Goal: Information Seeking & Learning: Learn about a topic

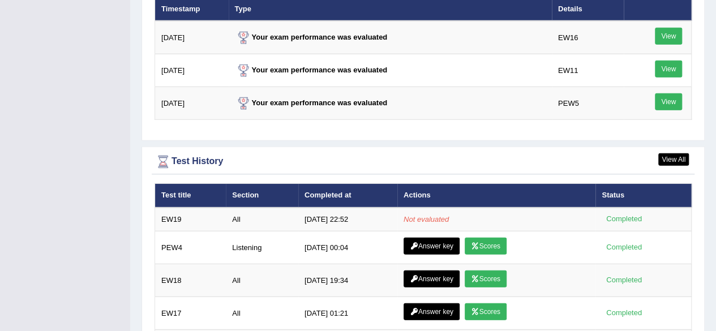
scroll to position [1603, 0]
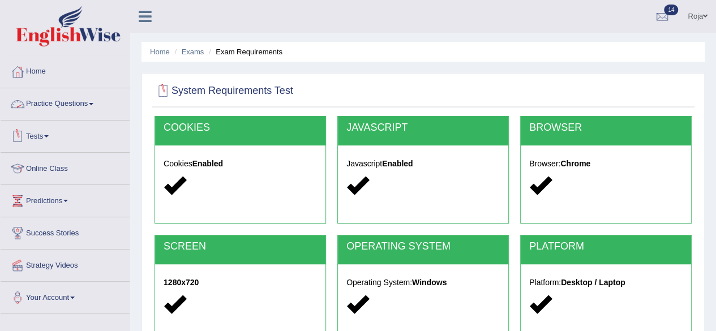
click at [43, 105] on link "Practice Questions" at bounding box center [65, 102] width 129 height 28
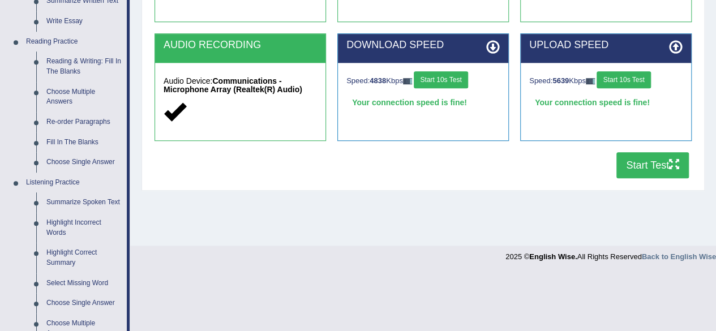
scroll to position [318, 0]
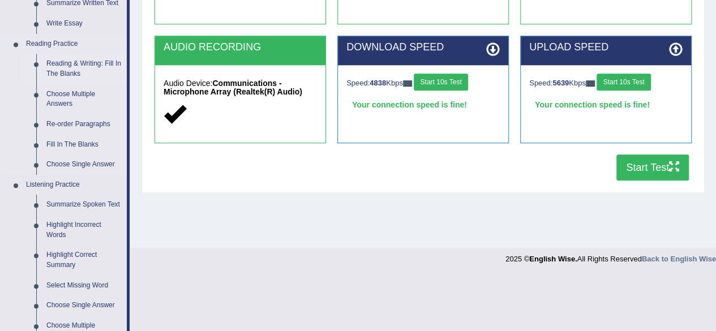
click at [91, 76] on link "Reading & Writing: Fill In The Blanks" at bounding box center [83, 69] width 85 height 30
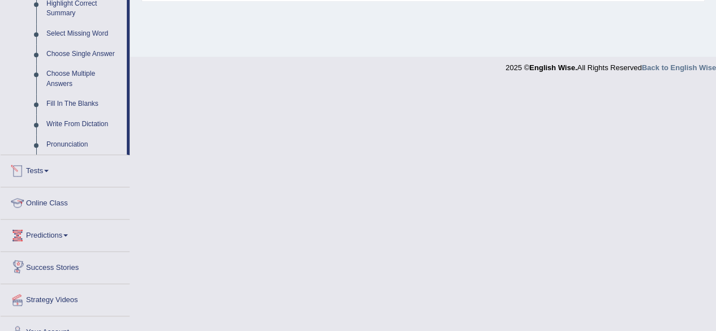
scroll to position [470, 0]
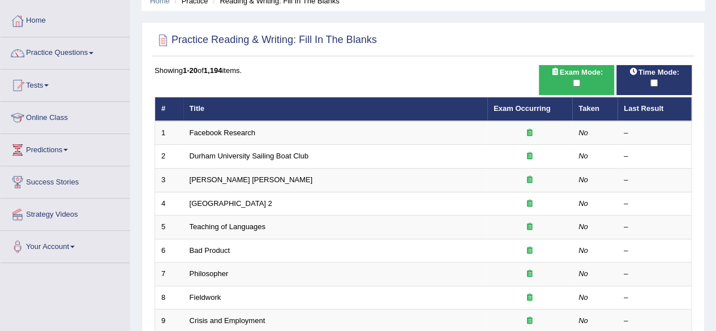
scroll to position [84, 0]
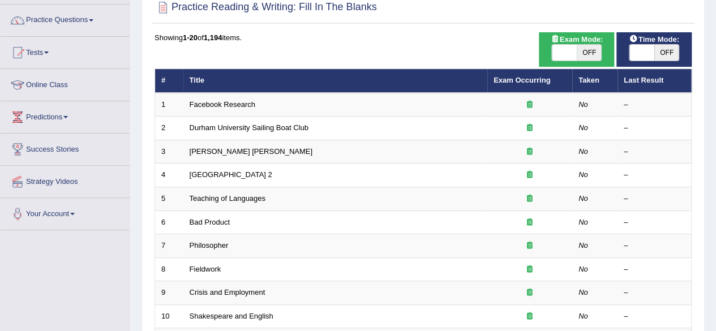
click at [715, 84] on html "Toggle navigation Home Practice Questions Speaking Practice Read Aloud Repeat S…" at bounding box center [358, 81] width 716 height 331
click at [563, 53] on span at bounding box center [564, 53] width 25 height 16
checkbox input "true"
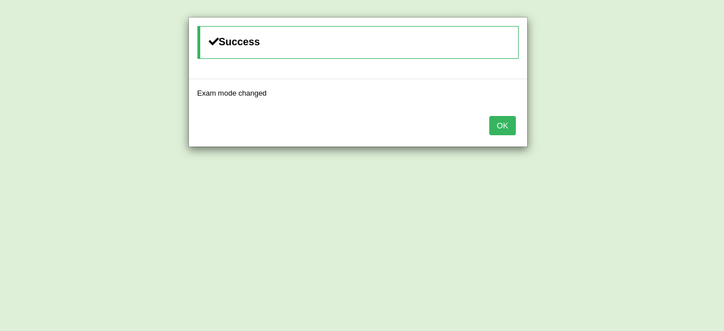
click at [505, 124] on button "OK" at bounding box center [502, 125] width 26 height 19
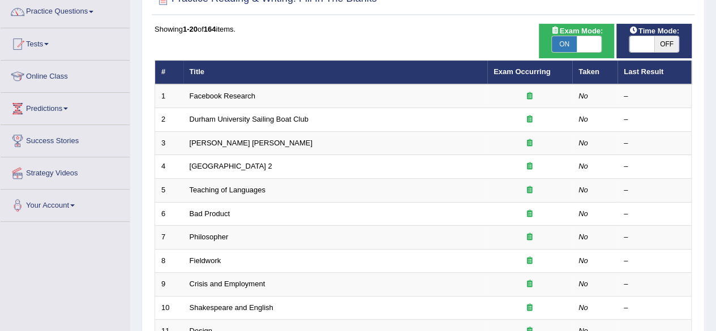
click at [639, 57] on div "Time Mode: ON OFF" at bounding box center [653, 41] width 75 height 35
click at [636, 49] on span at bounding box center [641, 44] width 25 height 16
checkbox input "true"
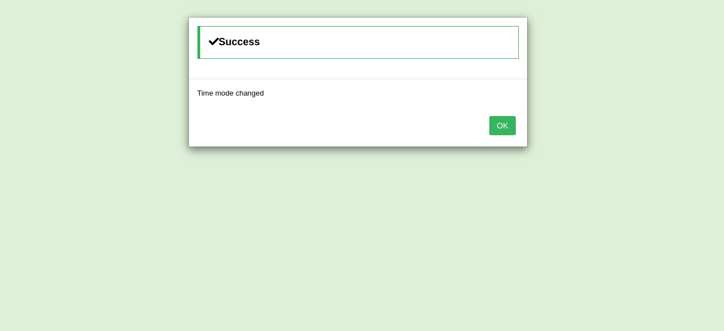
click at [505, 126] on button "OK" at bounding box center [502, 125] width 26 height 19
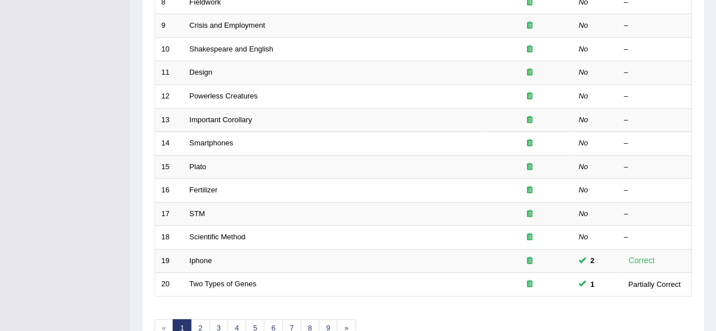
scroll to position [412, 0]
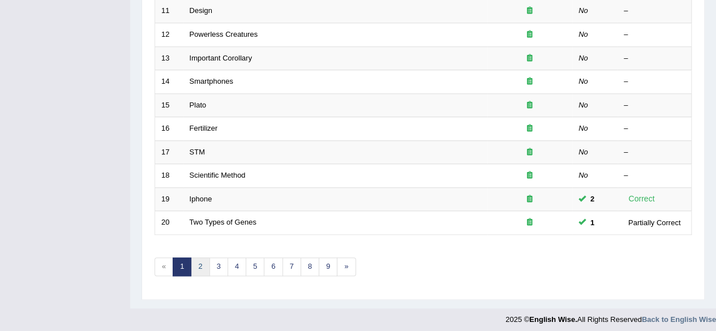
click at [200, 266] on link "2" at bounding box center [200, 266] width 19 height 19
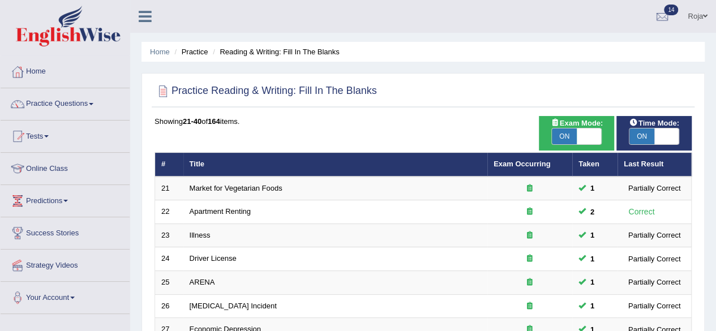
scroll to position [412, 0]
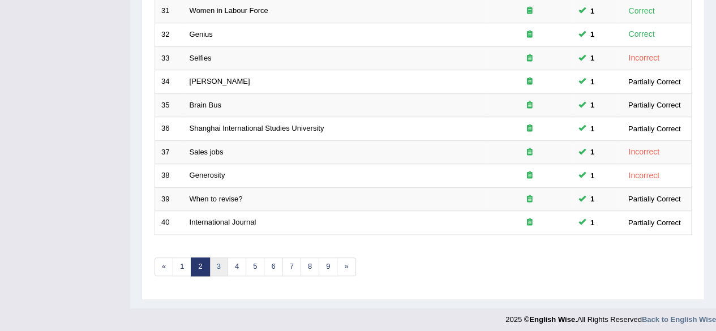
click at [218, 263] on link "3" at bounding box center [218, 266] width 19 height 19
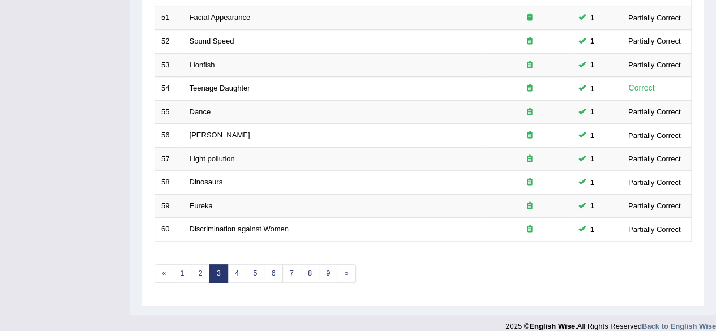
scroll to position [371, 0]
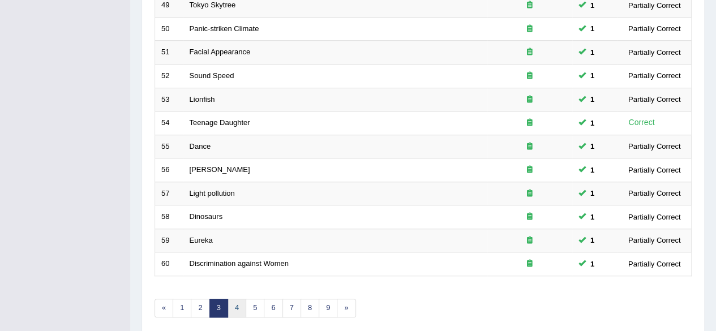
click at [236, 301] on link "4" at bounding box center [236, 308] width 19 height 19
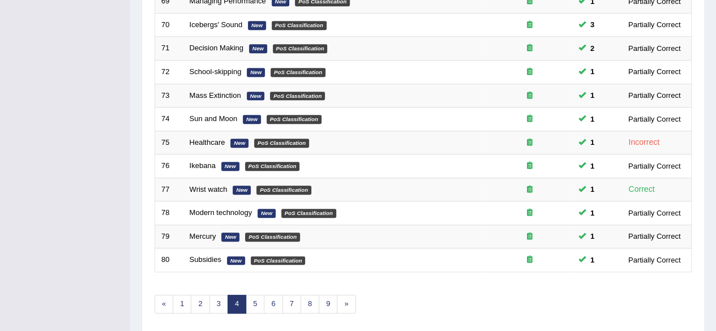
scroll to position [412, 0]
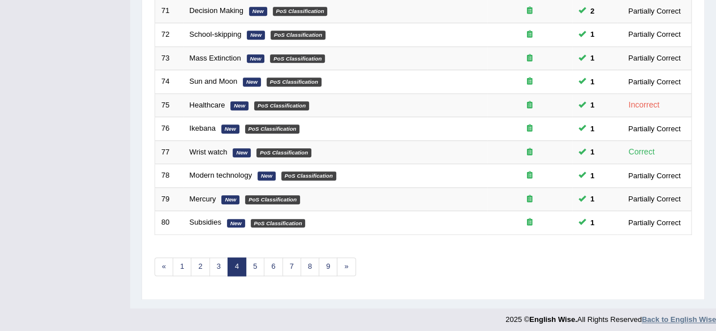
drag, startPoint x: 724, startPoint y: 132, endPoint x: 714, endPoint y: 311, distance: 179.0
click at [257, 266] on link "5" at bounding box center [255, 266] width 19 height 19
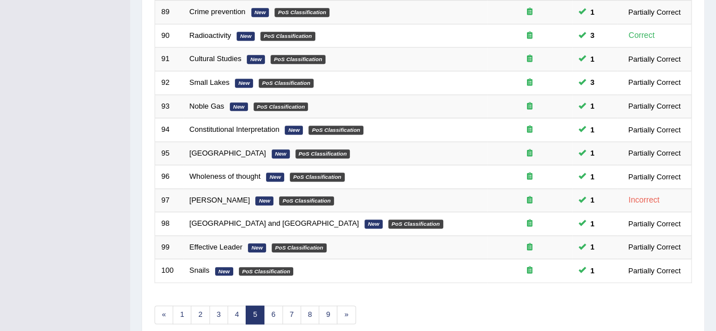
scroll to position [412, 0]
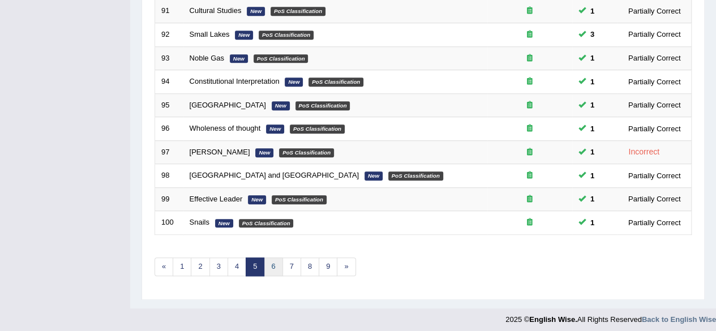
click at [266, 270] on link "6" at bounding box center [273, 266] width 19 height 19
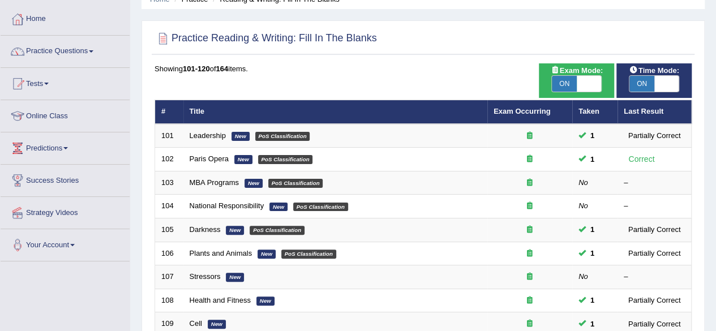
scroll to position [53, 0]
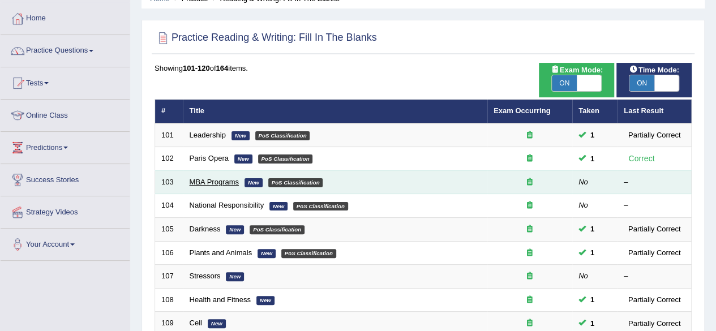
click at [222, 178] on link "MBA Programs" at bounding box center [214, 182] width 49 height 8
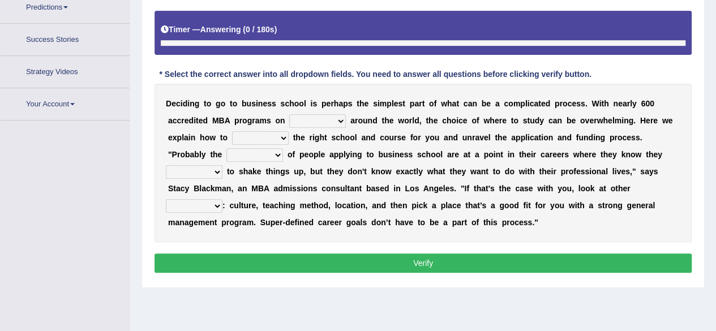
scroll to position [227, 0]
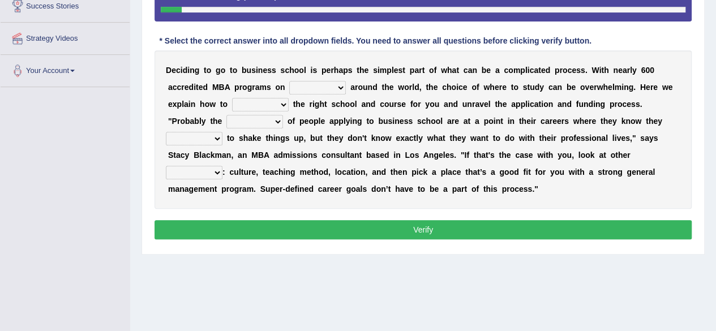
click at [332, 86] on select "offer provide give take" at bounding box center [317, 88] width 57 height 14
select select "offer"
click at [289, 81] on select "offer provide give take" at bounding box center [317, 88] width 57 height 14
click at [326, 89] on select "offer provide give take" at bounding box center [317, 88] width 57 height 14
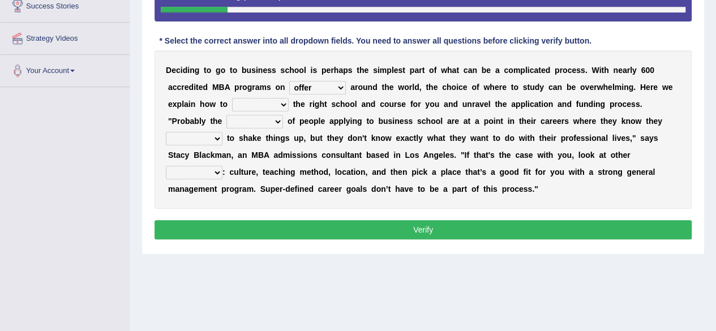
click at [326, 89] on select "offer provide give take" at bounding box center [317, 88] width 57 height 14
click at [269, 104] on select "recognize select choose identify" at bounding box center [260, 105] width 57 height 14
select select "choose"
click at [232, 98] on select "recognize select choose identify" at bounding box center [260, 105] width 57 height 14
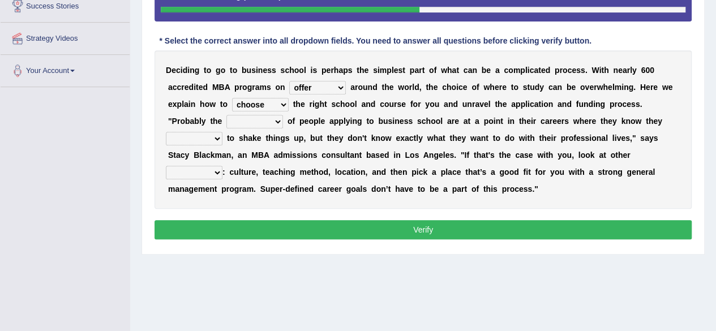
click at [273, 120] on select "few many majority minority" at bounding box center [254, 122] width 57 height 14
select select "majority"
click at [226, 115] on select "few many majority minority" at bounding box center [254, 122] width 57 height 14
click at [210, 140] on select "expect plan want choose" at bounding box center [194, 139] width 57 height 14
select select "expect"
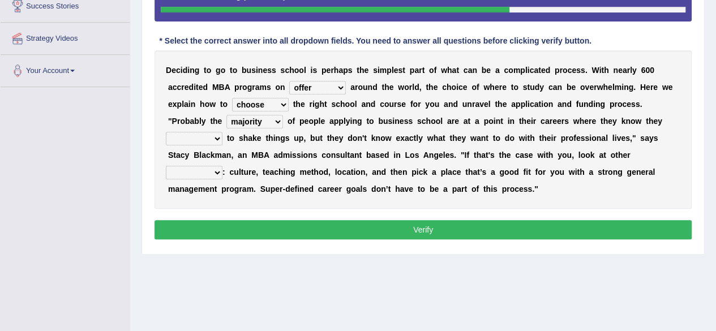
click at [166, 132] on select "expect plan want choose" at bounding box center [194, 139] width 57 height 14
click at [204, 135] on select "expect plan want choose" at bounding box center [194, 139] width 57 height 14
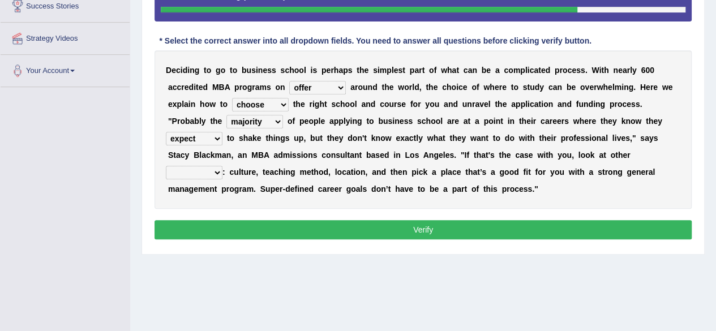
click at [206, 169] on select "standards factors rules criteria" at bounding box center [194, 173] width 57 height 14
click at [293, 171] on b "g" at bounding box center [292, 171] width 5 height 9
click at [184, 172] on select "standards factors rules criteria" at bounding box center [194, 173] width 57 height 14
click at [166, 166] on select "standards factors rules criteria" at bounding box center [194, 173] width 57 height 14
click at [193, 178] on div "D e c i d i n g t o g o t o b u s i n e s s s c h o o l i s p e r h a p s t h e…" at bounding box center [422, 129] width 537 height 158
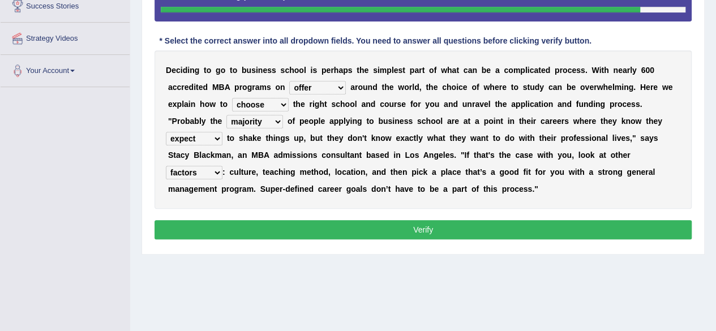
click at [193, 178] on div "D e c i d i n g t o g o t o b u s i n e s s s c h o o l i s p e r h a p s t h e…" at bounding box center [422, 129] width 537 height 158
click at [195, 170] on select "standards factors rules criteria" at bounding box center [194, 173] width 57 height 14
select select "criteria"
click at [166, 166] on select "standards factors rules criteria" at bounding box center [194, 173] width 57 height 14
click at [200, 177] on select "standards factors rules criteria" at bounding box center [194, 173] width 57 height 14
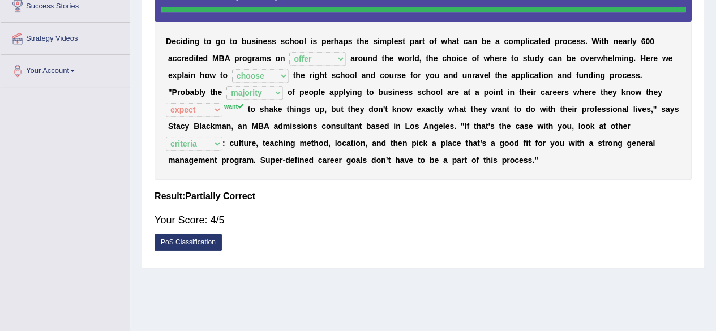
click at [423, 256] on div "Instructions: Below is a text with blanks. Click on each blank, a list of choic…" at bounding box center [423, 92] width 543 height 340
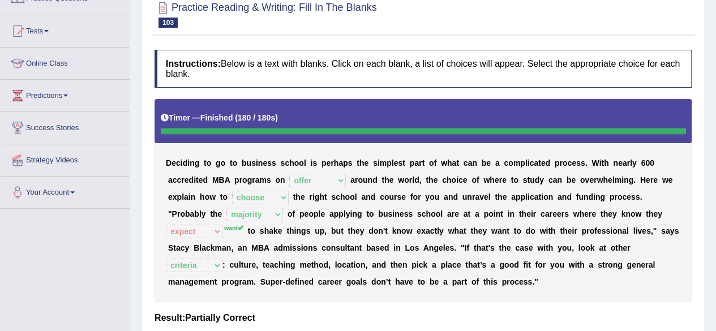
scroll to position [0, 0]
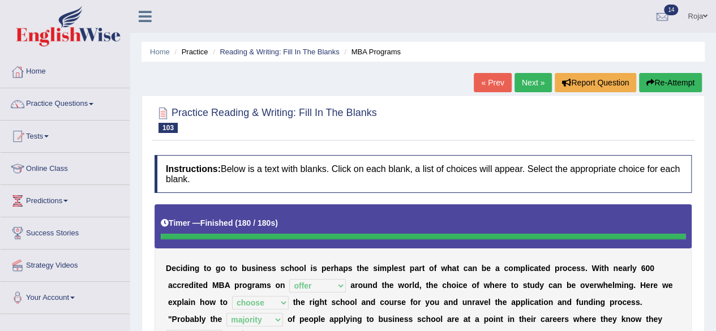
click at [540, 85] on link "Next »" at bounding box center [532, 82] width 37 height 19
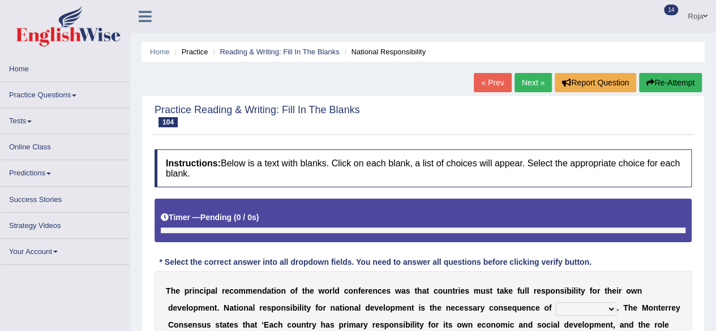
drag, startPoint x: 715, startPoint y: 68, endPoint x: 723, endPoint y: 93, distance: 26.1
click at [716, 93] on html "Toggle navigation Home Practice Questions Speaking Practice Read Aloud Repeat S…" at bounding box center [358, 165] width 716 height 331
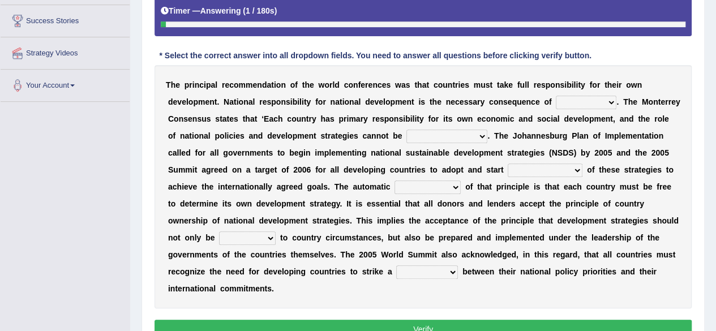
scroll to position [208, 0]
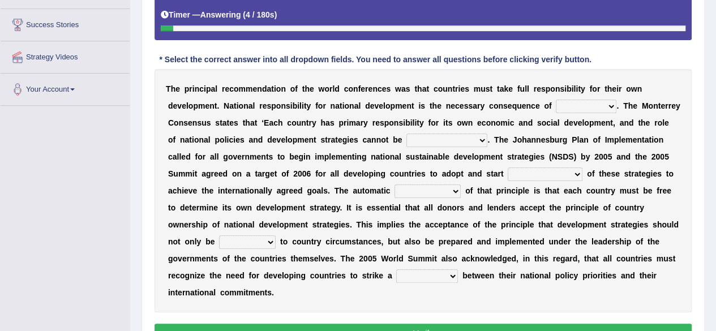
drag, startPoint x: 723, startPoint y: 93, endPoint x: 704, endPoint y: 210, distance: 118.7
click at [609, 102] on select "hospitality sovereignty punctuality curiosity" at bounding box center [586, 107] width 61 height 14
click at [381, 137] on b "o" at bounding box center [383, 139] width 5 height 9
click at [578, 100] on select "hospitality sovereignty punctuality curiosity" at bounding box center [586, 107] width 61 height 14
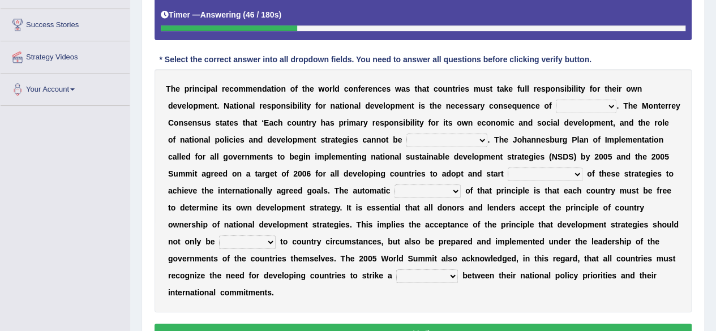
select select "sovereignty"
click at [556, 100] on select "hospitality sovereignty punctuality curiosity" at bounding box center [586, 107] width 61 height 14
click at [419, 136] on select "employed enquired explored over-emphasized" at bounding box center [446, 141] width 81 height 14
select select "over-emphasized"
click at [406, 134] on select "employed enquired explored over-emphasized" at bounding box center [446, 141] width 81 height 14
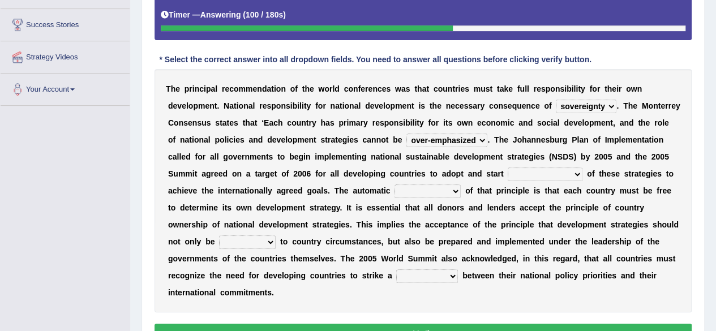
click at [507, 171] on select "implementation policy implication implant" at bounding box center [544, 174] width 75 height 14
click at [491, 249] on div "T h e p r i n c i p a l r e c o m m e n d a t i o n o f t h e w o r l d c o n f…" at bounding box center [422, 190] width 537 height 243
click at [507, 171] on select "implementation policy implication implant" at bounding box center [544, 174] width 75 height 14
select select "implant"
click at [507, 167] on select "implementation policy implication implant" at bounding box center [544, 174] width 75 height 14
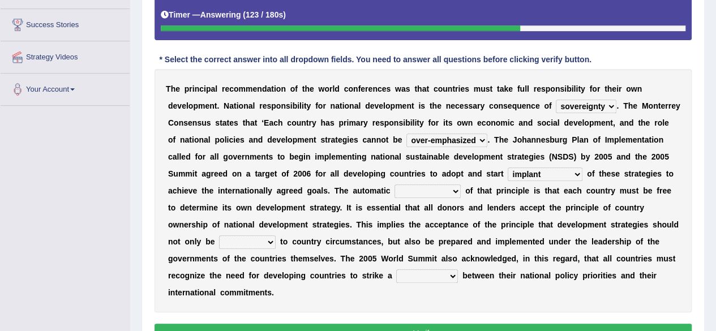
click at [394, 188] on select "reason contradiction corollary collocation" at bounding box center [427, 191] width 66 height 14
select select "reason"
click at [394, 184] on select "reason contradiction corollary collocation" at bounding box center [427, 191] width 66 height 14
click at [219, 242] on select "against adopted attended attuned" at bounding box center [247, 242] width 57 height 14
click at [219, 235] on select "against adopted attended attuned" at bounding box center [247, 242] width 57 height 14
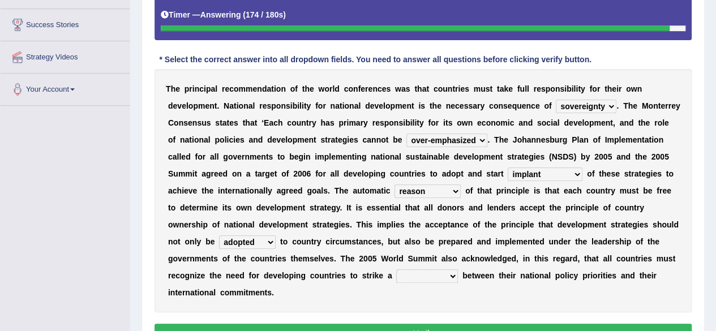
click at [220, 243] on select "against adopted attended attuned" at bounding box center [247, 242] width 57 height 14
select select "attuned"
click at [219, 235] on select "against adopted attended attuned" at bounding box center [247, 242] width 57 height 14
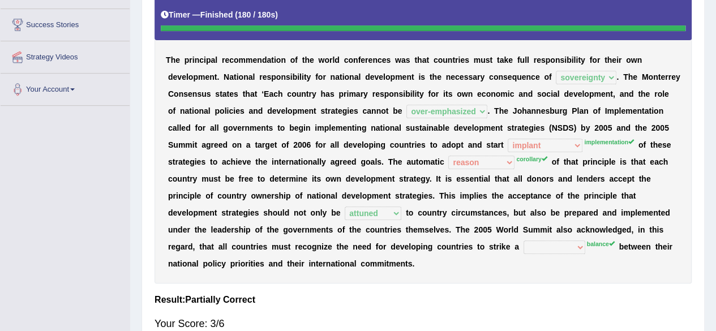
click at [377, 238] on div "T h e p r i n c i p a l r e c o m m e n d a t i o n o f t h e w o r l d c o n f…" at bounding box center [422, 139] width 537 height 287
click at [473, 170] on div "T h e p r i n c i p a l r e c o m m e n d a t i o n o f t h e w o r l d c o n f…" at bounding box center [422, 139] width 537 height 287
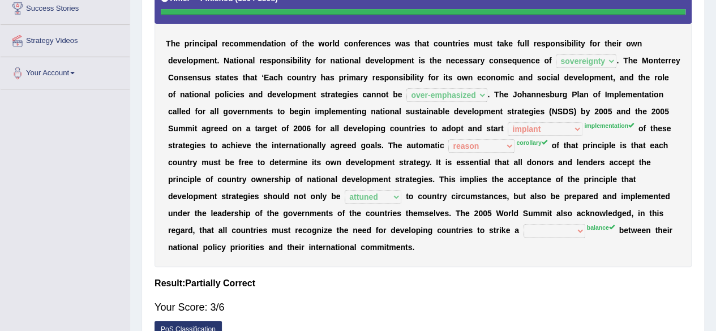
scroll to position [0, 0]
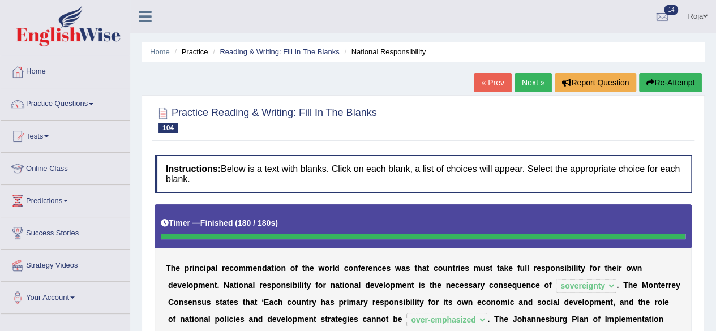
click at [533, 81] on link "Next »" at bounding box center [532, 82] width 37 height 19
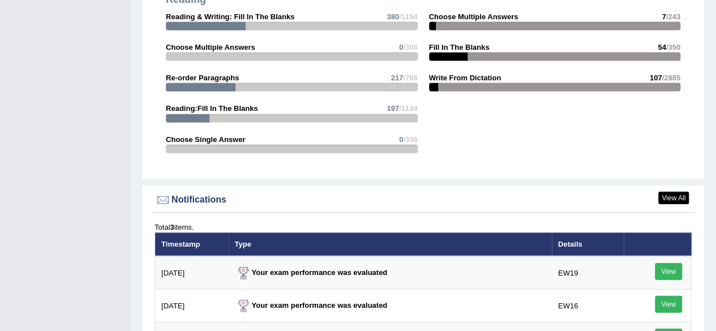
scroll to position [1266, 0]
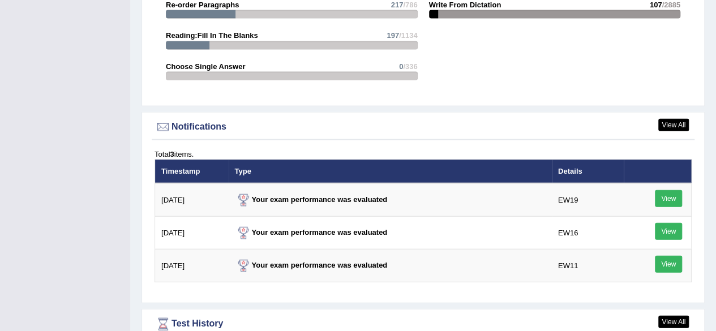
drag, startPoint x: 720, startPoint y: 42, endPoint x: 696, endPoint y: 357, distance: 316.1
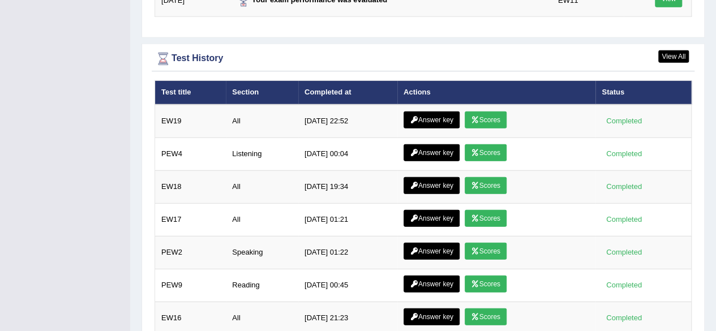
scroll to position [1581, 0]
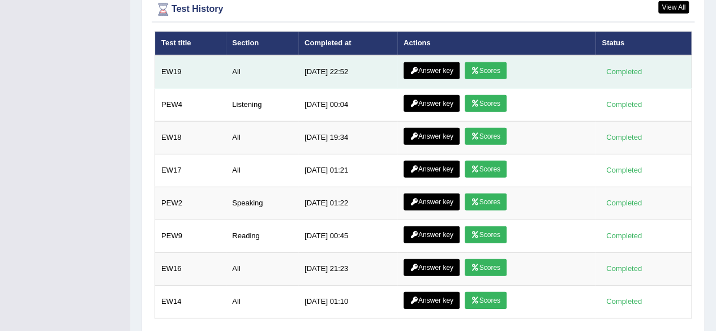
click at [484, 64] on link "Scores" at bounding box center [485, 70] width 42 height 17
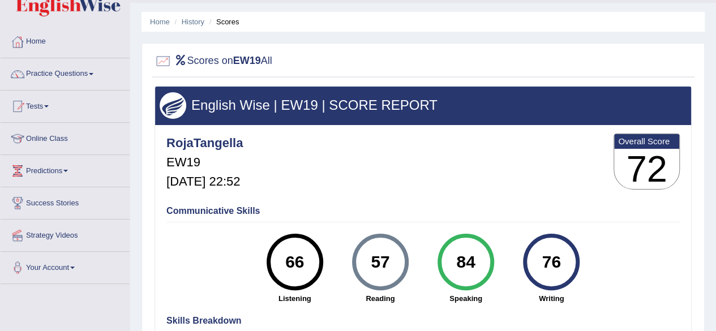
scroll to position [20, 0]
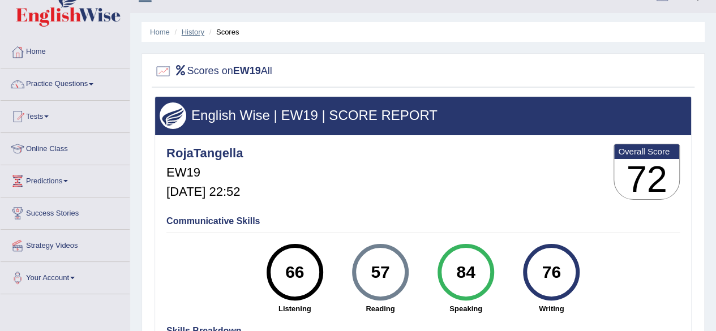
click at [191, 35] on link "History" at bounding box center [193, 32] width 23 height 8
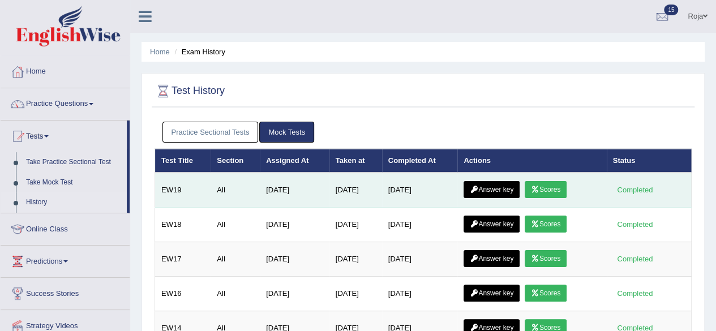
click at [492, 183] on link "Answer key" at bounding box center [491, 189] width 56 height 17
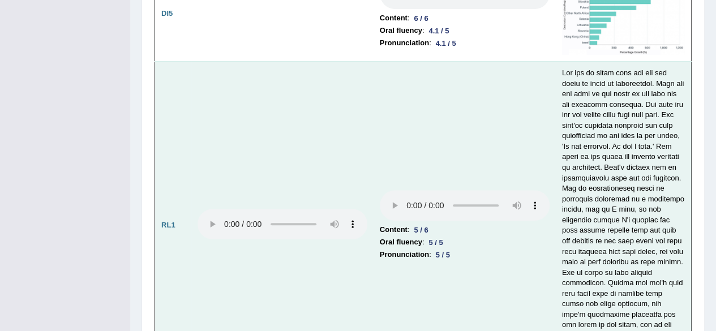
scroll to position [2289, 0]
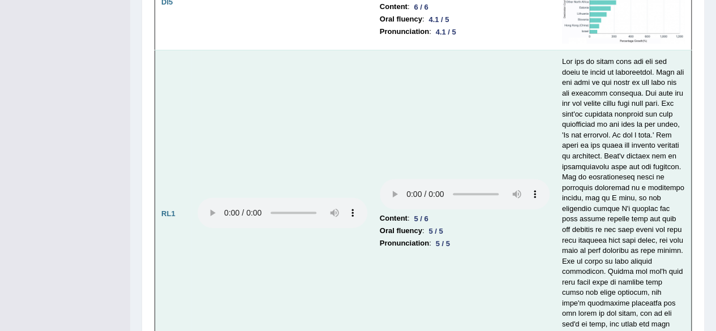
drag, startPoint x: 722, startPoint y: 27, endPoint x: 660, endPoint y: 183, distance: 168.6
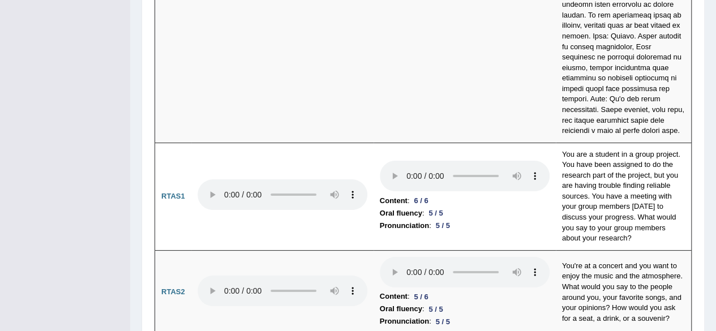
scroll to position [0, 0]
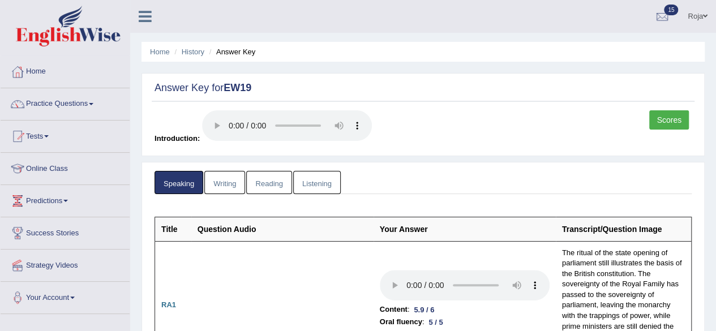
click at [219, 191] on link "Writing" at bounding box center [224, 182] width 41 height 23
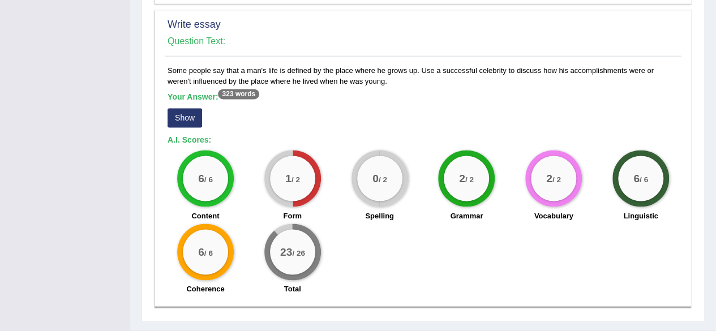
scroll to position [923, 0]
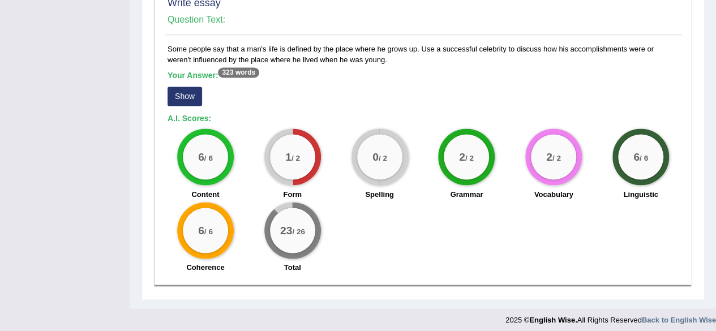
click at [180, 94] on button "Show" at bounding box center [184, 96] width 35 height 19
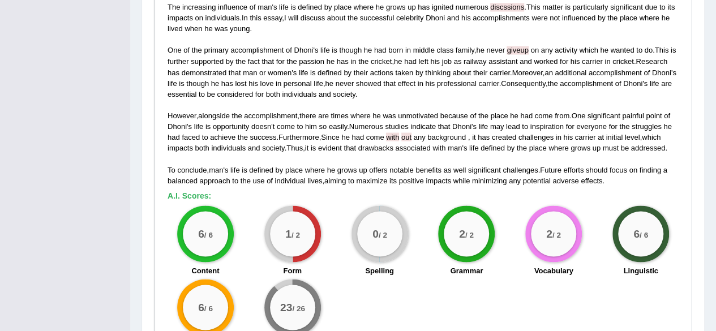
scroll to position [1029, 0]
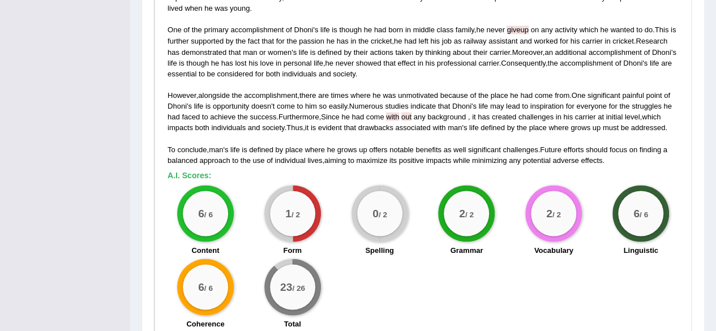
drag, startPoint x: 277, startPoint y: 191, endPoint x: 328, endPoint y: 260, distance: 85.8
click at [328, 260] on div "6 / 6 Content 1 / 2 Form 0 / 2 Spelling 2 / 2 Grammar 2 / 2 Vocabulary 6 / 6 Li…" at bounding box center [423, 258] width 522 height 146
click at [328, 260] on div "23 / 26 Total" at bounding box center [292, 295] width 87 height 73
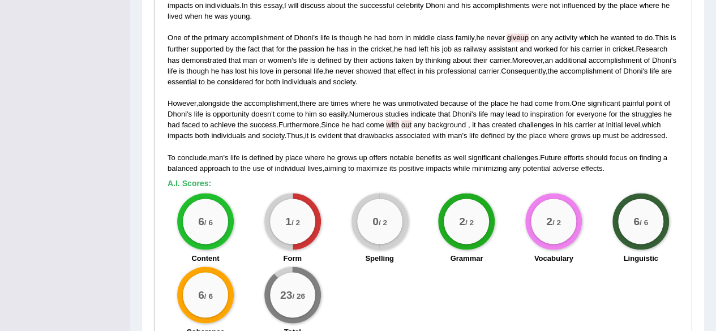
scroll to position [1023, 0]
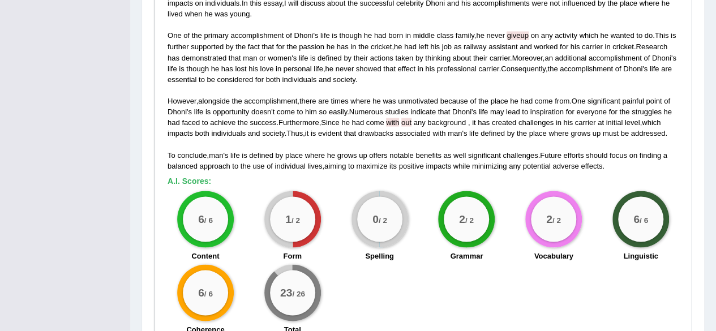
drag, startPoint x: 712, startPoint y: 292, endPoint x: 713, endPoint y: 282, distance: 10.9
drag, startPoint x: 713, startPoint y: 282, endPoint x: 718, endPoint y: 276, distance: 7.6
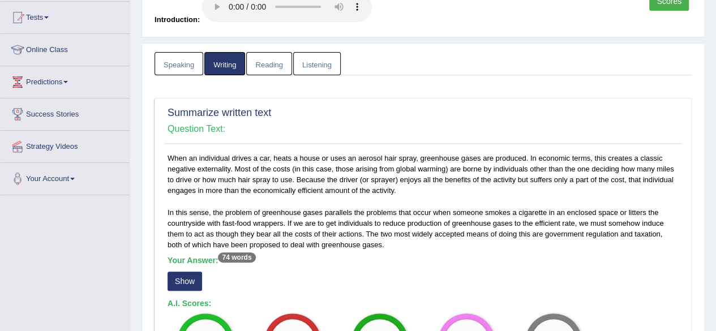
scroll to position [0, 0]
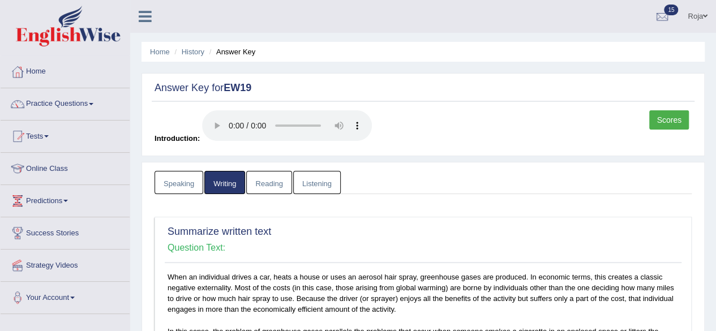
click at [271, 187] on link "Reading" at bounding box center [268, 182] width 45 height 23
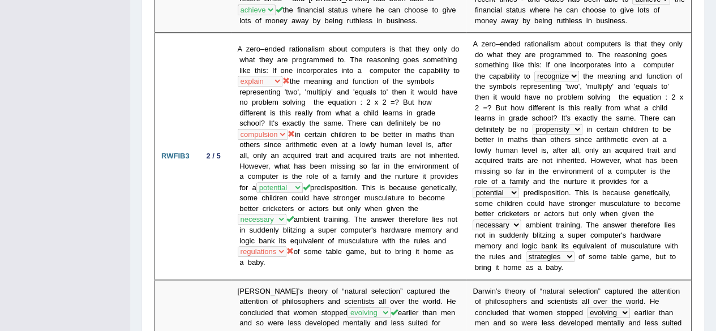
scroll to position [610, 0]
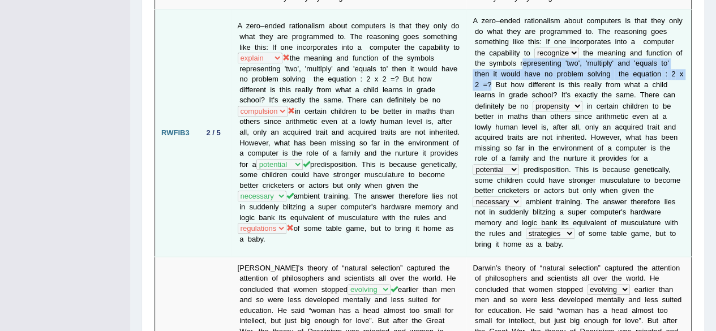
drag, startPoint x: 504, startPoint y: 47, endPoint x: 670, endPoint y: 55, distance: 167.1
click at [670, 55] on td "A z e r o – e n d e d r a t i o n a l i s m a b o u t c o m p u t e r s i s t h…" at bounding box center [578, 133] width 225 height 247
click at [491, 80] on b "?" at bounding box center [489, 84] width 4 height 8
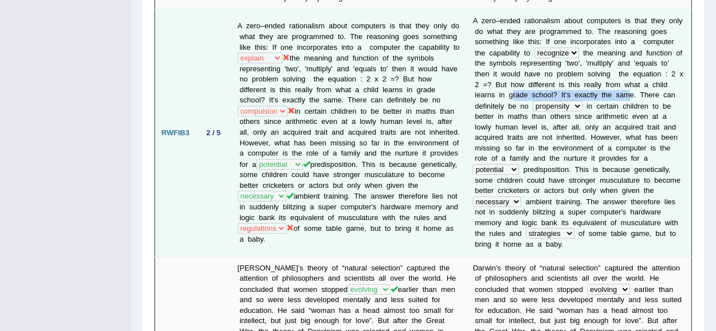
drag, startPoint x: 472, startPoint y: 81, endPoint x: 592, endPoint y: 80, distance: 119.9
click at [592, 80] on td "A z e r o – e n d e d r a t i o n a l i s m a b o u t c o m p u t e r s i s t h…" at bounding box center [578, 133] width 225 height 247
click at [630, 91] on b "e" at bounding box center [632, 95] width 4 height 8
click at [525, 83] on td "A z e r o – e n d e d r a t i o n a l i s m a b o u t c o m p u t e r s i s t h…" at bounding box center [578, 133] width 225 height 247
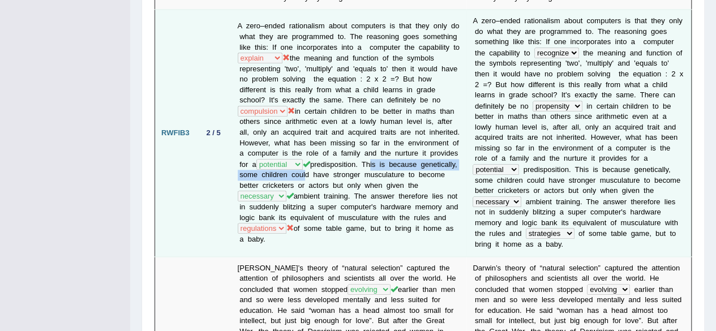
drag, startPoint x: 381, startPoint y: 147, endPoint x: 436, endPoint y: 141, distance: 55.2
click at [436, 141] on td "A zero–ended rationalism about computers is that they only do what they are pro…" at bounding box center [348, 133] width 235 height 247
click at [367, 173] on td "A zero–ended rationalism about computers is that they only do what they are pro…" at bounding box center [348, 133] width 235 height 247
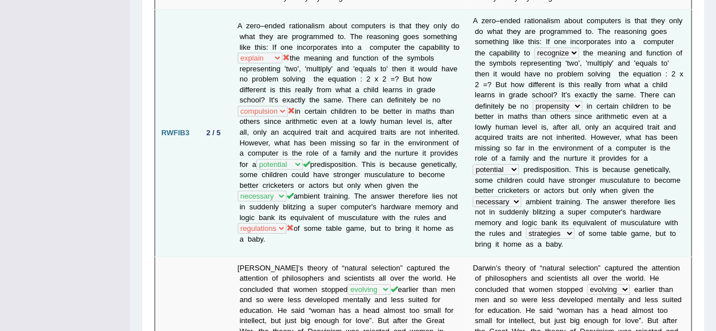
click at [298, 136] on td "A zero–ended rationalism about computers is that they only do what they are pro…" at bounding box center [348, 133] width 235 height 247
drag, startPoint x: 298, startPoint y: 136, endPoint x: 411, endPoint y: 138, distance: 113.7
click at [411, 138] on td "A zero–ended rationalism about computers is that they only do what they are pro…" at bounding box center [348, 133] width 235 height 247
click at [373, 199] on td "A zero–ended rationalism about computers is that they only do what they are pro…" at bounding box center [348, 133] width 235 height 247
click at [513, 218] on b "n" at bounding box center [511, 222] width 4 height 8
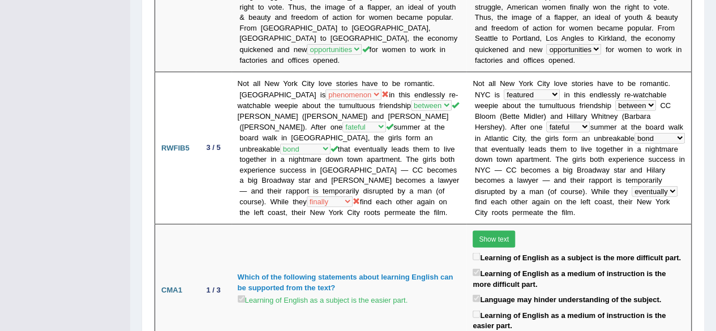
scroll to position [1086, 0]
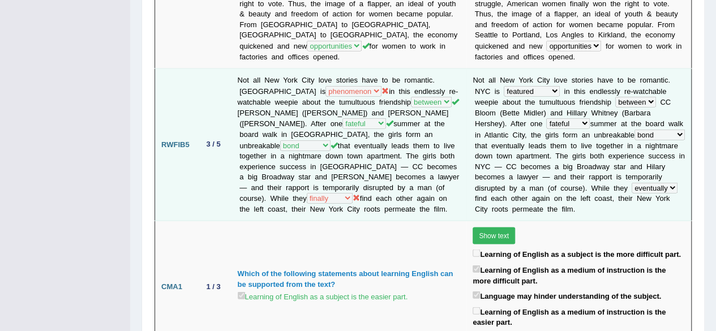
click at [290, 69] on td "Not all New York City love stories have to be romantic. NYC is quality featured…" at bounding box center [348, 145] width 235 height 152
drag, startPoint x: 282, startPoint y: 88, endPoint x: 342, endPoint y: 80, distance: 59.9
click at [342, 80] on td "Not all New York City love stories have to be romantic. NYC is quality featured…" at bounding box center [348, 145] width 235 height 152
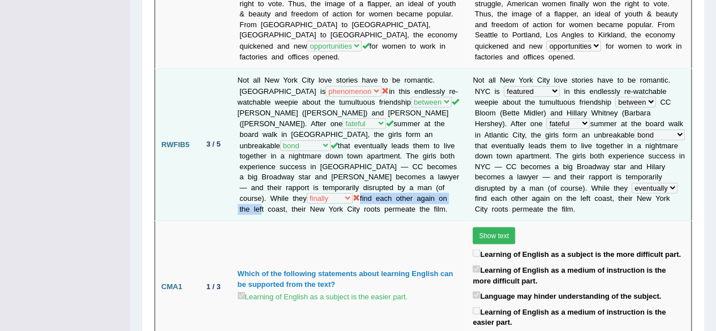
drag, startPoint x: 255, startPoint y: 150, endPoint x: 360, endPoint y: 142, distance: 105.0
click at [360, 142] on td "Not all New York City love stories have to be romantic. NYC is quality featured…" at bounding box center [348, 145] width 235 height 152
click at [360, 194] on icon at bounding box center [355, 197] width 7 height 7
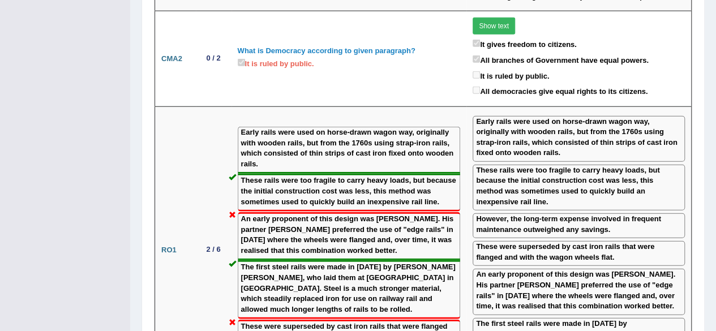
scroll to position [1477, 0]
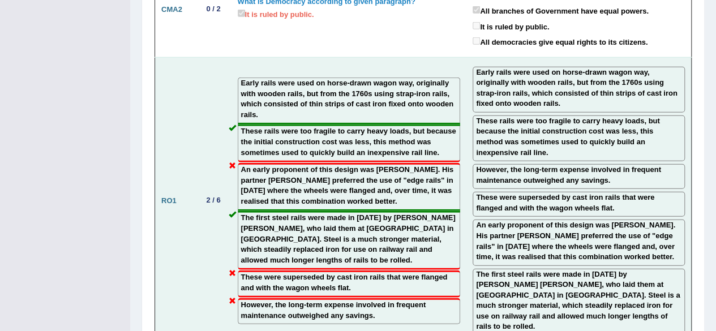
click at [634, 220] on label "An early proponent of this design was Benjamin Outram. His partner William Jess…" at bounding box center [578, 241] width 205 height 42
click at [632, 269] on label "The first steel rails were made in 1857 by Robert Forester Mushet, who laid the…" at bounding box center [578, 300] width 205 height 63
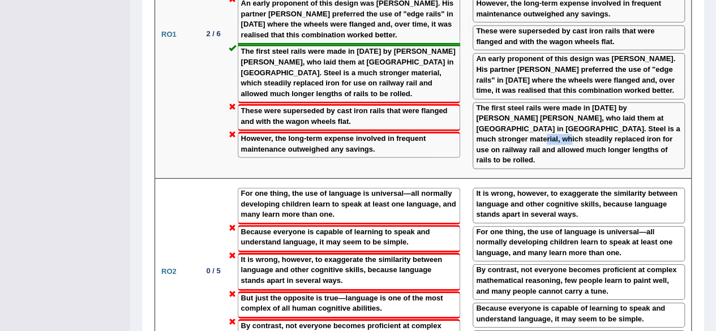
scroll to position [1680, 0]
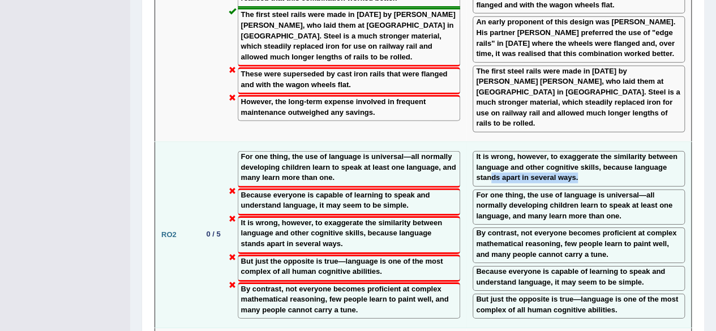
drag, startPoint x: 485, startPoint y: 102, endPoint x: 530, endPoint y: 110, distance: 45.4
click at [530, 151] on div "It is wrong, however, to exaggerate the similarity between language and other c…" at bounding box center [578, 169] width 212 height 36
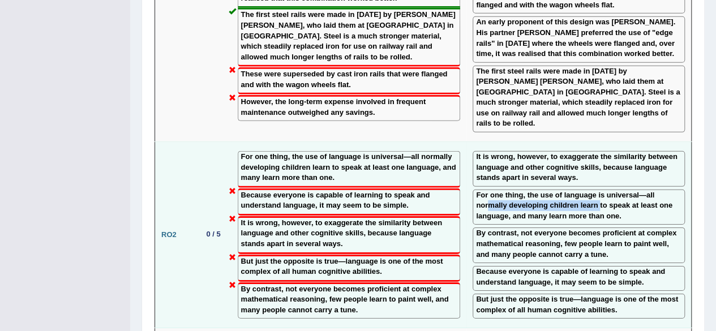
drag, startPoint x: 484, startPoint y: 131, endPoint x: 595, endPoint y: 131, distance: 111.5
click at [595, 190] on label "For one thing, the use of language is universal—all normally developing childre…" at bounding box center [578, 206] width 205 height 32
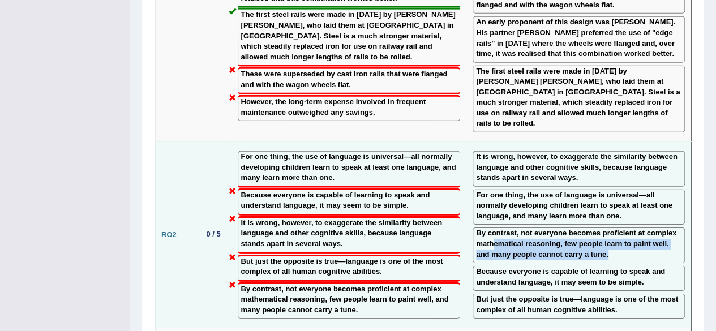
drag, startPoint x: 487, startPoint y: 165, endPoint x: 571, endPoint y: 185, distance: 86.7
click at [571, 227] on div "By contrast, not everyone becomes proficient at complex mathematical reasoning,…" at bounding box center [578, 245] width 212 height 36
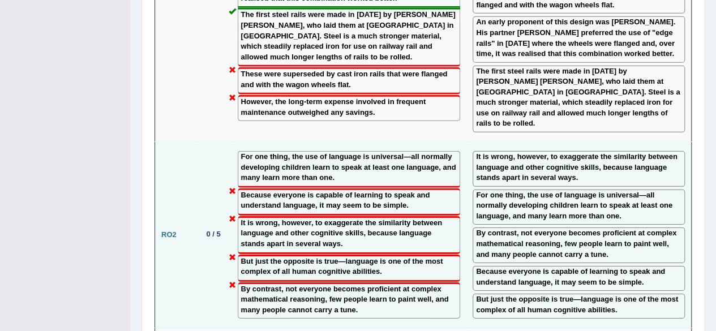
click at [571, 227] on div "By contrast, not everyone becomes proficient at complex mathematical reasoning,…" at bounding box center [578, 245] width 212 height 36
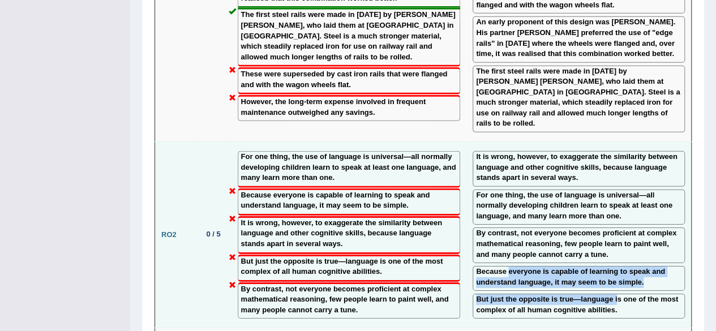
drag, startPoint x: 502, startPoint y: 200, endPoint x: 611, endPoint y: 220, distance: 110.3
click at [611, 220] on td "It is wrong, however, to exaggerate the similarity between language and other c…" at bounding box center [578, 235] width 225 height 186
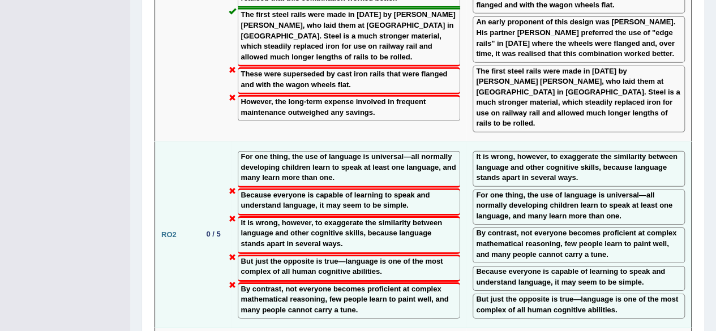
click at [590, 294] on label "But just the opposite is true—language is one of the most complex of all human …" at bounding box center [578, 304] width 205 height 21
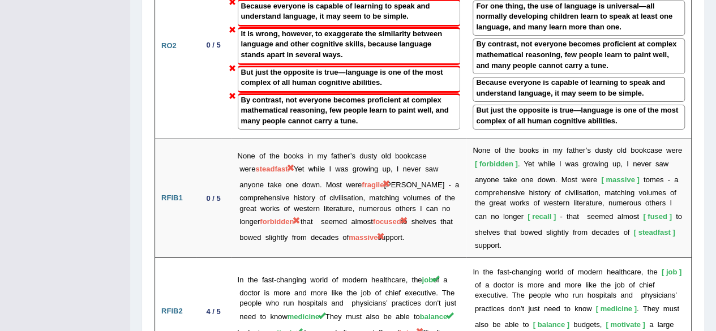
scroll to position [1866, 0]
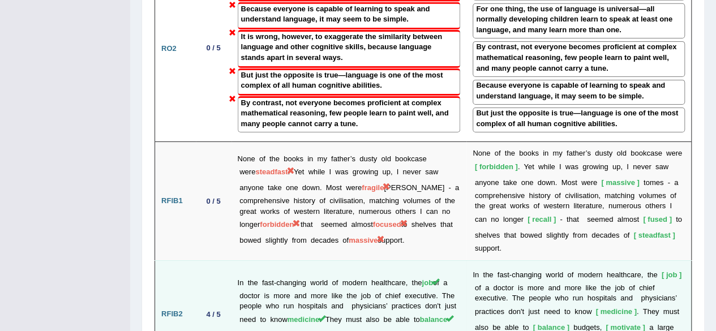
click at [309, 260] on td "In the fast-changing world of modern healthcare, the job of a doctor is more an…" at bounding box center [348, 314] width 235 height 108
click at [399, 330] on span "bring" at bounding box center [408, 335] width 19 height 8
click at [300, 264] on td "In the fast-changing world of modern healthcare, the job of a doctor is more an…" at bounding box center [348, 314] width 235 height 108
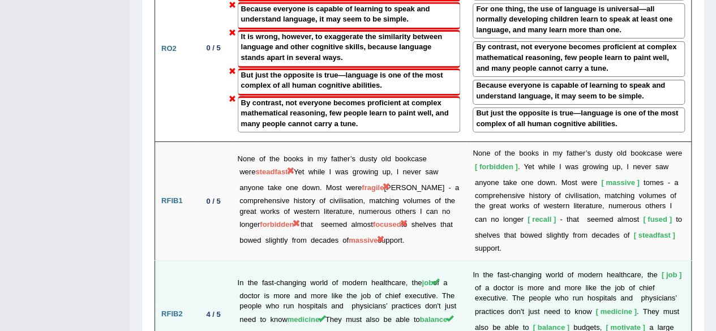
click at [300, 264] on td "In the fast-changing world of modern healthcare, the job of a doctor is more an…" at bounding box center [348, 314] width 235 height 108
click at [399, 330] on span "bring" at bounding box center [408, 335] width 19 height 8
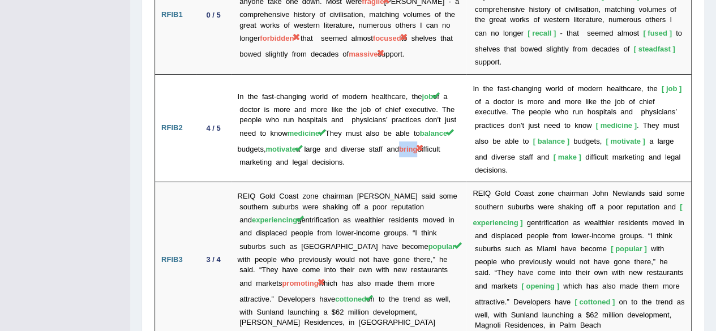
scroll to position [2085, 0]
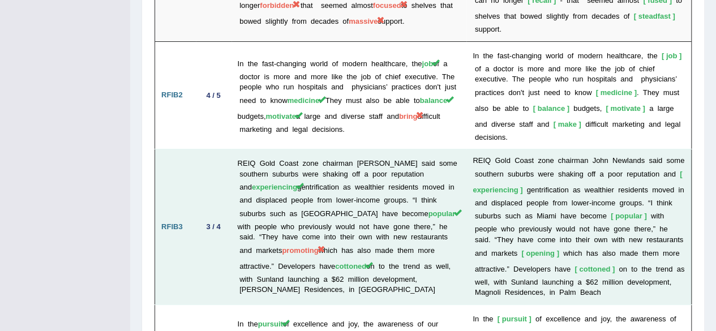
click at [259, 149] on td "REIQ Gold Coast zone chairman John Newlands said some southern suburbs were sha…" at bounding box center [348, 226] width 235 height 155
click at [396, 149] on td "REIQ Gold Coast zone chairman John Newlands said some southern suburbs were sha…" at bounding box center [348, 226] width 235 height 155
click at [278, 190] on td "REIQ Gold Coast zone chairman John Newlands said some southern suburbs were sha…" at bounding box center [348, 226] width 235 height 155
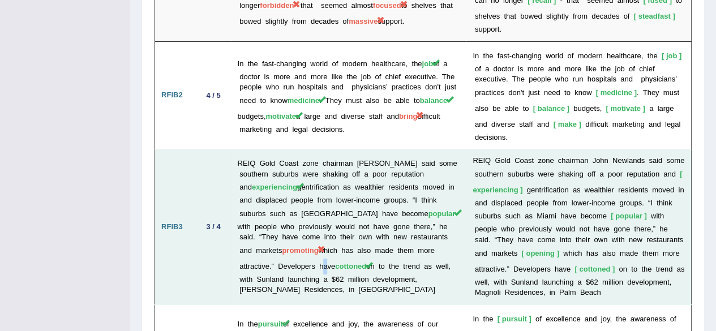
click at [278, 190] on td "REIQ Gold Coast zone chairman John Newlands said some southern suburbs were sha…" at bounding box center [348, 226] width 235 height 155
click at [282, 246] on span "promoting" at bounding box center [300, 250] width 36 height 8
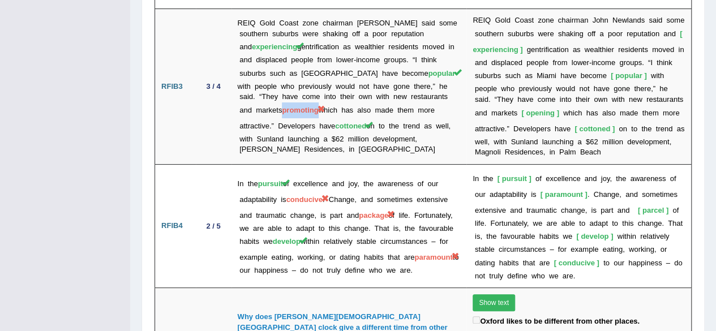
scroll to position [2252, 0]
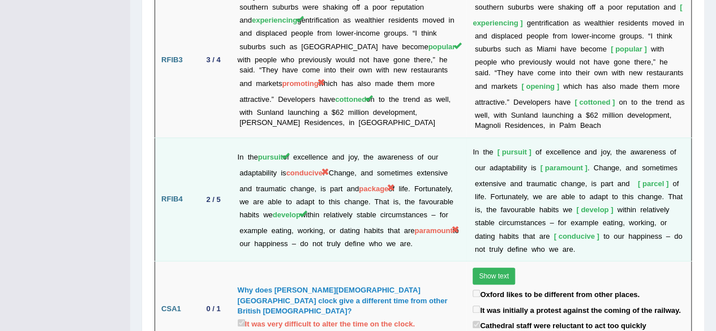
click at [272, 137] on td "In the pursuit of excellence and joy, the awareness of our adaptability is cond…" at bounding box center [348, 199] width 235 height 124
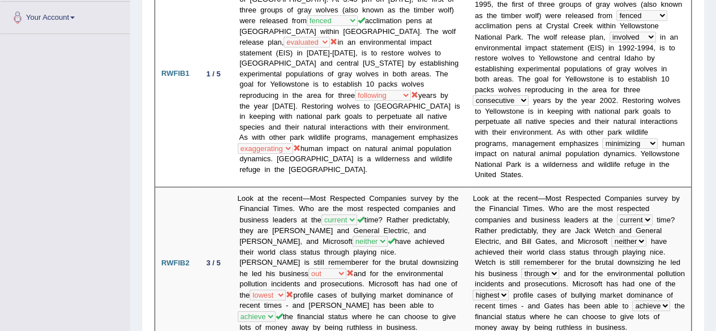
scroll to position [0, 0]
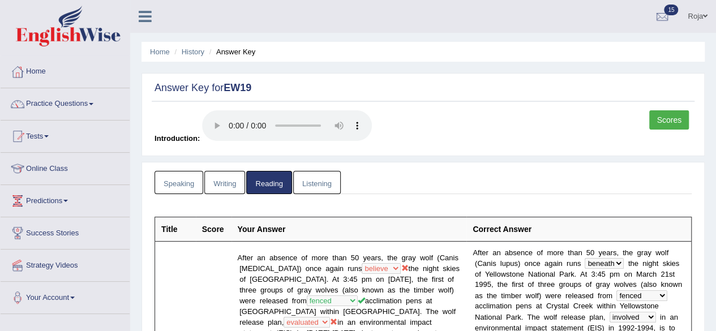
click at [316, 176] on link "Listening" at bounding box center [317, 182] width 48 height 23
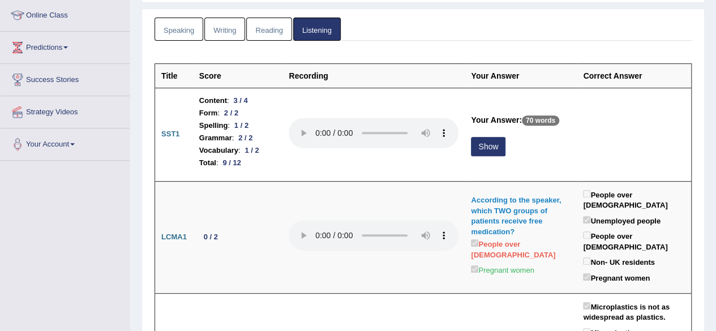
scroll to position [172, 0]
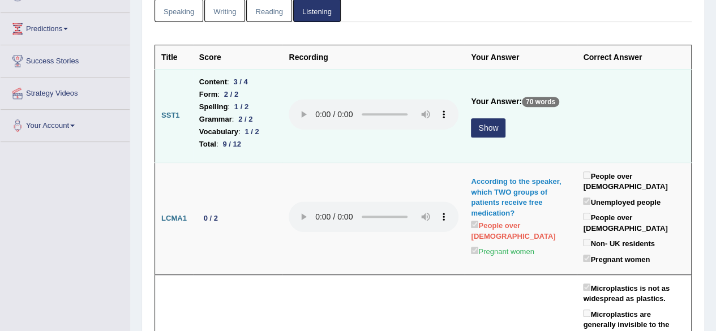
click at [487, 124] on button "Show" at bounding box center [488, 127] width 35 height 19
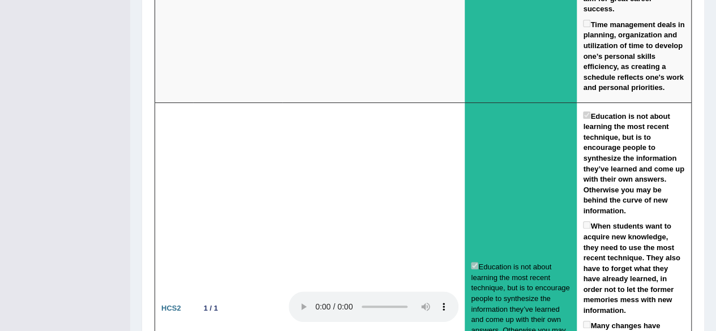
scroll to position [0, 0]
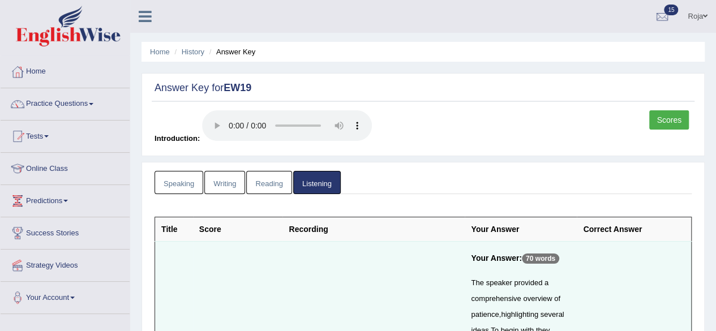
click at [278, 176] on link "Reading" at bounding box center [268, 182] width 45 height 23
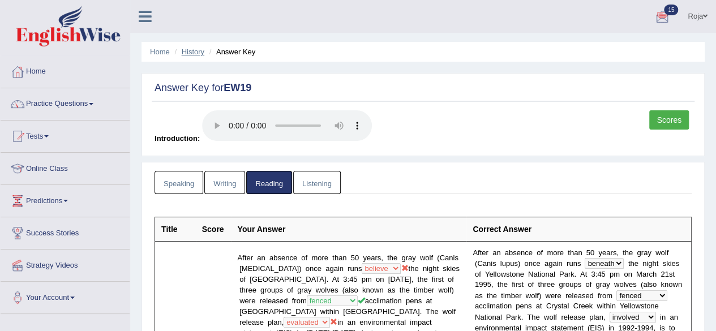
click at [196, 52] on link "History" at bounding box center [193, 52] width 23 height 8
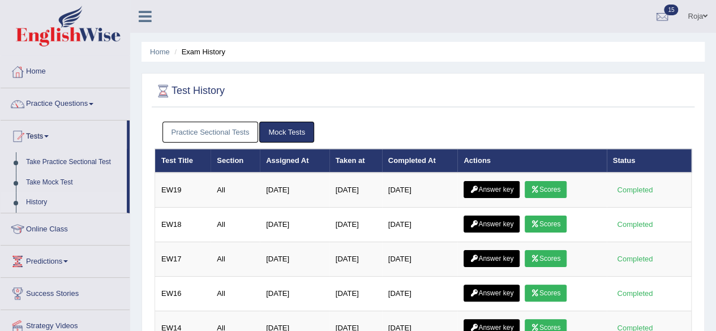
click at [160, 56] on li "Home" at bounding box center [160, 51] width 20 height 11
click at [161, 52] on link "Home" at bounding box center [160, 52] width 20 height 8
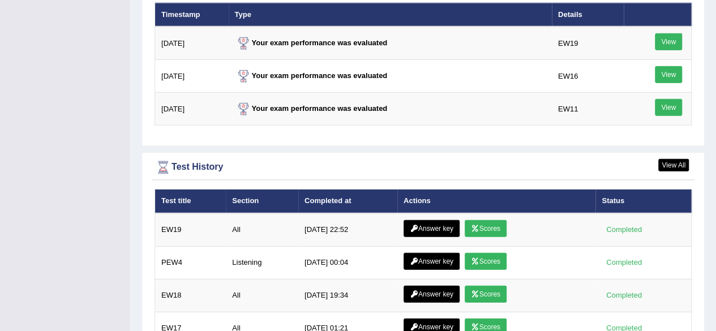
scroll to position [1421, 0]
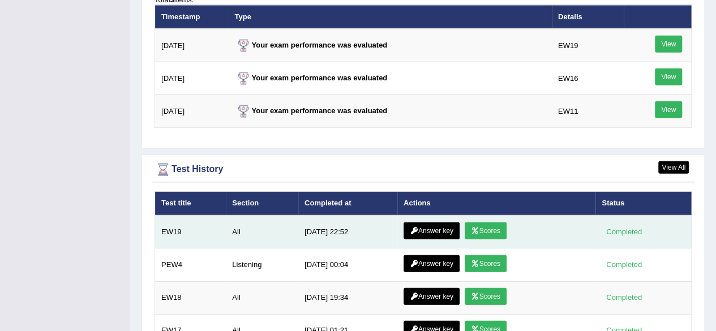
click at [487, 222] on link "Scores" at bounding box center [485, 230] width 42 height 17
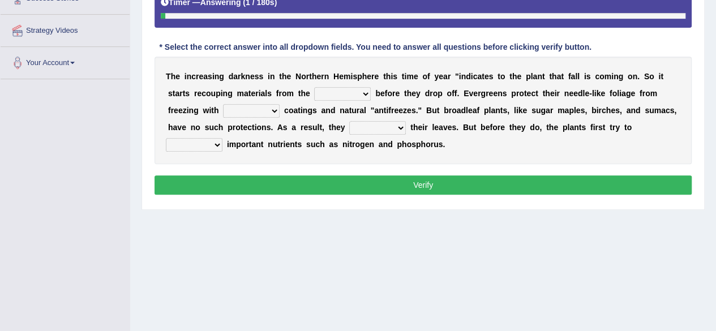
scroll to position [234, 0]
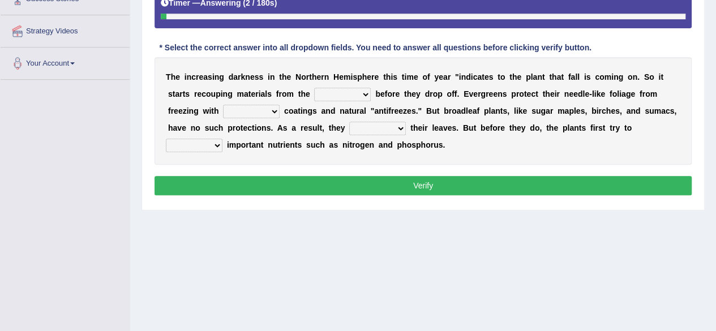
drag, startPoint x: 724, startPoint y: 106, endPoint x: 724, endPoint y: 229, distance: 123.3
click at [361, 93] on select "trunks leaves branches roots" at bounding box center [342, 95] width 57 height 14
select select "branches"
click at [314, 88] on select "trunks leaves branches roots" at bounding box center [342, 95] width 57 height 14
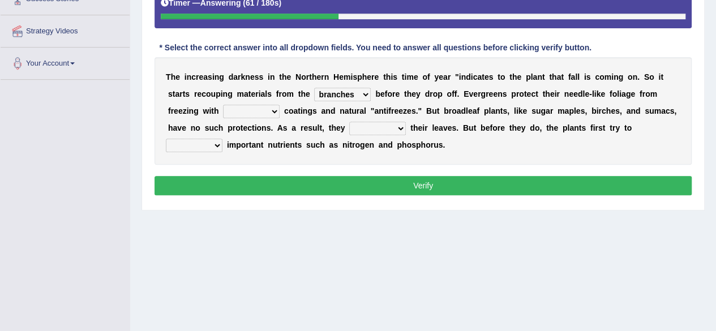
click at [192, 113] on div "T h e i n c r e a s i n g d a r k n e s s i n t h e N o r t h e r n H e m i s p…" at bounding box center [422, 110] width 537 height 107
click at [268, 113] on select "watery sticky waxy booty" at bounding box center [251, 112] width 57 height 14
select select "waxy"
click at [223, 105] on select "watery sticky waxy booty" at bounding box center [251, 112] width 57 height 14
click at [398, 128] on select "brought beat shed collected" at bounding box center [377, 129] width 57 height 14
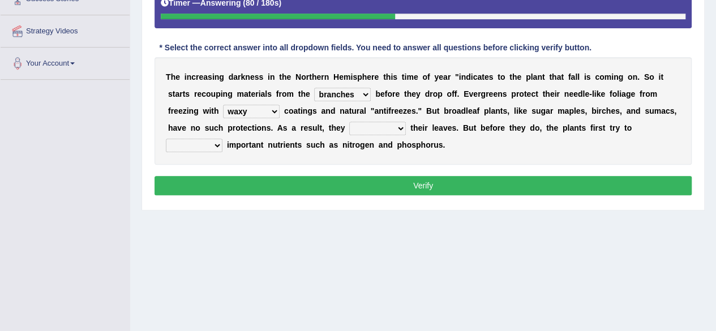
select select "shed"
click at [349, 122] on select "brought beat shed collected" at bounding box center [377, 129] width 57 height 14
click at [212, 145] on select "save convene salvage call" at bounding box center [194, 146] width 57 height 14
select select "save"
click at [166, 139] on select "save convene salvage call" at bounding box center [194, 146] width 57 height 14
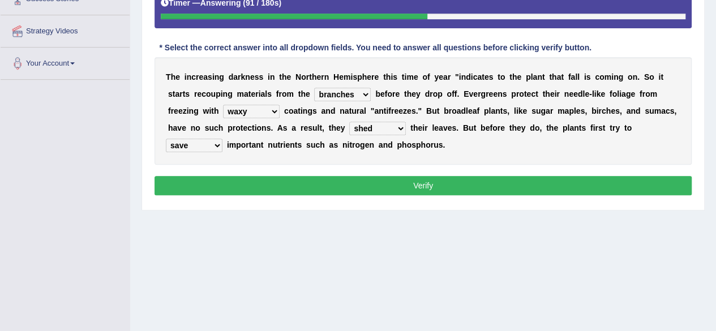
click at [247, 176] on button "Verify" at bounding box center [422, 185] width 537 height 19
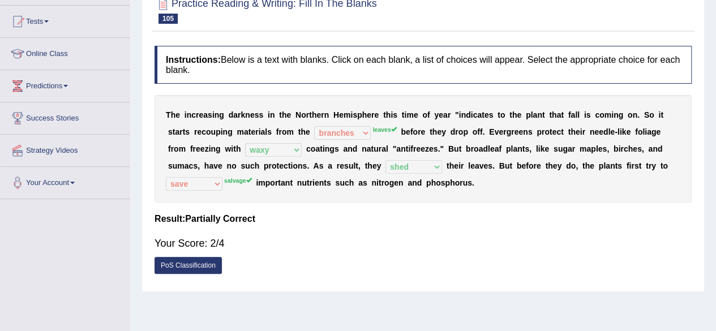
scroll to position [0, 0]
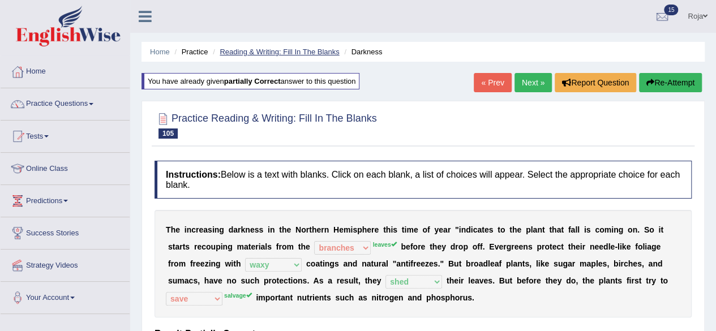
click at [268, 54] on link "Reading & Writing: Fill In The Blanks" at bounding box center [279, 52] width 119 height 8
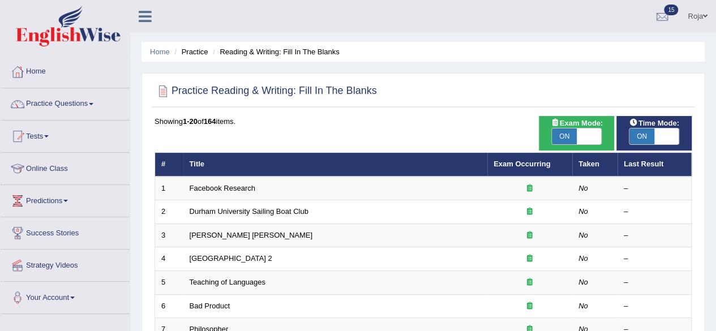
drag, startPoint x: 723, startPoint y: 78, endPoint x: 716, endPoint y: 41, distance: 37.4
click at [715, 41] on html "Toggle navigation Home Practice Questions Speaking Practice Read Aloud Repeat S…" at bounding box center [358, 165] width 716 height 331
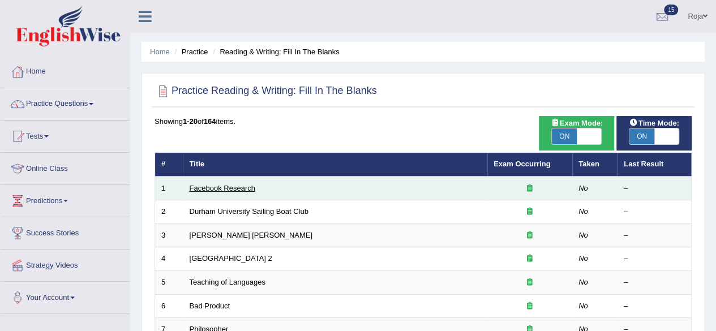
click at [220, 191] on link "Facebook Research" at bounding box center [223, 188] width 66 height 8
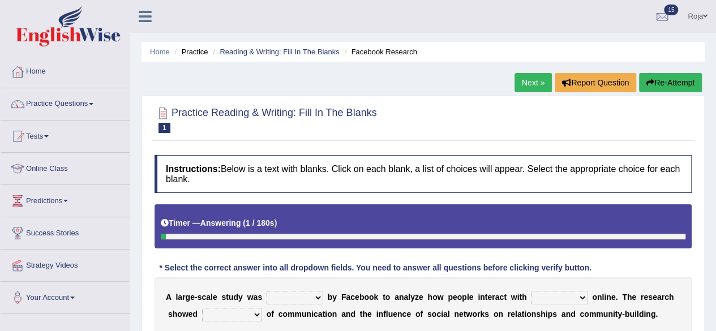
drag, startPoint x: 715, startPoint y: 119, endPoint x: 721, endPoint y: 151, distance: 33.0
click at [716, 151] on html "Toggle navigation Home Practice Questions Speaking Practice Read Aloud Repeat S…" at bounding box center [358, 165] width 716 height 331
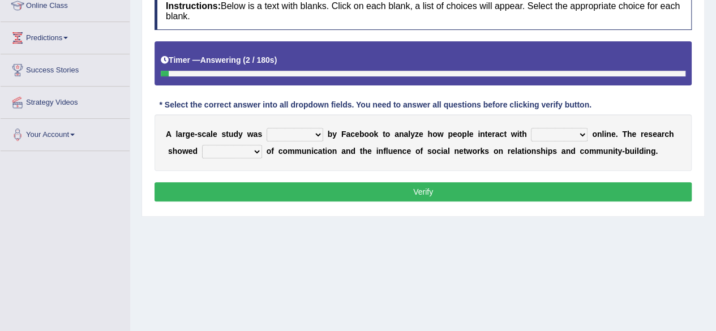
scroll to position [164, 0]
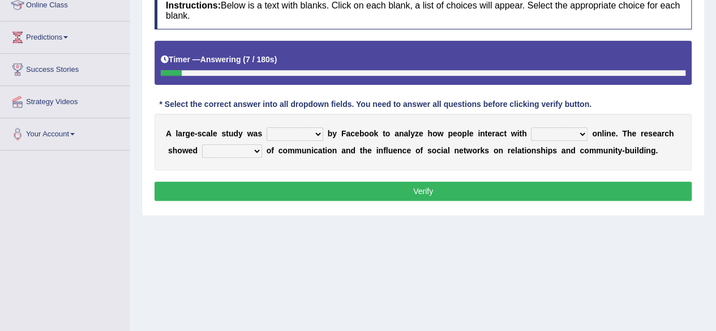
click at [316, 137] on select "surveyed had asked made" at bounding box center [294, 134] width 57 height 14
click at [558, 131] on select "together all each other another" at bounding box center [559, 134] width 57 height 14
select select "each other"
click at [531, 127] on select "together all each other another" at bounding box center [559, 134] width 57 height 14
click at [559, 125] on div "A l a r g e - s c a l e s t u d y w a s surveyed had asked made b y F a c e b o…" at bounding box center [422, 142] width 537 height 57
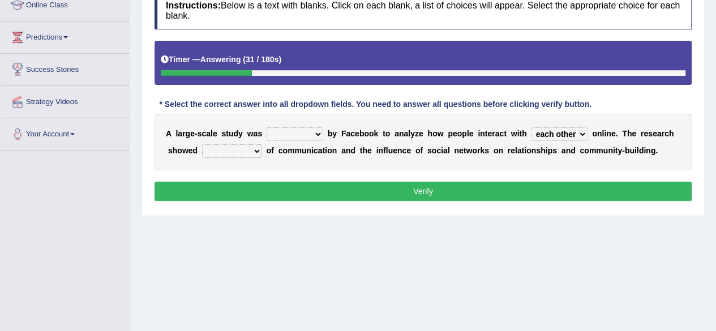
click at [552, 132] on select "together all each other another" at bounding box center [559, 134] width 57 height 14
click at [396, 136] on div "A l a r g e - s c a l e s t u d y w a s surveyed had asked made b y F a c e b o…" at bounding box center [422, 142] width 537 height 57
click at [267, 152] on b "o" at bounding box center [268, 150] width 5 height 9
click at [257, 149] on select "advantages standards fellowships patterns" at bounding box center [232, 151] width 60 height 14
select select "patterns"
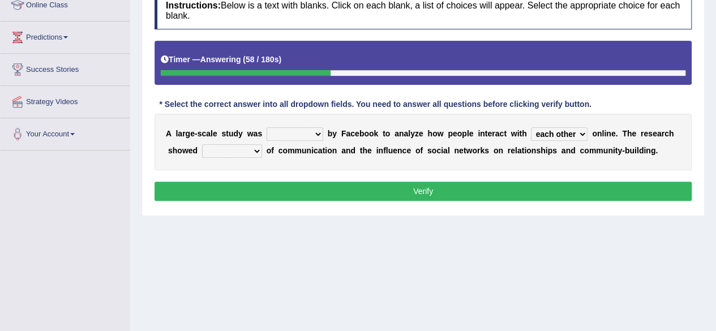
click at [202, 144] on select "advantages standards fellowships patterns" at bounding box center [232, 151] width 60 height 14
click at [305, 131] on select "surveyed had asked made" at bounding box center [294, 134] width 57 height 14
select select "surveyed"
click at [266, 127] on select "surveyed had asked made" at bounding box center [294, 134] width 57 height 14
click at [294, 132] on select "surveyed had asked made" at bounding box center [294, 134] width 57 height 14
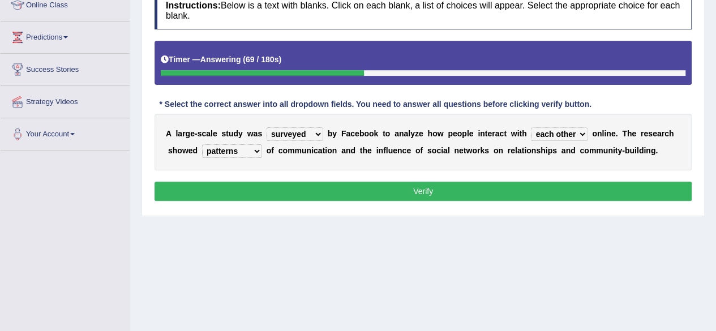
click at [338, 122] on div "A l a r g e - s c a l e s t u d y w a s surveyed had asked made b y F a c e b o…" at bounding box center [422, 142] width 537 height 57
click at [315, 137] on select "surveyed had asked made" at bounding box center [294, 134] width 57 height 14
click at [376, 139] on div "A l a r g e - s c a l e s t u d y w a s surveyed had asked made b y F a c e b o…" at bounding box center [422, 142] width 537 height 57
click at [344, 190] on button "Verify" at bounding box center [422, 191] width 537 height 19
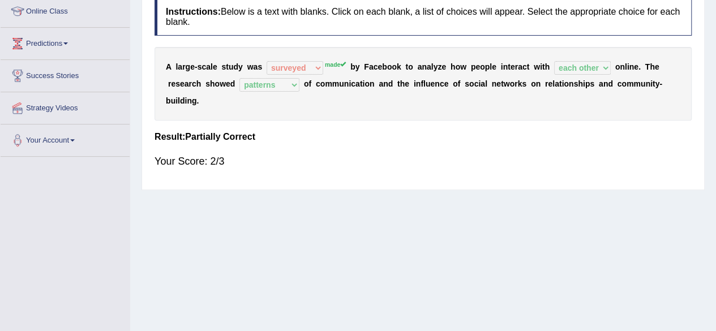
scroll to position [48, 0]
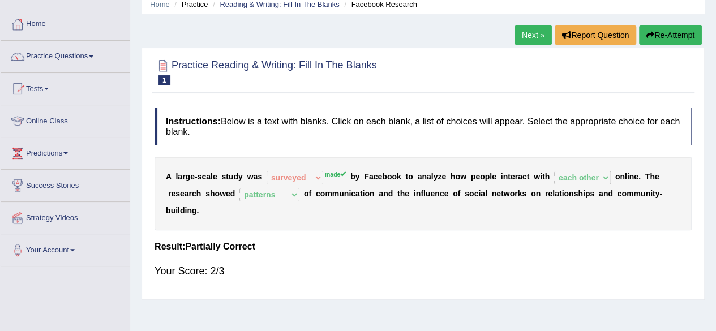
click at [540, 35] on link "Next »" at bounding box center [532, 34] width 37 height 19
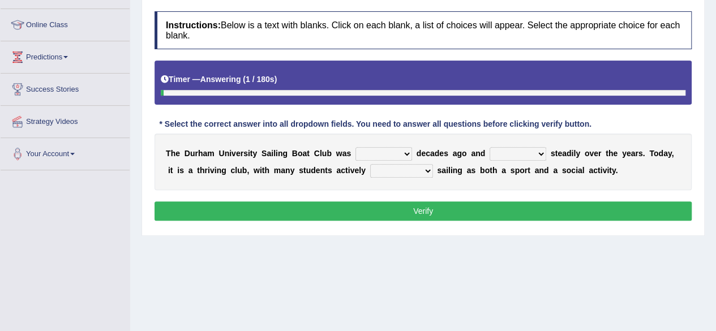
scroll to position [184, 0]
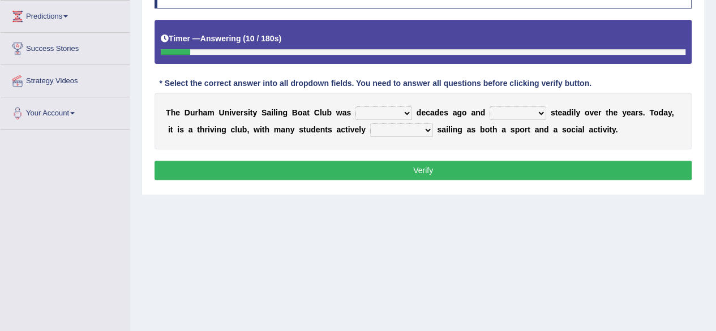
click at [386, 113] on select "found fund founded find" at bounding box center [383, 113] width 57 height 14
select select "found"
click at [355, 106] on select "found fund founded find" at bounding box center [383, 113] width 57 height 14
click at [527, 110] on select "grow growing has grown grown" at bounding box center [517, 113] width 57 height 14
select select "growing"
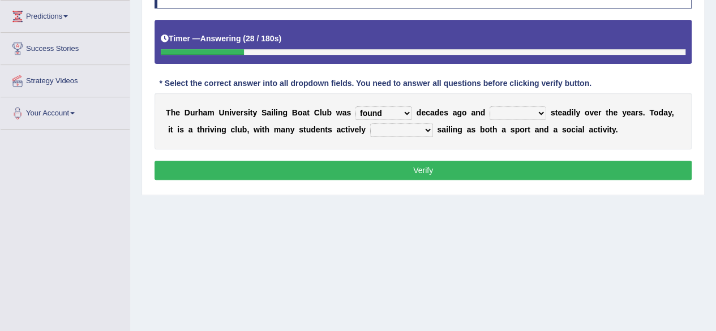
click at [489, 106] on select "grow growing has grown grown" at bounding box center [517, 113] width 57 height 14
click at [405, 127] on select "enjoy enjoyed are enjoying enjoying" at bounding box center [401, 130] width 63 height 14
select select "enjoying"
click at [370, 123] on select "enjoy enjoyed are enjoying enjoying" at bounding box center [401, 130] width 63 height 14
click at [414, 161] on button "Verify" at bounding box center [422, 170] width 537 height 19
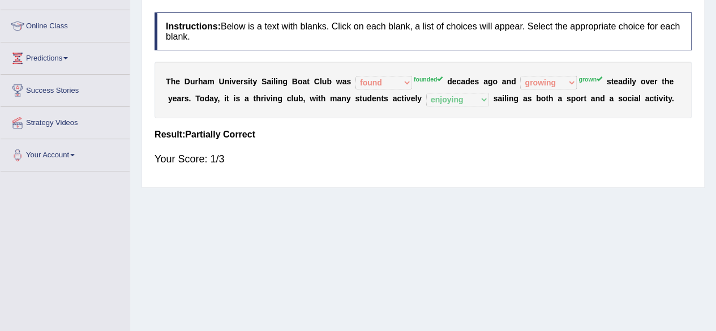
scroll to position [142, 0]
drag, startPoint x: 299, startPoint y: 76, endPoint x: 407, endPoint y: 74, distance: 108.7
click at [407, 74] on div "T h e D u r h a m U n i v e r s i t y S a i l i n g B o a t C l u b w a s found…" at bounding box center [422, 90] width 537 height 57
drag, startPoint x: 705, startPoint y: 107, endPoint x: 724, endPoint y: 131, distance: 30.2
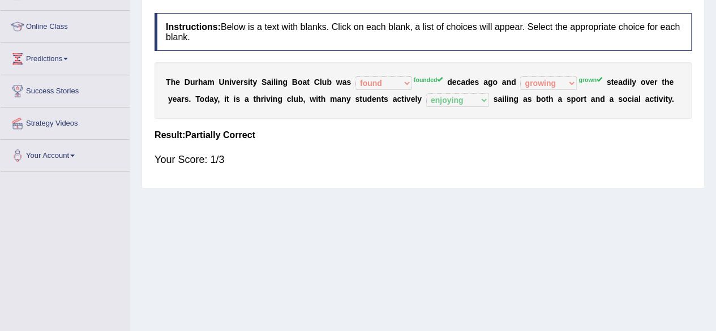
click at [716, 131] on html "Toggle navigation Home Practice Questions Speaking Practice Read Aloud Repeat S…" at bounding box center [358, 23] width 716 height 331
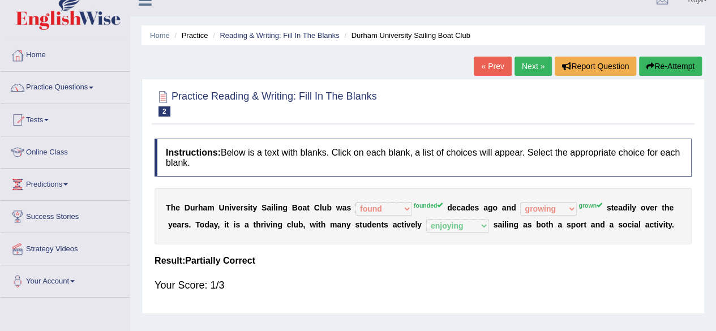
scroll to position [16, 0]
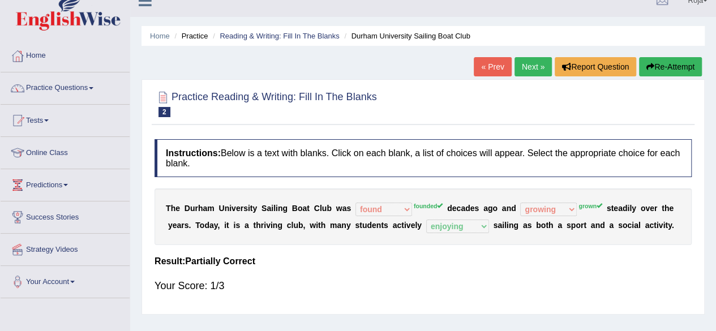
click at [531, 70] on link "Next »" at bounding box center [532, 66] width 37 height 19
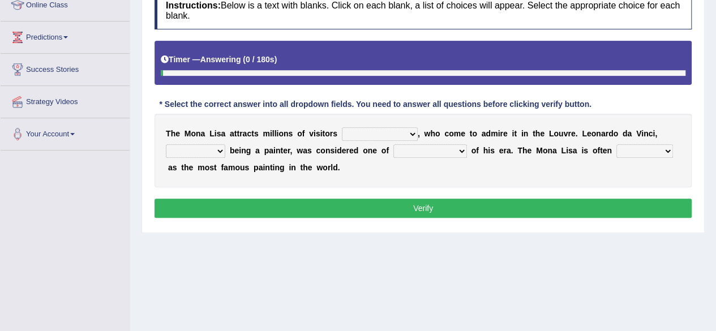
scroll to position [184, 0]
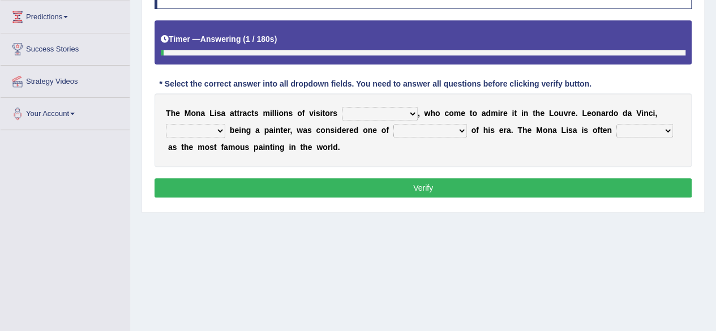
click at [403, 114] on select "around the year the all year all year round per year" at bounding box center [380, 114] width 76 height 14
click at [342, 107] on select "around the year the all year all year round per year" at bounding box center [380, 114] width 76 height 14
click at [384, 108] on select "around the year the all year all year round per year" at bounding box center [380, 114] width 76 height 14
select select "all year round"
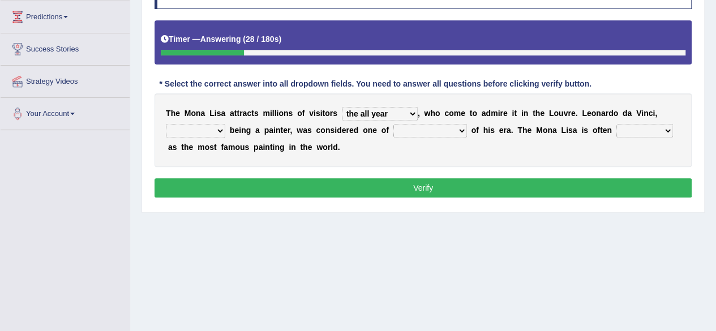
click at [342, 107] on select "around the year the all year all year round per year" at bounding box center [380, 114] width 76 height 14
click at [206, 133] on select "rather than as much as as well as as long as" at bounding box center [195, 131] width 59 height 14
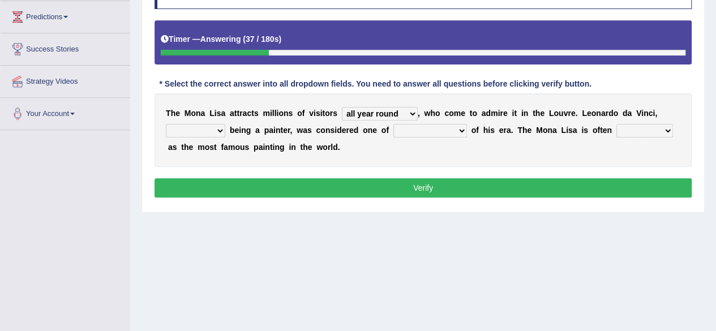
click at [206, 133] on select "rather than as much as as well as as long as" at bounding box center [195, 131] width 59 height 14
select select "rather than"
click at [166, 124] on select "rather than as much as as well as as long as" at bounding box center [195, 131] width 59 height 14
click at [433, 128] on select "better artists artist the better artist the best artists" at bounding box center [430, 131] width 74 height 14
click at [393, 124] on select "better artists artist the better artist the best artists" at bounding box center [430, 131] width 74 height 14
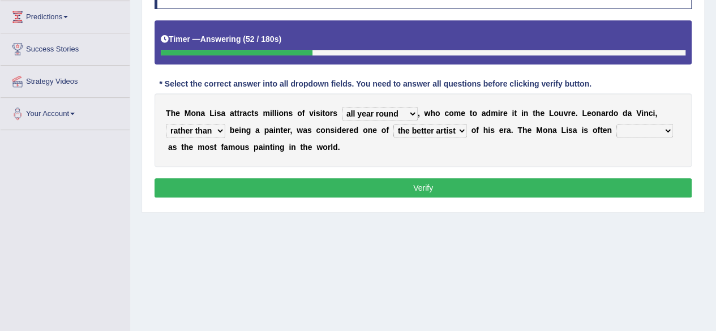
click at [416, 134] on select "better artists artist the better artist the best artists" at bounding box center [430, 131] width 74 height 14
select select "the best artists"
click at [393, 124] on select "better artists artist the better artist the best artists" at bounding box center [430, 131] width 74 height 14
click at [596, 133] on div "T h e M o n a L i s a a t t r a c t s m i l l i o n s o f v i s i t o r s aroun…" at bounding box center [422, 130] width 537 height 74
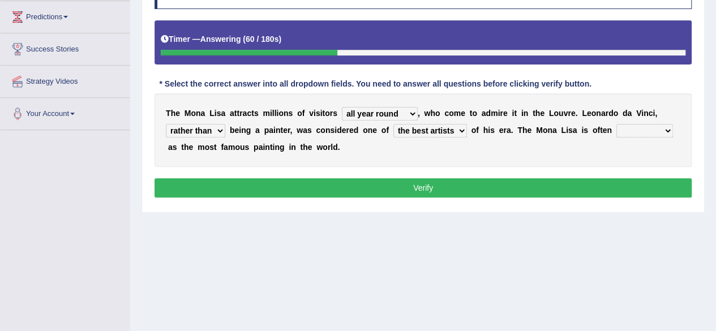
click at [631, 126] on select "classified suggested predicted described" at bounding box center [644, 131] width 57 height 14
select select "classified"
click at [616, 124] on select "classified suggested predicted described" at bounding box center [644, 131] width 57 height 14
click at [588, 186] on button "Verify" at bounding box center [422, 187] width 537 height 19
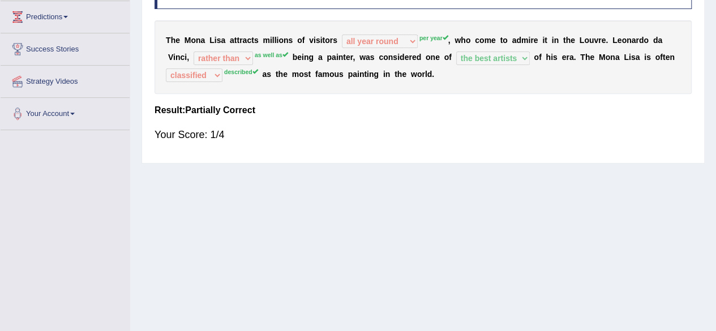
click at [603, 116] on div "Instructions: Below is a text with blanks. Click on each blank, a list of choic…" at bounding box center [423, 61] width 543 height 192
click at [369, 50] on div "T h e M o n a L i s a a t t r a c t s m i l l i o n s o f v i s i t o r s aroun…" at bounding box center [422, 57] width 537 height 74
drag, startPoint x: 723, startPoint y: 117, endPoint x: 682, endPoint y: 88, distance: 49.9
click at [682, 88] on div "T h e M o n a L i s a a t t r a c t s m i l l i o n s o f v i s i t o r s aroun…" at bounding box center [422, 57] width 537 height 74
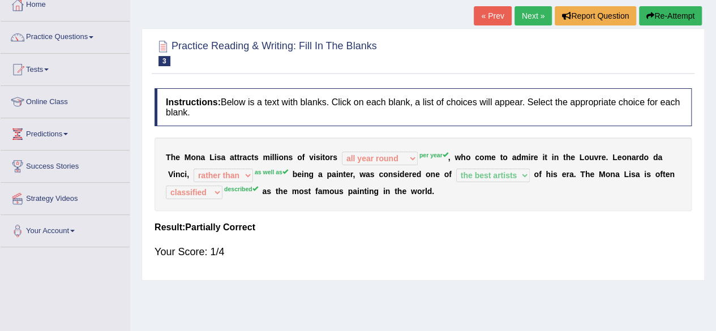
scroll to position [67, 0]
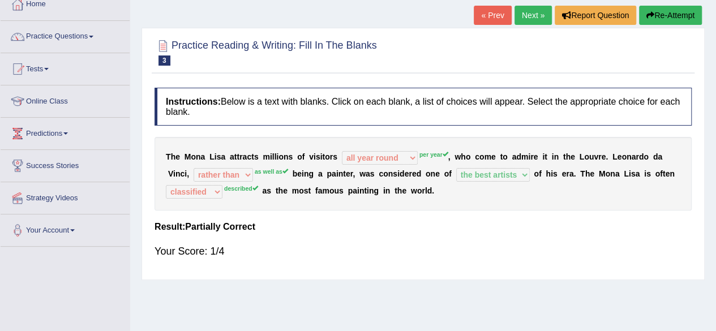
click at [524, 18] on link "Next »" at bounding box center [532, 15] width 37 height 19
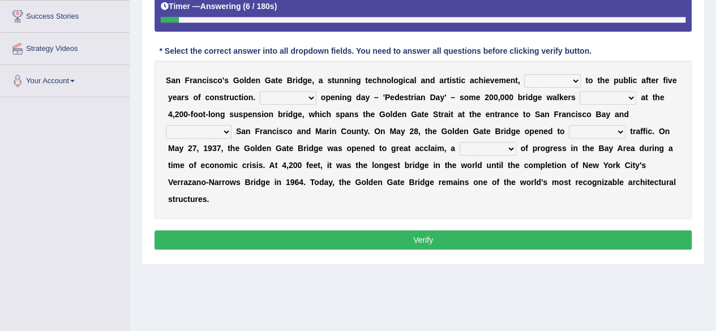
scroll to position [221, 0]
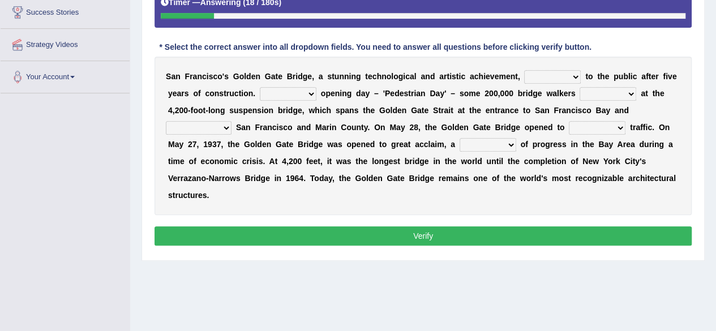
click at [541, 77] on select "opens closes appears equals" at bounding box center [552, 77] width 57 height 14
select select "opens"
click at [524, 70] on select "opens closes appears equals" at bounding box center [552, 77] width 57 height 14
click at [286, 96] on select "On During Since When" at bounding box center [288, 94] width 57 height 14
click at [440, 90] on b "y" at bounding box center [442, 93] width 5 height 9
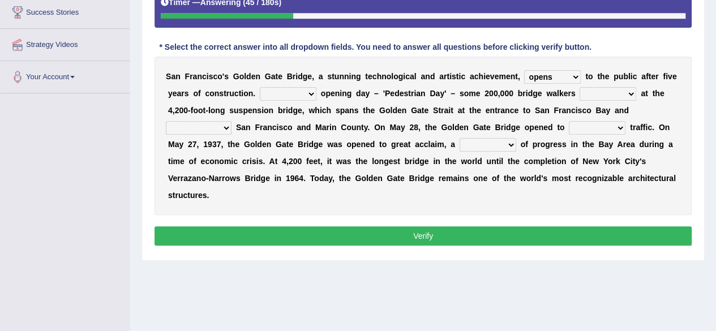
click at [302, 91] on select "On During Since When" at bounding box center [288, 94] width 57 height 14
select select "During"
click at [260, 87] on select "On During Since When" at bounding box center [288, 94] width 57 height 14
click at [599, 98] on select "stationed looked marveled laughed" at bounding box center [607, 94] width 57 height 14
click at [500, 106] on b "a" at bounding box center [502, 110] width 5 height 9
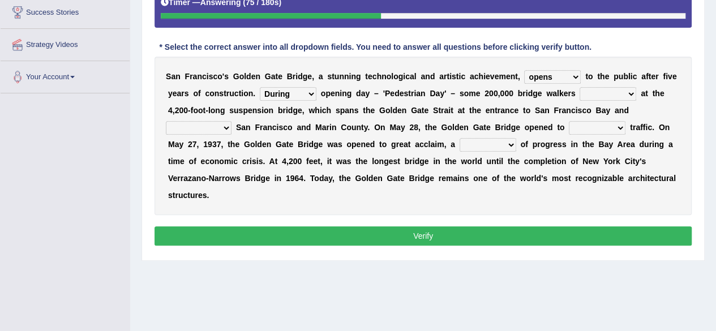
click at [633, 92] on select "stationed looked marveled laughed" at bounding box center [607, 94] width 57 height 14
click at [579, 87] on select "stationed looked marveled laughed" at bounding box center [607, 94] width 57 height 14
click at [610, 97] on select "stationed looked marveled laughed" at bounding box center [607, 94] width 57 height 14
click at [513, 119] on div "S a n F r a n c i s c o ' s G o l d e n G a t e B r i d g e , a s t u n n i n g…" at bounding box center [422, 136] width 537 height 158
click at [222, 121] on select "separates connects channels differentiates" at bounding box center [199, 128] width 66 height 14
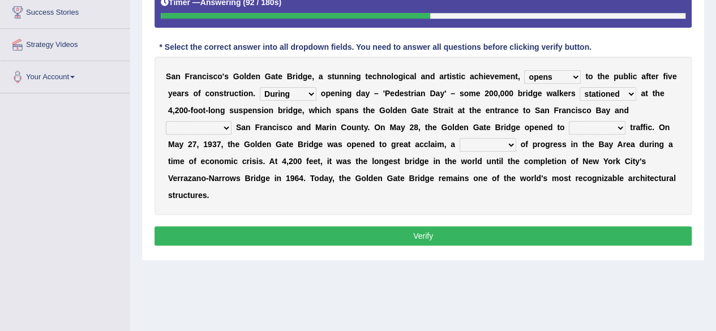
click at [597, 93] on select "stationed looked marveled laughed" at bounding box center [607, 94] width 57 height 14
select select "looked"
click at [579, 87] on select "stationed looked marveled laughed" at bounding box center [607, 94] width 57 height 14
click at [193, 131] on select "separates connects channels differentiates" at bounding box center [199, 128] width 66 height 14
select select "connects"
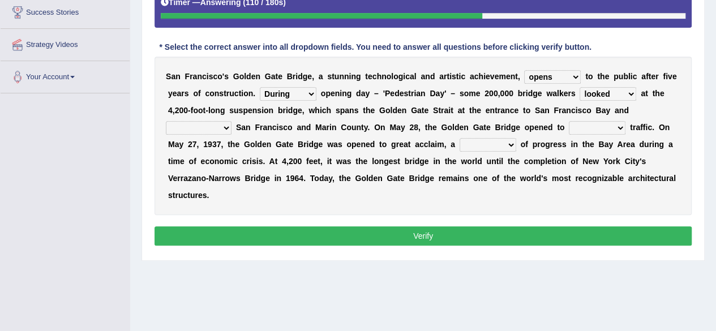
click at [166, 121] on select "separates connects channels differentiates" at bounding box center [199, 128] width 66 height 14
click at [583, 126] on select "aquatic vehicular airborne watertight" at bounding box center [597, 128] width 57 height 14
click at [432, 151] on div "S a n F r a n c i s c o ' s G o l d e n G a t e B r i d g e , a s t u n n i n g…" at bounding box center [422, 136] width 537 height 158
click at [597, 123] on select "aquatic vehicular airborne watertight" at bounding box center [597, 128] width 57 height 14
select select "vehicular"
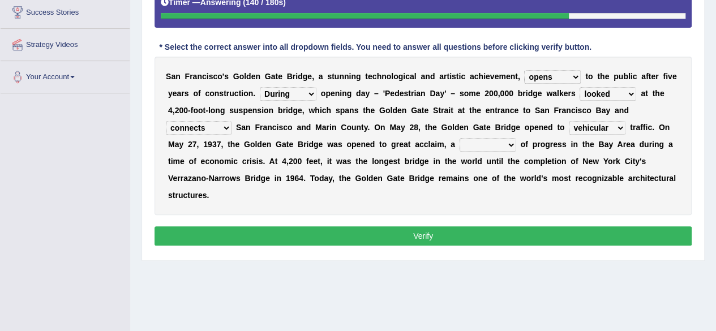
click at [569, 121] on select "aquatic vehicular airborne watertight" at bounding box center [597, 128] width 57 height 14
click at [480, 145] on select "denial symbol technique yield" at bounding box center [487, 145] width 57 height 14
select select "symbol"
click at [459, 138] on select "denial symbol technique yield" at bounding box center [487, 145] width 57 height 14
click at [454, 235] on button "Verify" at bounding box center [422, 235] width 537 height 19
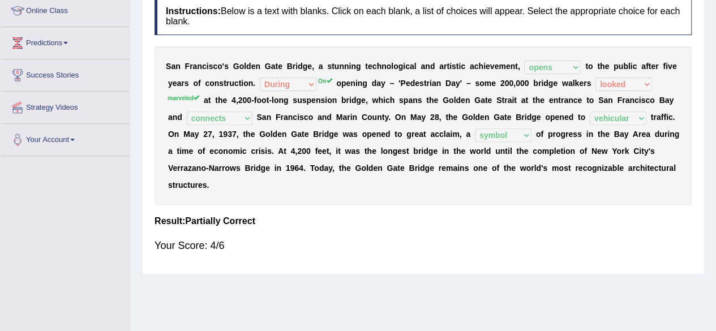
scroll to position [115, 0]
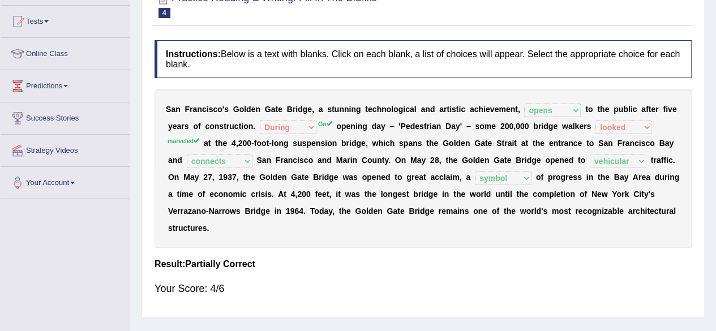
click at [641, 107] on div "S a n F r a n c i s c o ' s G o l d e n G a t e B r i d g e , a s t u n n i n g…" at bounding box center [422, 168] width 537 height 158
drag, startPoint x: 641, startPoint y: 107, endPoint x: 724, endPoint y: 137, distance: 87.9
click at [715, 137] on html "Toggle navigation Home Practice Questions Speaking Practice Read Aloud Repeat S…" at bounding box center [358, 50] width 716 height 331
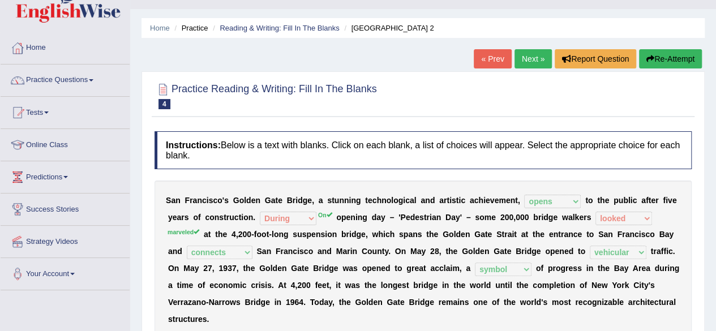
scroll to position [27, 0]
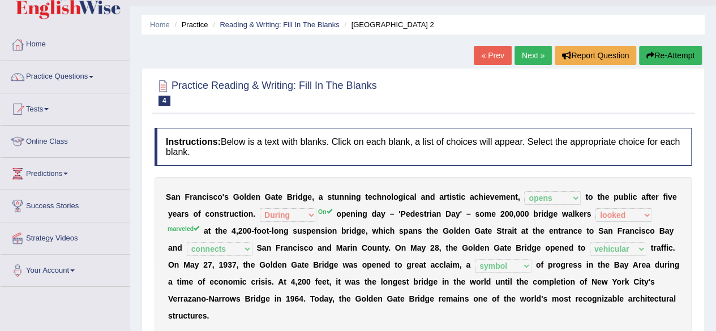
click at [537, 59] on link "Next »" at bounding box center [532, 55] width 37 height 19
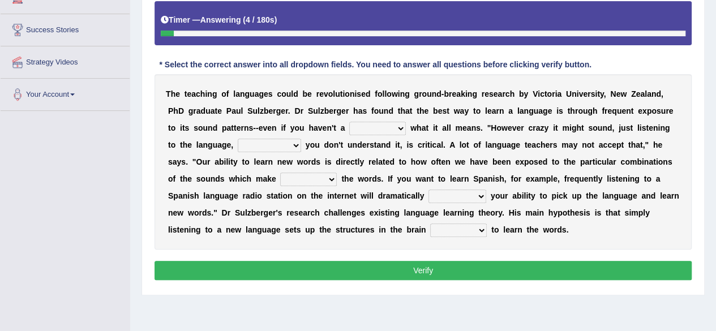
scroll to position [204, 0]
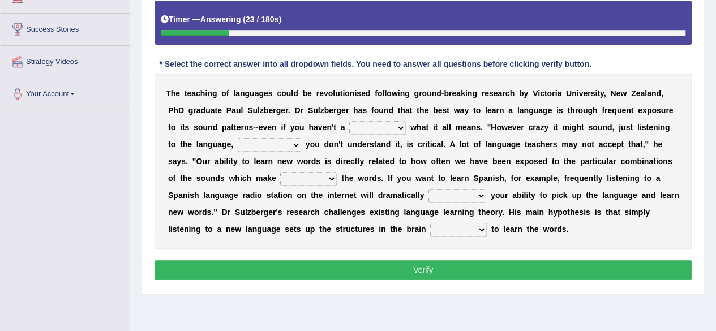
click at [398, 131] on select "dew claw clue due" at bounding box center [377, 128] width 57 height 14
select select "clue"
click at [349, 121] on select "dew claw clue due" at bounding box center [377, 128] width 57 height 14
click at [276, 143] on select "but also all together even though if so" at bounding box center [269, 145] width 63 height 14
select select "even though"
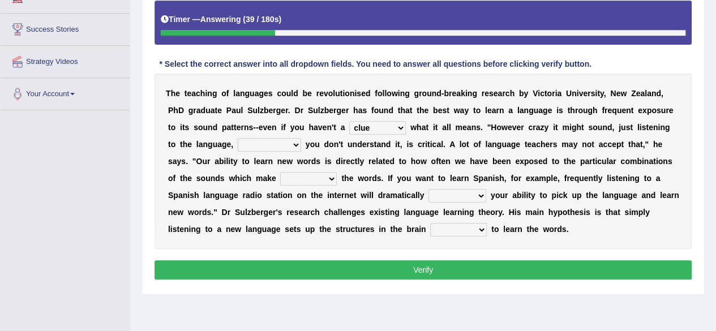
click at [238, 138] on select "but also all together even though if so" at bounding box center [269, 145] width 63 height 14
click at [289, 140] on select "but also all together even though if so" at bounding box center [269, 145] width 63 height 14
click at [322, 182] on select "down up of on" at bounding box center [308, 179] width 57 height 14
select select "of"
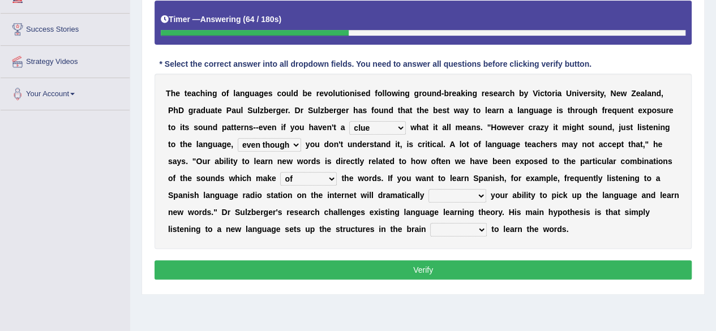
click at [280, 172] on select "down up of on" at bounding box center [308, 179] width 57 height 14
click at [475, 194] on select "evaluate exaggerate describe boost" at bounding box center [457, 196] width 58 height 14
select select "boost"
click at [428, 189] on select "evaluate exaggerate describe boost" at bounding box center [457, 196] width 58 height 14
click at [459, 191] on select "evaluate exaggerate describe boost" at bounding box center [457, 196] width 58 height 14
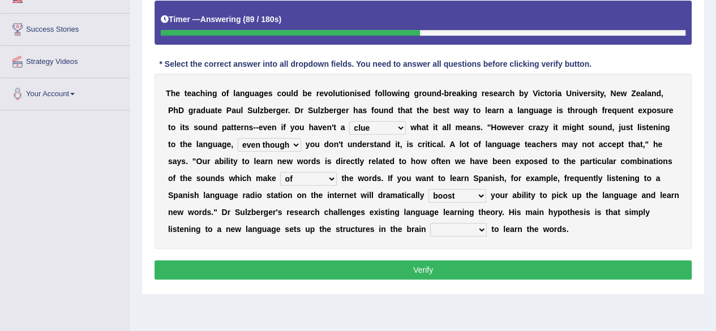
click at [459, 191] on select "evaluate exaggerate describe boost" at bounding box center [457, 196] width 58 height 14
click at [454, 231] on select "requiring required directed to require" at bounding box center [458, 230] width 57 height 14
select select "directed"
click at [430, 223] on select "requiring required directed to require" at bounding box center [458, 230] width 57 height 14
click at [446, 265] on button "Verify" at bounding box center [422, 269] width 537 height 19
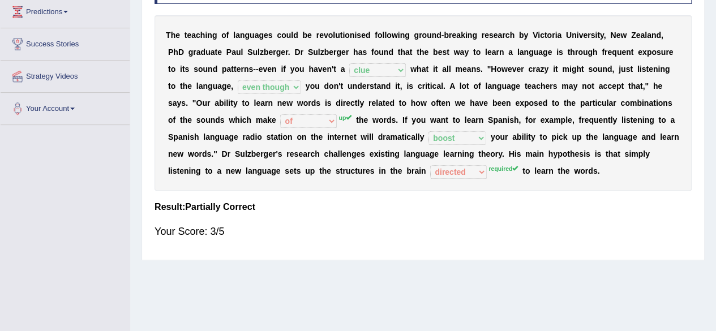
scroll to position [0, 0]
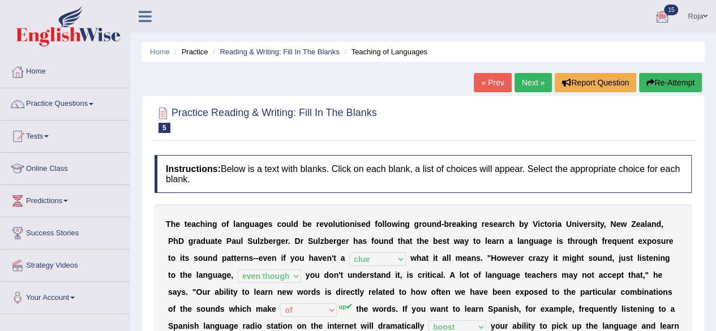
click at [535, 85] on link "Next »" at bounding box center [532, 82] width 37 height 19
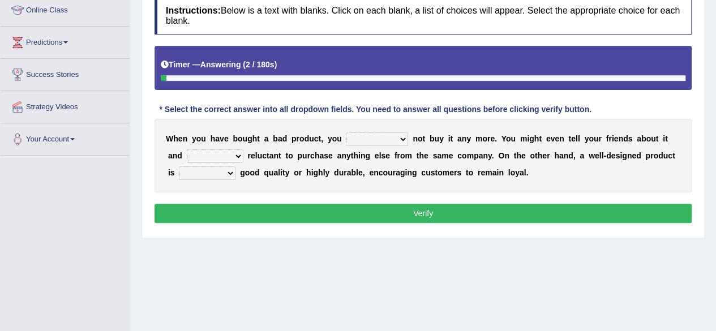
scroll to position [157, 0]
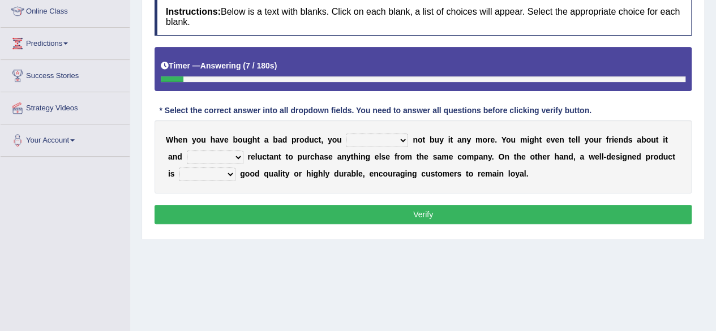
click at [391, 141] on select "would have should have should" at bounding box center [377, 141] width 62 height 14
select select "would"
click at [346, 134] on select "would have should have should" at bounding box center [377, 141] width 62 height 14
click at [239, 157] on select "is are be being" at bounding box center [215, 157] width 57 height 14
select select "being"
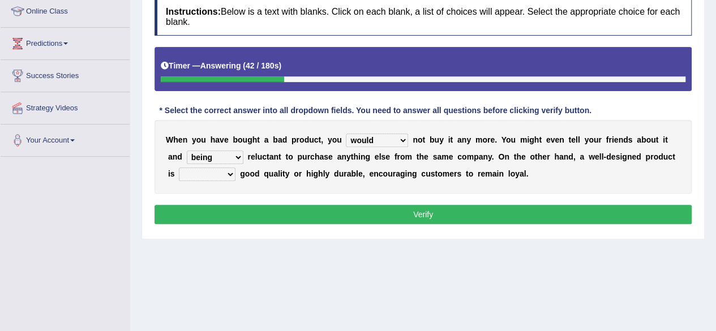
click at [187, 150] on select "is are be being" at bounding box center [215, 157] width 57 height 14
click at [113, 270] on div "Toggle navigation Home Practice Questions Speaking Practice Read Aloud Repeat S…" at bounding box center [358, 137] width 716 height 588
click at [210, 176] on select "both also neither either" at bounding box center [207, 174] width 57 height 14
click at [179, 167] on select "both also neither either" at bounding box center [207, 174] width 57 height 14
click at [207, 174] on select "both also neither either" at bounding box center [207, 174] width 57 height 14
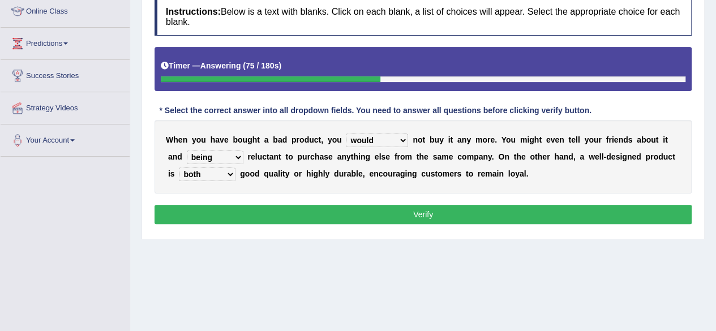
select select "either"
click at [179, 167] on select "both also neither either" at bounding box center [207, 174] width 57 height 14
click at [234, 156] on select "is are be being" at bounding box center [215, 157] width 57 height 14
select select "be"
click at [187, 150] on select "is are be being" at bounding box center [215, 157] width 57 height 14
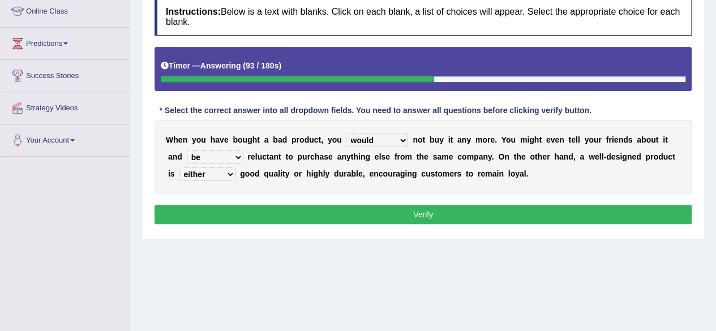
click at [317, 212] on button "Verify" at bounding box center [422, 214] width 537 height 19
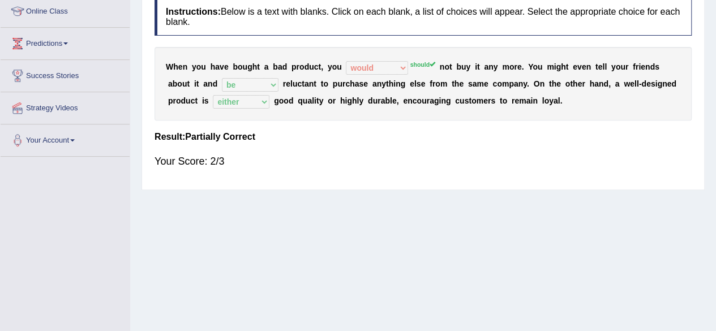
click at [428, 56] on div "W h e n y o u h a v e b o u g h t a b a d p r o d u c t , y o u would have shou…" at bounding box center [422, 84] width 537 height 74
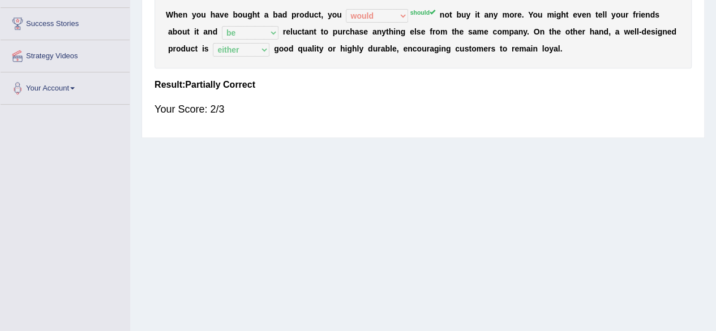
scroll to position [212, 0]
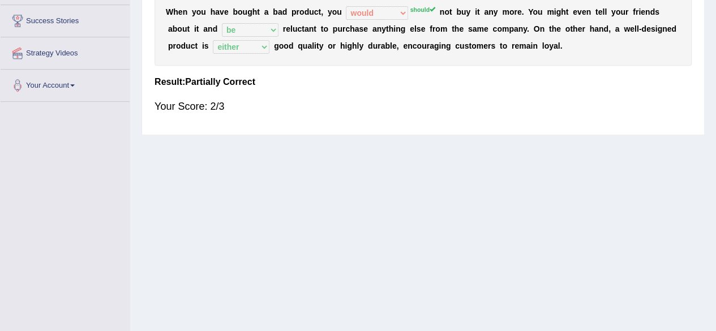
drag, startPoint x: 713, startPoint y: 210, endPoint x: 717, endPoint y: 110, distance: 100.2
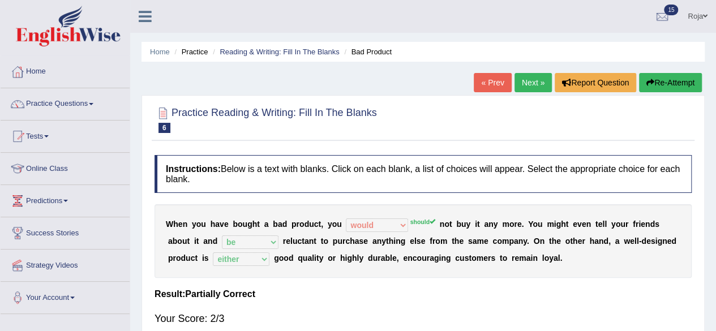
click at [531, 83] on link "Next »" at bounding box center [532, 82] width 37 height 19
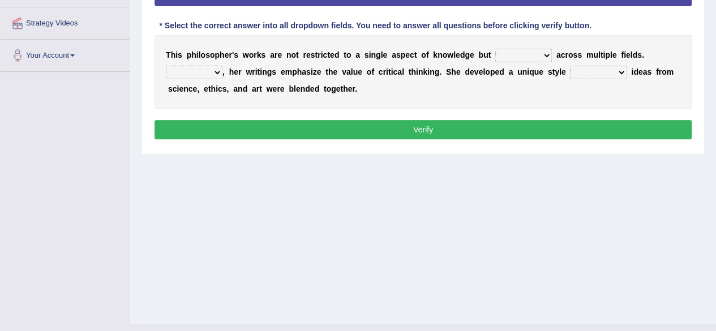
scroll to position [243, 0]
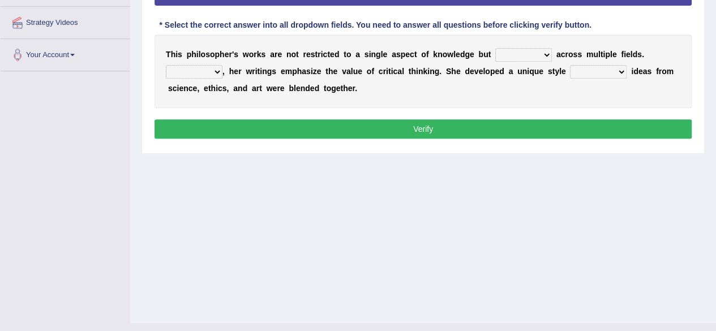
drag, startPoint x: 721, startPoint y: 45, endPoint x: 695, endPoint y: 173, distance: 130.5
click at [518, 49] on select "constrain contain assemble extend" at bounding box center [523, 55] width 57 height 14
select select "extend"
click at [495, 48] on select "constrain contain assemble extend" at bounding box center [523, 55] width 57 height 14
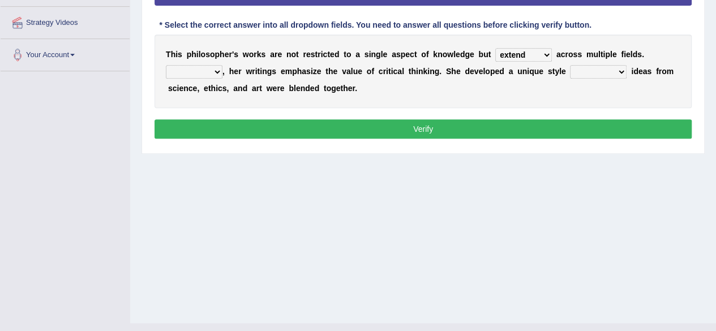
click at [179, 72] on select "Rather So Moreover Likely" at bounding box center [194, 72] width 57 height 14
select select "Moreover"
click at [166, 65] on select "Rather So Moreover Likely" at bounding box center [194, 72] width 57 height 14
click at [623, 74] on select "in that that which in which" at bounding box center [598, 72] width 57 height 14
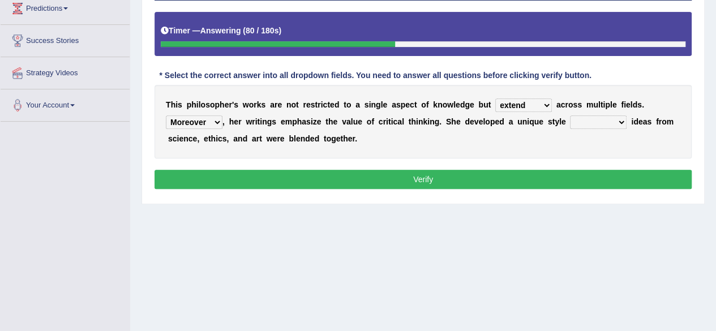
scroll to position [190, 0]
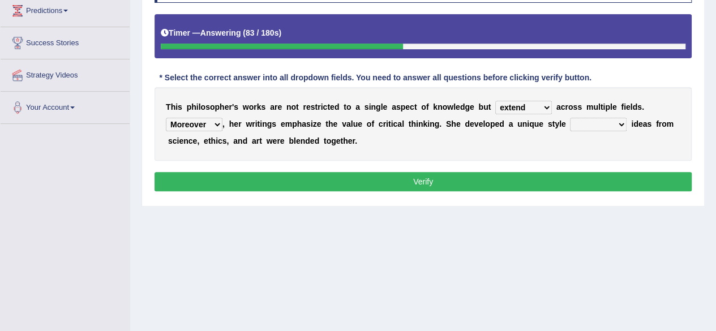
click at [624, 123] on select "in that that which in which" at bounding box center [598, 125] width 57 height 14
select select "in that"
click at [570, 118] on select "in that that which in which" at bounding box center [598, 125] width 57 height 14
click at [544, 183] on button "Verify" at bounding box center [422, 181] width 537 height 19
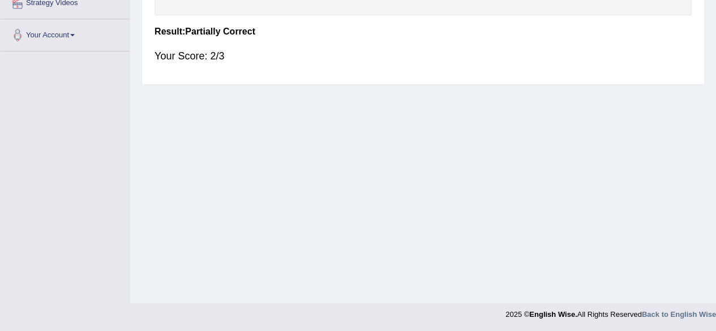
scroll to position [0, 0]
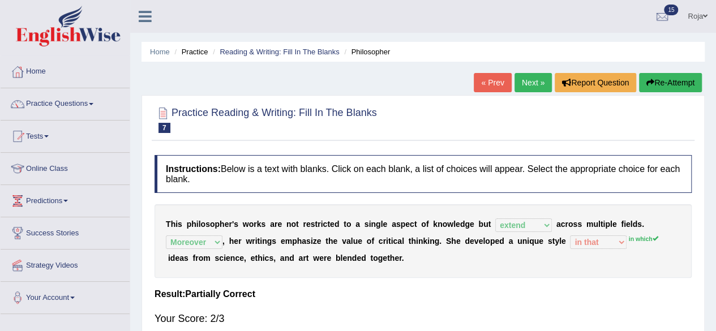
click at [526, 87] on link "Next »" at bounding box center [532, 82] width 37 height 19
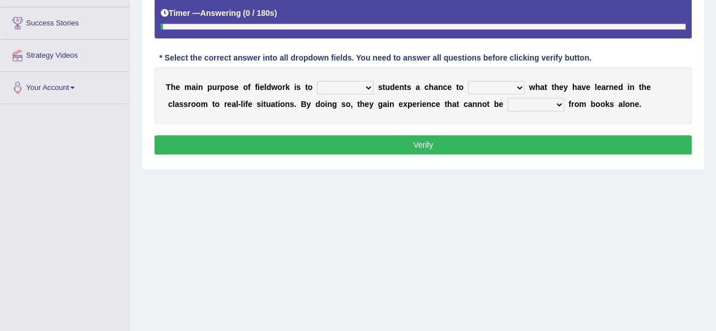
scroll to position [213, 0]
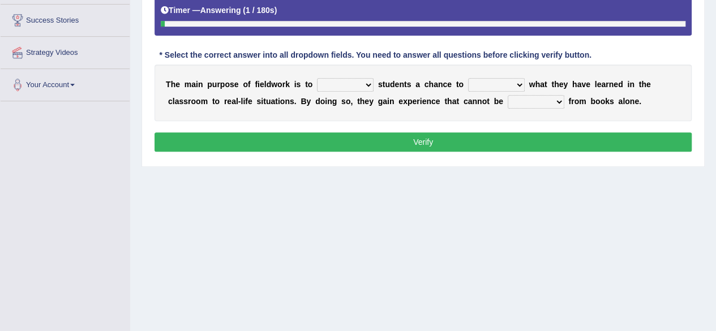
drag, startPoint x: 0, startPoint y: 0, endPoint x: 717, endPoint y: 220, distance: 750.4
click at [341, 87] on select "resemble stow rave offer" at bounding box center [345, 85] width 57 height 14
click at [516, 83] on select "compare align apply dismount" at bounding box center [496, 85] width 57 height 14
click at [468, 78] on select "compare align apply dismount" at bounding box center [496, 85] width 57 height 14
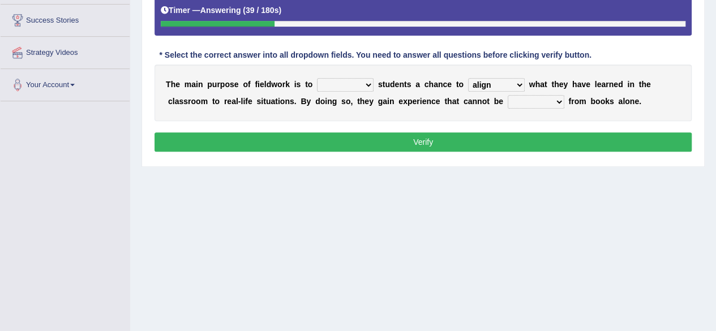
click at [501, 78] on select "compare align apply dismount" at bounding box center [496, 85] width 57 height 14
click at [468, 78] on select "compare align apply dismount" at bounding box center [496, 85] width 57 height 14
click at [505, 81] on select "compare align apply dismount" at bounding box center [496, 85] width 57 height 14
click at [403, 92] on div "T h e m a i n p u r p o s e o f f i e l d w o r k i s t o resemble stow rave of…" at bounding box center [422, 92] width 537 height 57
click at [487, 91] on div "T h e m a i n p u r p o s e o f f i e l d w o r k i s t o resemble stow rave of…" at bounding box center [422, 92] width 537 height 57
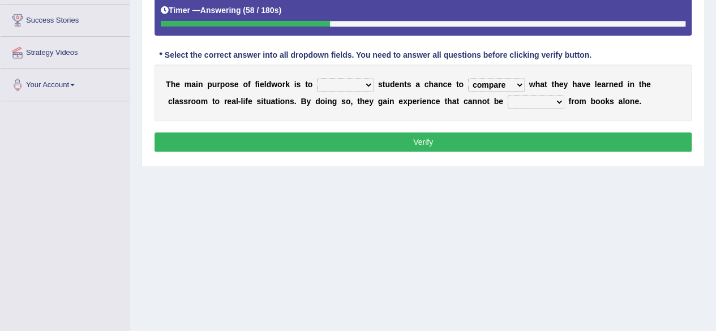
click at [485, 85] on select "compare align apply dismount" at bounding box center [496, 85] width 57 height 14
select select "apply"
click at [468, 78] on select "compare align apply dismount" at bounding box center [496, 85] width 57 height 14
click at [541, 99] on select "originated prepared obtained touted" at bounding box center [535, 102] width 57 height 14
select select "obtained"
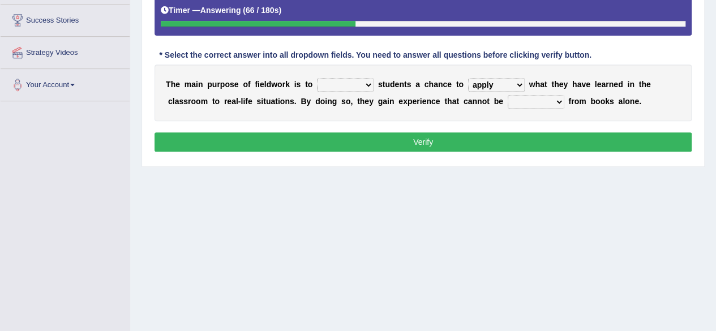
click at [507, 95] on select "originated prepared obtained touted" at bounding box center [535, 102] width 57 height 14
click at [332, 83] on select "resemble stow rave offer" at bounding box center [345, 85] width 57 height 14
select select "offer"
click at [317, 78] on select "resemble stow rave offer" at bounding box center [345, 85] width 57 height 14
click at [327, 132] on button "Verify" at bounding box center [422, 141] width 537 height 19
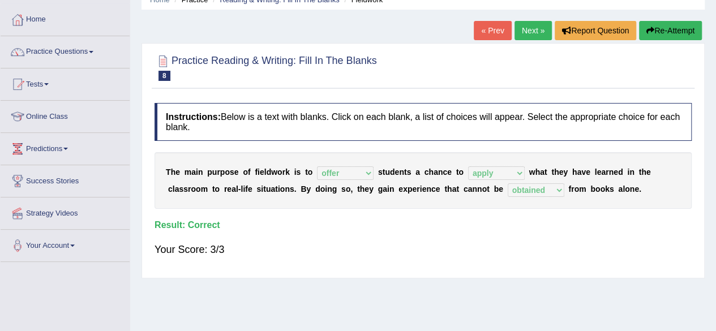
scroll to position [42, 0]
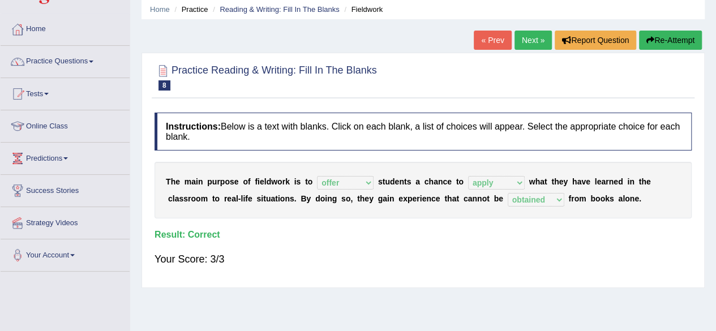
click at [661, 44] on button "Re-Attempt" at bounding box center [670, 40] width 63 height 19
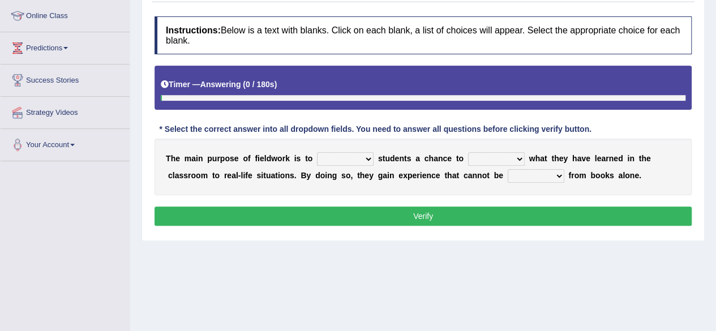
scroll to position [238, 0]
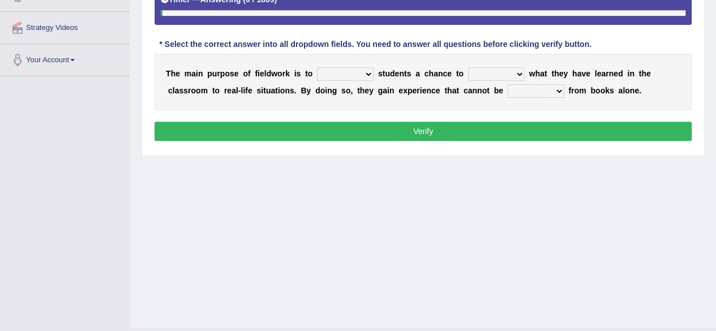
click at [350, 75] on select "resemble stow rave offer" at bounding box center [345, 74] width 57 height 14
click at [354, 71] on select "resemble stow rave offer" at bounding box center [345, 74] width 57 height 14
click at [339, 76] on select "resemble stow rave offer" at bounding box center [345, 74] width 57 height 14
click at [363, 72] on select "resemble stow rave offer" at bounding box center [345, 74] width 57 height 14
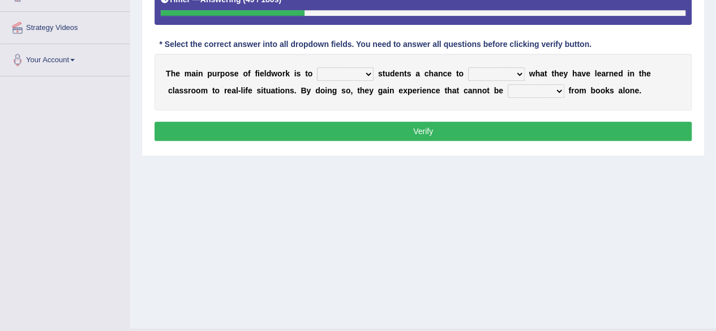
select select "offer"
click at [317, 67] on select "resemble stow rave offer" at bounding box center [345, 74] width 57 height 14
click at [477, 73] on select "compare align apply dismount" at bounding box center [496, 74] width 57 height 14
select select "apply"
click at [468, 67] on select "compare align apply dismount" at bounding box center [496, 74] width 57 height 14
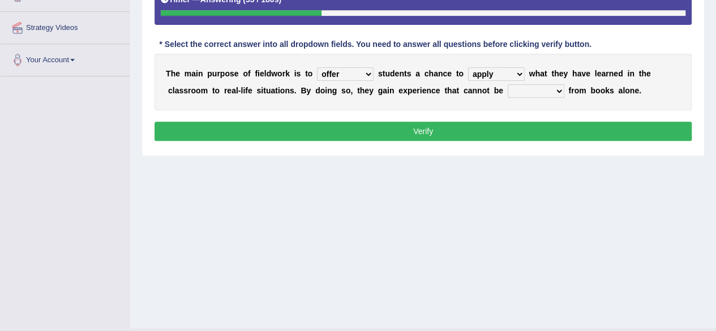
click at [525, 90] on select "originated prepared obtained touted" at bounding box center [535, 91] width 57 height 14
select select "obtained"
click at [507, 84] on select "originated prepared obtained touted" at bounding box center [535, 91] width 57 height 14
click at [498, 134] on button "Verify" at bounding box center [422, 131] width 537 height 19
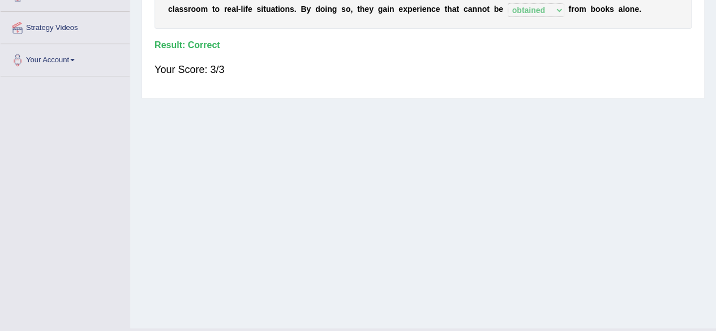
scroll to position [0, 0]
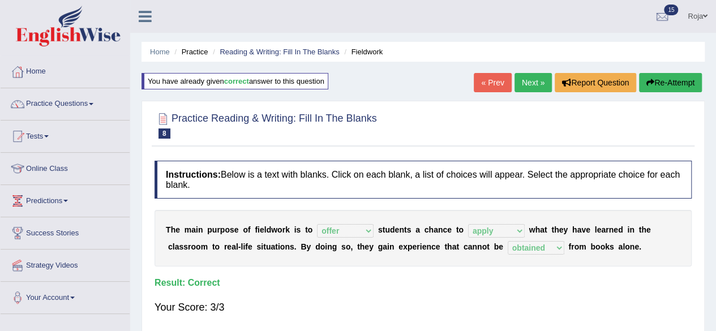
click at [536, 88] on link "Next »" at bounding box center [532, 82] width 37 height 19
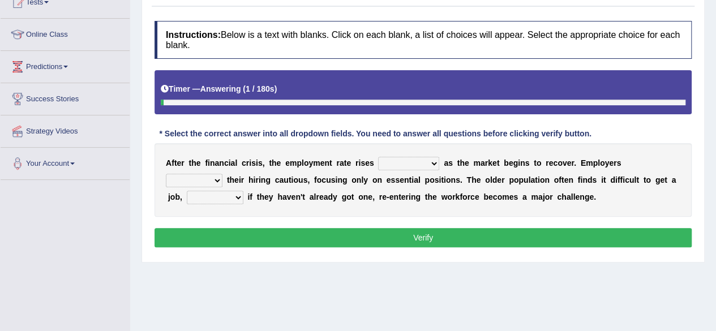
scroll to position [136, 0]
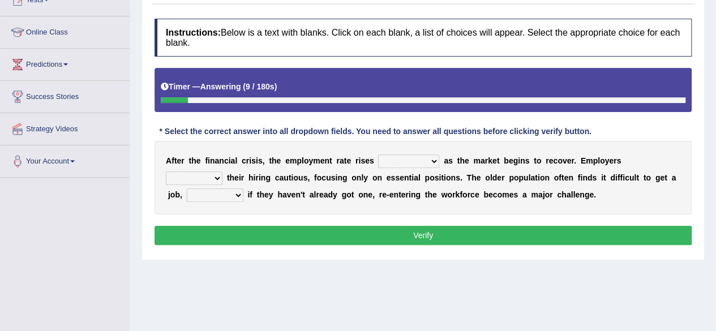
click at [430, 161] on select "normally conversely strenuously sharply" at bounding box center [408, 161] width 61 height 14
click at [446, 162] on b "a" at bounding box center [446, 160] width 5 height 9
click at [190, 179] on select "keeping kept keep are kept" at bounding box center [194, 178] width 57 height 14
select select "keeping"
click at [166, 171] on select "keeping kept keep are kept" at bounding box center [194, 178] width 57 height 14
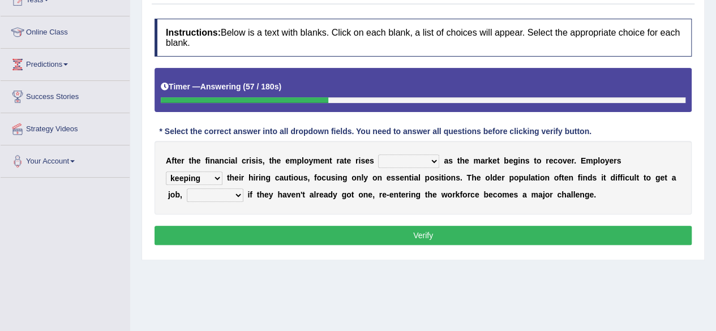
click at [223, 196] on select "although while then because" at bounding box center [215, 195] width 57 height 14
select select "although"
click at [187, 188] on select "although while then because" at bounding box center [215, 195] width 57 height 14
click at [412, 154] on select "normally conversely strenuously sharply" at bounding box center [408, 161] width 61 height 14
select select "normally"
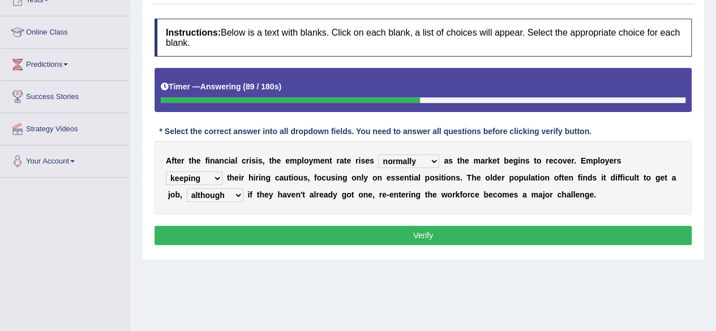
click at [378, 154] on select "normally conversely strenuously sharply" at bounding box center [408, 161] width 61 height 14
click at [403, 160] on select "normally conversely strenuously sharply" at bounding box center [408, 161] width 61 height 14
click at [427, 238] on button "Verify" at bounding box center [422, 235] width 537 height 19
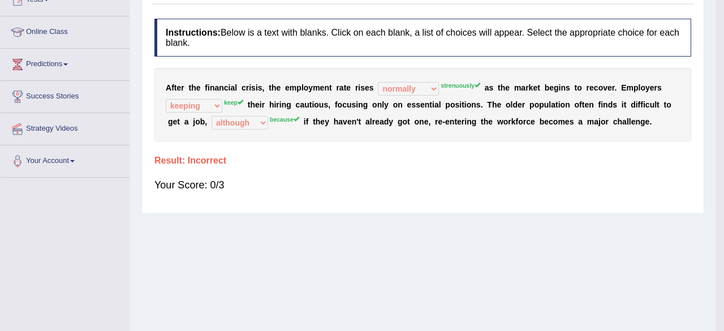
click at [427, 195] on body "Toggle navigation Home Practice Questions Speaking Practice Read Aloud Repeat S…" at bounding box center [362, 29] width 724 height 331
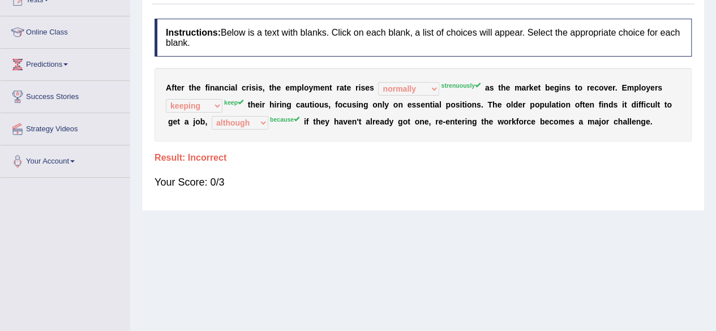
click at [378, 91] on div "A f t e r t h e f i n a n c i a l c r i s i s , t h e e m p l o y m e n t r a t…" at bounding box center [422, 105] width 537 height 74
drag, startPoint x: 224, startPoint y: 98, endPoint x: 306, endPoint y: 102, distance: 81.6
click at [306, 102] on div "A f t e r t h e f i n a n c i a l c r i s i s , t h e e m p l o y m e n t r a t…" at bounding box center [422, 105] width 537 height 74
click at [306, 102] on b "u" at bounding box center [306, 104] width 5 height 9
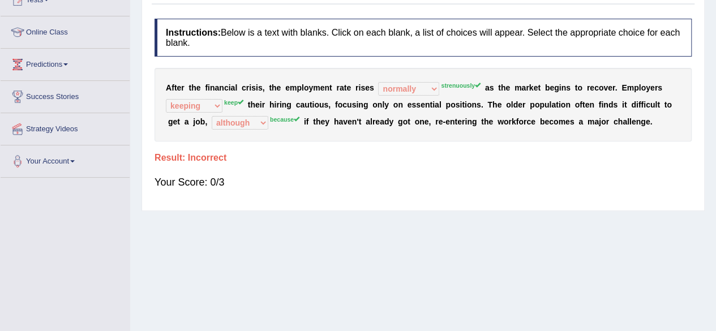
click at [306, 102] on b "u" at bounding box center [306, 104] width 5 height 9
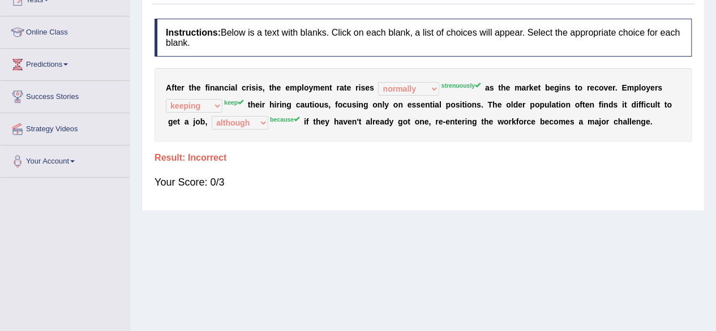
click at [306, 102] on b "u" at bounding box center [306, 104] width 5 height 9
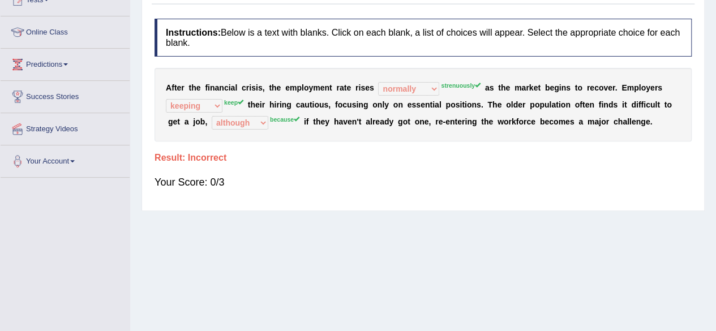
click at [306, 102] on b "u" at bounding box center [306, 104] width 5 height 9
click at [272, 101] on b "h" at bounding box center [271, 104] width 5 height 9
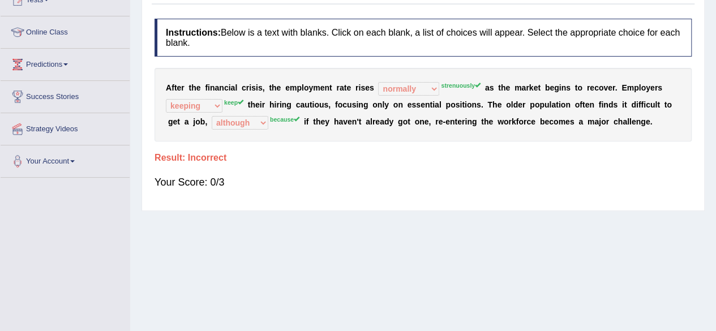
drag, startPoint x: 505, startPoint y: 98, endPoint x: 538, endPoint y: 122, distance: 41.0
click at [538, 122] on div "A f t e r t h e f i n a n c i a l c r i s i s , t h e e m p l o y m e n t r a t…" at bounding box center [422, 105] width 537 height 74
click at [538, 122] on b at bounding box center [537, 121] width 5 height 9
drag, startPoint x: 491, startPoint y: 101, endPoint x: 555, endPoint y: 113, distance: 65.1
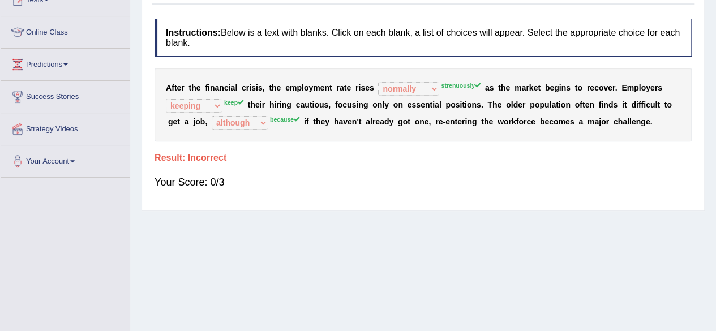
click at [555, 113] on div "A f t e r t h e f i n a n c i a l c r i s i s , t h e e m p l o y m e n t r a t…" at bounding box center [422, 105] width 537 height 74
click at [457, 127] on div "A f t e r t h e f i n a n c i a l c r i s i s , t h e e m p l o y m e n t r a t…" at bounding box center [422, 105] width 537 height 74
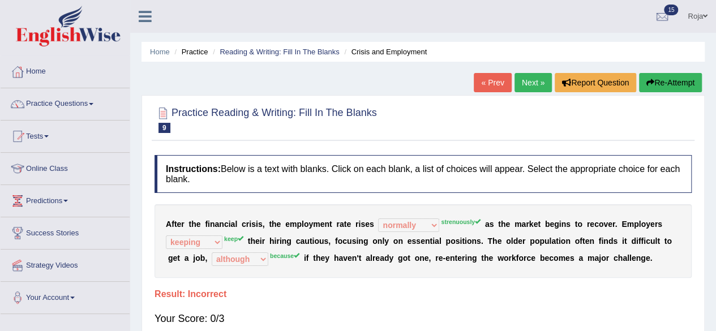
click at [527, 89] on link "Next »" at bounding box center [532, 82] width 37 height 19
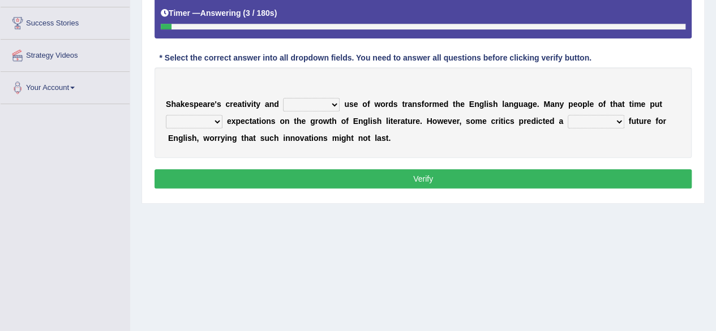
scroll to position [209, 0]
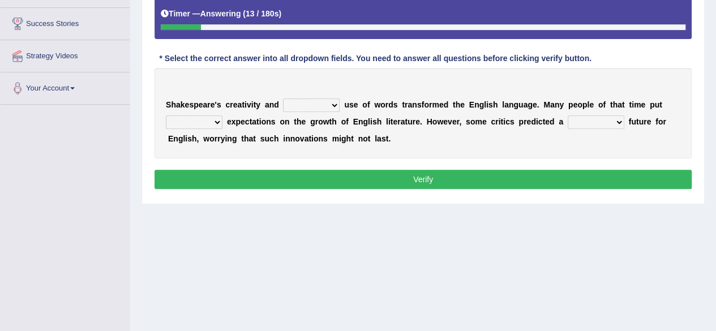
click at [324, 104] on select "idealized intensive fancied inventive" at bounding box center [311, 105] width 57 height 14
click at [380, 96] on div "S h a k e s p e a r e ' s c r e a t i v i t y a n d idealized intensive fancied…" at bounding box center [422, 113] width 537 height 91
click at [376, 100] on b "w" at bounding box center [377, 104] width 6 height 9
click at [213, 121] on select "wide much high more" at bounding box center [194, 122] width 57 height 14
select select "high"
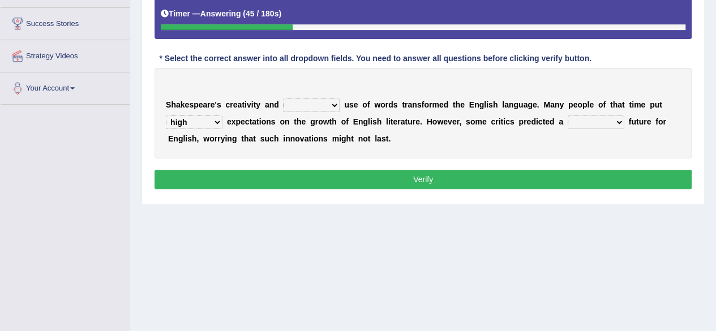
click at [166, 115] on select "wide much high more" at bounding box center [194, 122] width 57 height 14
click at [190, 116] on select "wide much high more" at bounding box center [194, 122] width 57 height 14
click at [274, 118] on b "s" at bounding box center [273, 121] width 5 height 9
click at [594, 122] on select "monetary promising irresistible daunting" at bounding box center [595, 122] width 57 height 14
click at [192, 119] on select "wide much high more" at bounding box center [194, 122] width 57 height 14
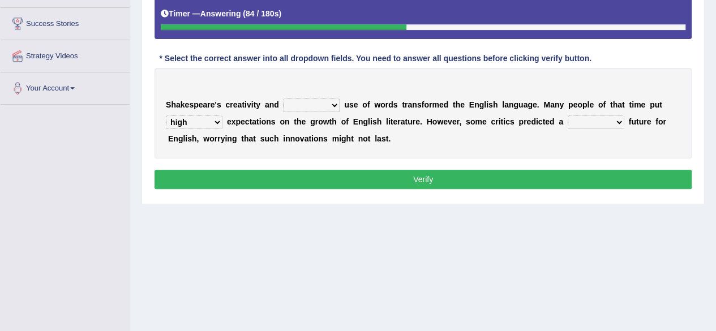
click at [192, 119] on select "wide much high more" at bounding box center [194, 122] width 57 height 14
click at [325, 97] on div "S h a k e s p e a r e ' s c r e a t i v i t y a n d idealized intensive fancied…" at bounding box center [422, 113] width 537 height 91
click at [324, 101] on select "idealized intensive fancied inventive" at bounding box center [311, 105] width 57 height 14
select select "idealized"
click at [283, 98] on select "idealized intensive fancied inventive" at bounding box center [311, 105] width 57 height 14
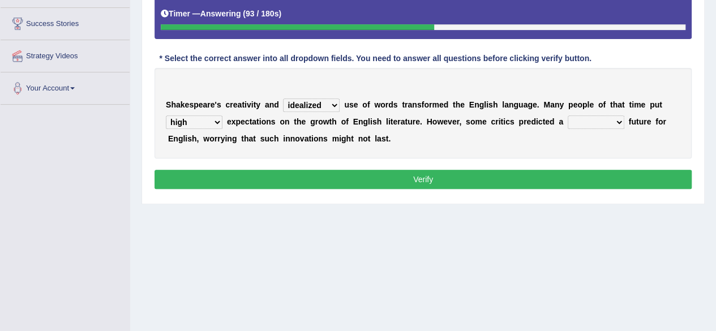
click at [315, 102] on select "idealized intensive fancied inventive" at bounding box center [311, 105] width 57 height 14
click at [474, 124] on div "S h a k e s p e a r e ' s c r e a t i v i t y a n d idealized intensive fancied…" at bounding box center [422, 113] width 537 height 91
click at [593, 124] on select "monetary promising irresistible daunting" at bounding box center [595, 122] width 57 height 14
select select "monetary"
click at [567, 115] on select "monetary promising irresistible daunting" at bounding box center [595, 122] width 57 height 14
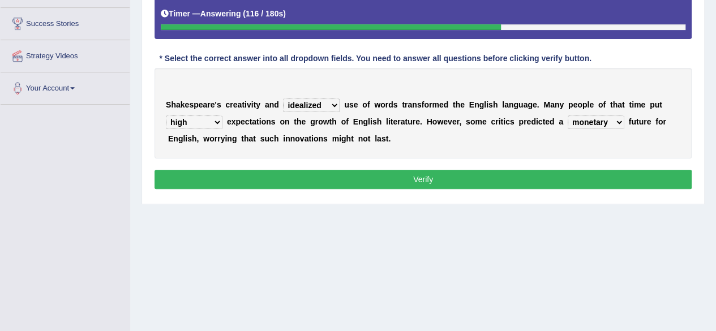
click at [552, 184] on button "Verify" at bounding box center [422, 179] width 537 height 19
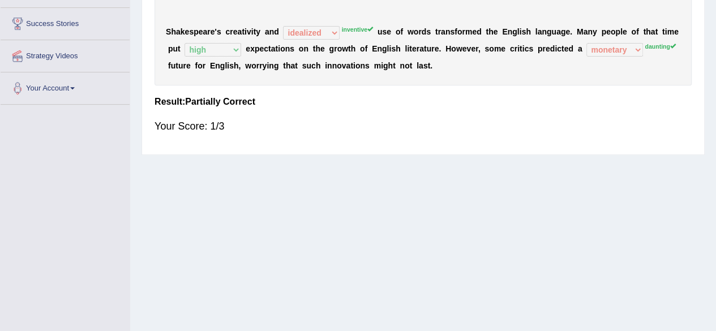
click at [278, 48] on b "i" at bounding box center [279, 48] width 2 height 9
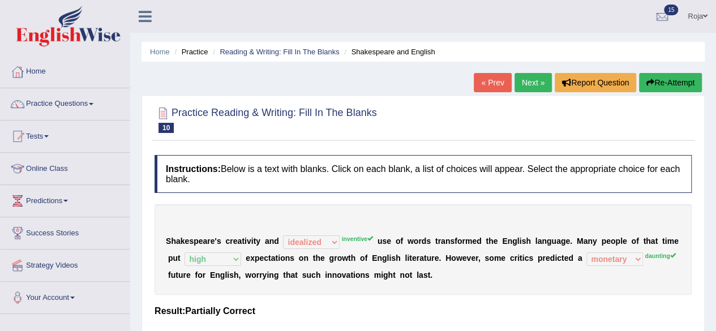
click at [544, 81] on link "Next »" at bounding box center [532, 82] width 37 height 19
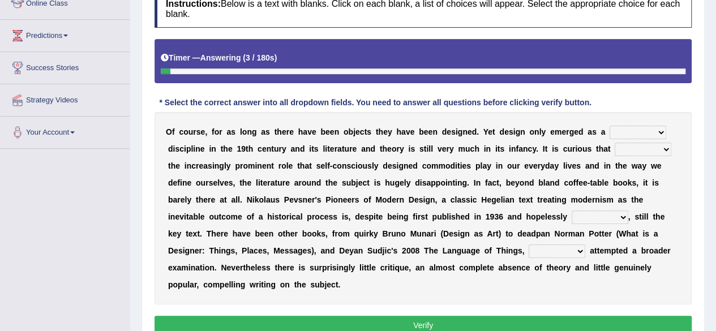
scroll to position [175, 0]
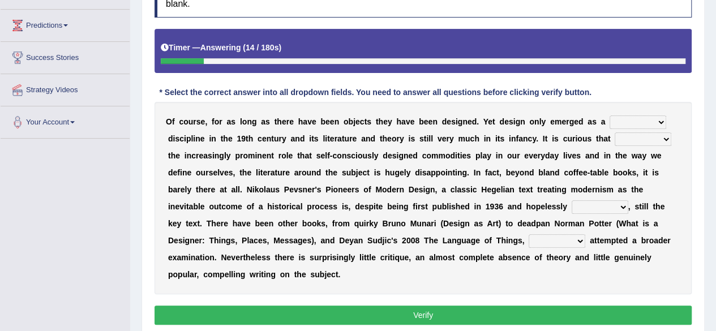
click at [622, 121] on select "bilateral ubiquitous foremost dedicated" at bounding box center [637, 122] width 57 height 14
click at [348, 152] on b "s" at bounding box center [348, 155] width 5 height 9
click at [450, 156] on b "d" at bounding box center [452, 155] width 5 height 9
click at [616, 136] on select "since despite within through" at bounding box center [642, 139] width 57 height 14
select select "within"
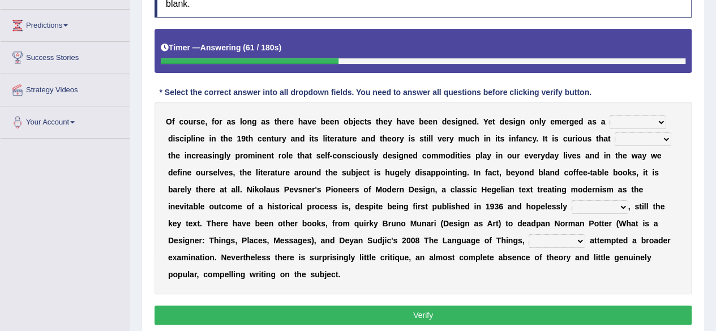
click at [614, 132] on select "since despite within through" at bounding box center [642, 139] width 57 height 14
drag, startPoint x: 475, startPoint y: 187, endPoint x: 646, endPoint y: 212, distance: 172.7
click at [646, 212] on div "O f c o u r s e , f o r a s l o n g a s t h e r e h a v e b e e n o b j e c t s…" at bounding box center [422, 198] width 537 height 192
click at [596, 202] on select "dates dating date dated" at bounding box center [599, 207] width 57 height 14
select select "dates"
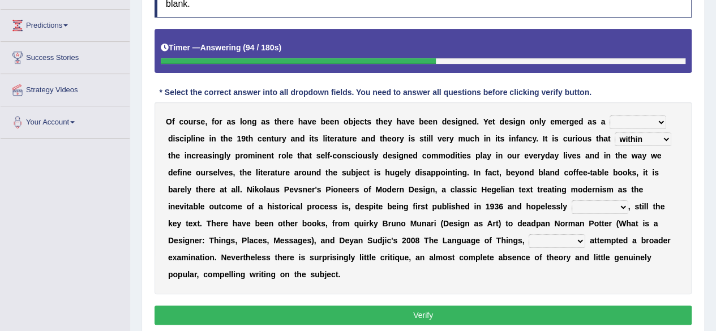
click at [571, 200] on select "dates dating date dated" at bounding box center [599, 207] width 57 height 14
click at [595, 206] on select "dates dating date dated" at bounding box center [599, 207] width 57 height 14
click at [545, 243] on select "which then however as" at bounding box center [556, 241] width 57 height 14
click at [500, 248] on div "O f c o u r s e , f o r a s l o n g a s t h e r e h a v e b e e n o b j e c t s…" at bounding box center [422, 198] width 537 height 192
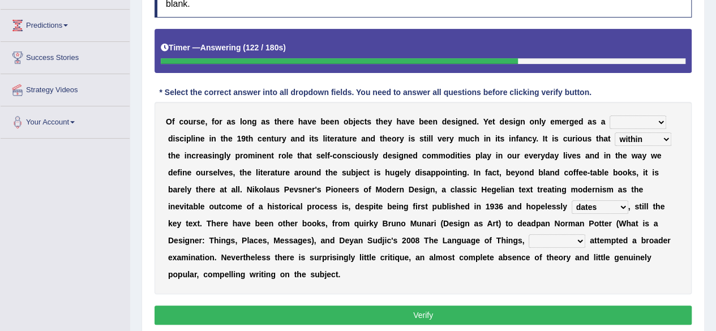
click at [563, 238] on select "which then however as" at bounding box center [556, 241] width 57 height 14
select select "which"
click at [528, 234] on select "which then however as" at bounding box center [556, 241] width 57 height 14
click at [622, 121] on select "bilateral ubiquitous foremost dedicated" at bounding box center [637, 122] width 57 height 14
select select "dedicated"
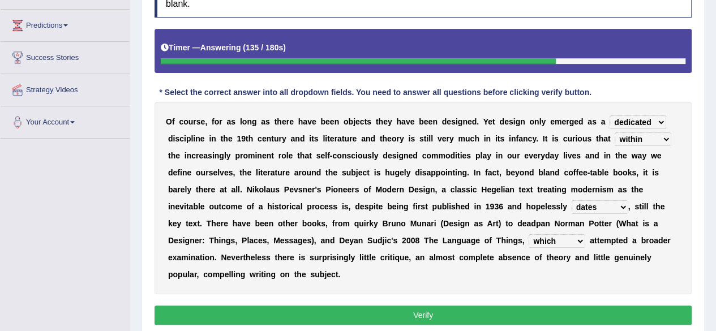
click at [609, 115] on select "bilateral ubiquitous foremost dedicated" at bounding box center [637, 122] width 57 height 14
click at [619, 135] on select "since despite within through" at bounding box center [642, 139] width 57 height 14
click at [463, 183] on div "O f c o u r s e , f o r a s l o n g a s t h e r e h a v e b e e n o b j e c t s…" at bounding box center [422, 198] width 537 height 192
click at [427, 319] on button "Verify" at bounding box center [422, 315] width 537 height 19
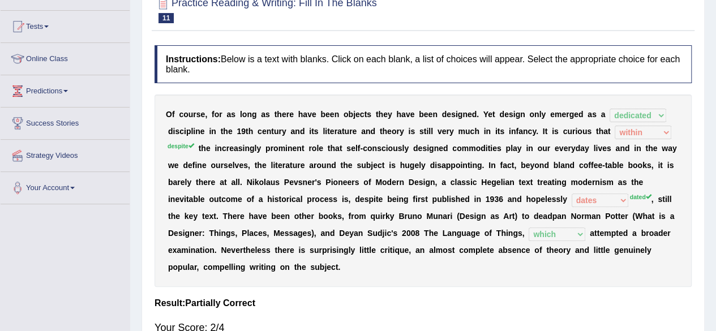
scroll to position [106, 0]
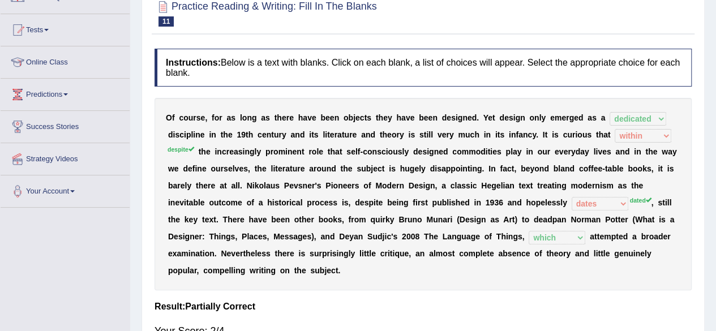
click at [716, 124] on html "Toggle navigation Home Practice Questions Speaking Practice Read Aloud Repeat S…" at bounding box center [358, 59] width 716 height 331
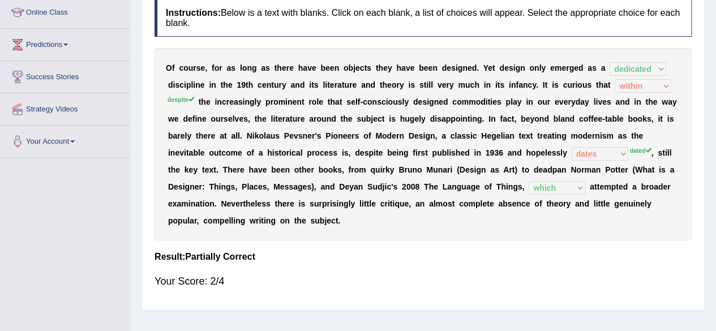
scroll to position [158, 0]
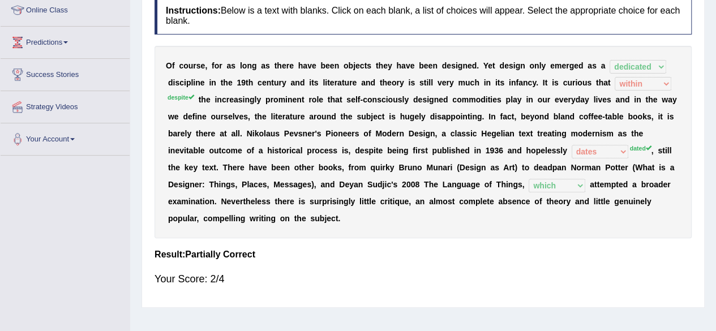
click at [677, 153] on div "O f c o u r s e , f o r a s l o n g a s t h e r e h a v e b e e n o b j e c t s…" at bounding box center [422, 142] width 537 height 192
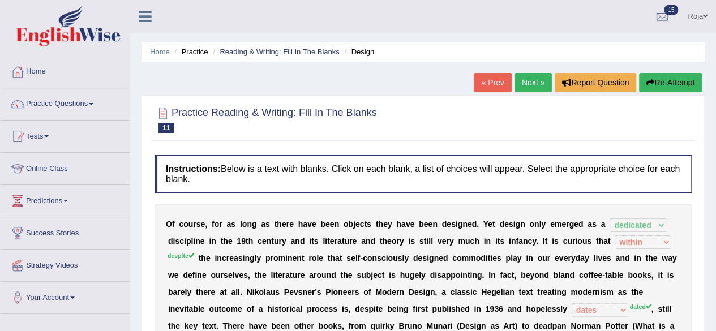
scroll to position [195, 0]
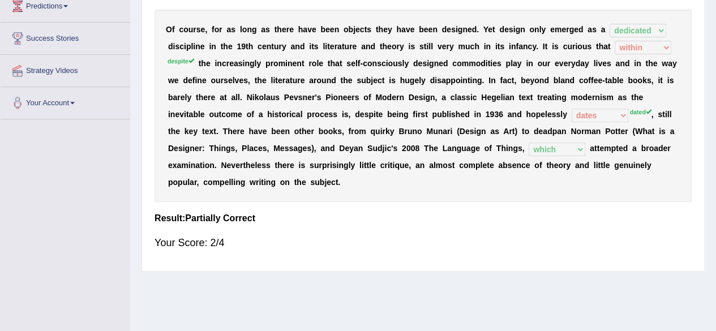
drag, startPoint x: 470, startPoint y: 81, endPoint x: 382, endPoint y: 65, distance: 88.7
click at [382, 65] on div "O f c o u r s e , f o r a s l o n g a s t h e r e h a v e b e e n o b j e c t s…" at bounding box center [422, 106] width 537 height 192
click at [382, 65] on b "c" at bounding box center [383, 63] width 5 height 9
drag, startPoint x: 210, startPoint y: 37, endPoint x: 287, endPoint y: 50, distance: 78.0
click at [287, 50] on div "O f c o u r s e , f o r a s l o n g a s t h e r e h a v e b e e n o b j e c t s…" at bounding box center [422, 106] width 537 height 192
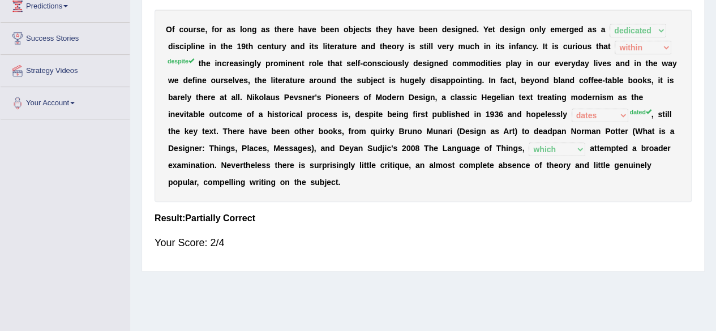
click at [287, 50] on div "O f c o u r s e , f o r a s l o n g a s t h e r e h a v e b e e n o b j e c t s…" at bounding box center [422, 106] width 537 height 192
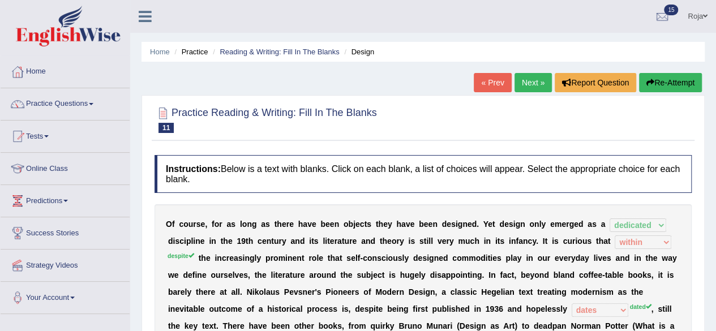
click at [535, 88] on link "Next »" at bounding box center [532, 82] width 37 height 19
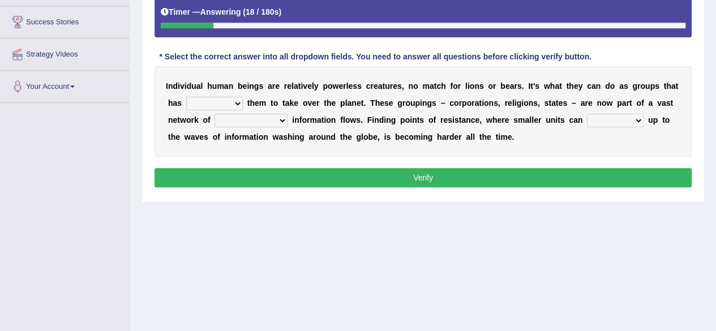
click at [223, 106] on select "enabled contended embodied conjured" at bounding box center [214, 104] width 57 height 14
select select "contended"
click at [186, 97] on select "enabled contended embodied conjured" at bounding box center [214, 104] width 57 height 14
click at [265, 120] on select "interconnected overlapping fastened exploited" at bounding box center [250, 121] width 73 height 14
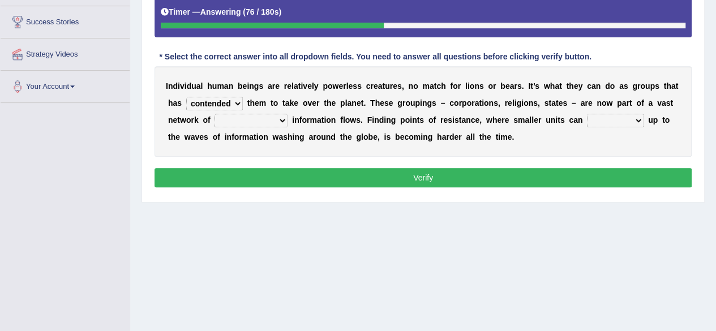
click at [386, 119] on b "n" at bounding box center [388, 119] width 5 height 9
click at [618, 115] on select "stand raise hail pump" at bounding box center [615, 121] width 57 height 14
select select "stand"
click at [587, 114] on select "stand raise hail pump" at bounding box center [615, 121] width 57 height 14
click at [596, 123] on select "stand raise hail pump" at bounding box center [615, 121] width 57 height 14
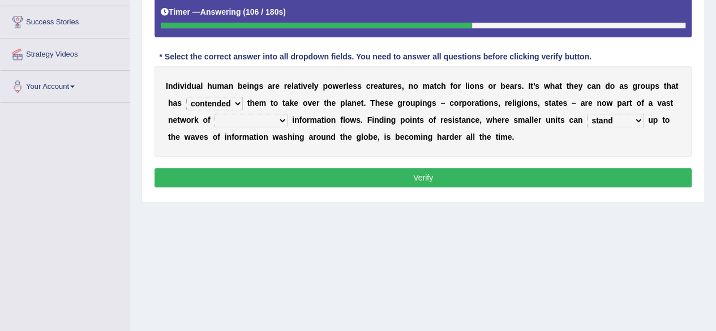
click at [596, 123] on select "stand raise hail pump" at bounding box center [615, 121] width 57 height 14
click at [258, 119] on select "interconnected overlapping fastened exploited" at bounding box center [250, 121] width 73 height 14
select select "interconnected"
click at [214, 114] on select "interconnected overlapping fastened exploited" at bounding box center [250, 121] width 73 height 14
click at [286, 169] on button "Verify" at bounding box center [422, 177] width 537 height 19
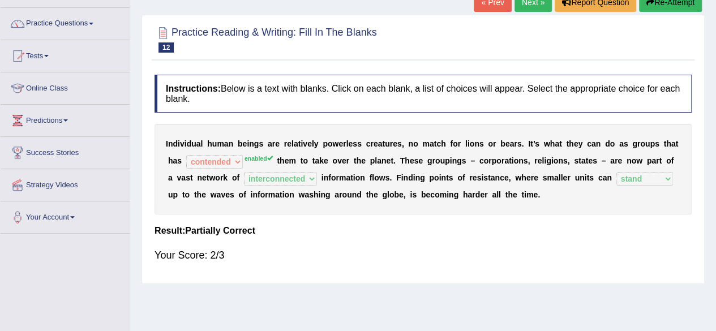
scroll to position [69, 0]
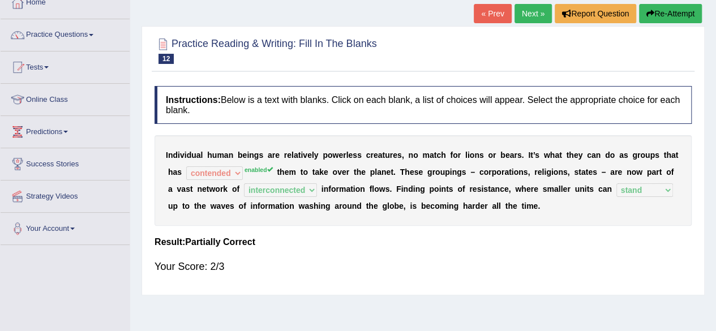
click at [530, 15] on link "Next »" at bounding box center [532, 13] width 37 height 19
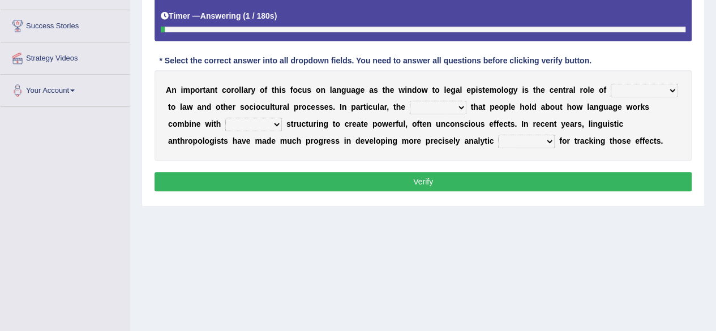
scroll to position [208, 0]
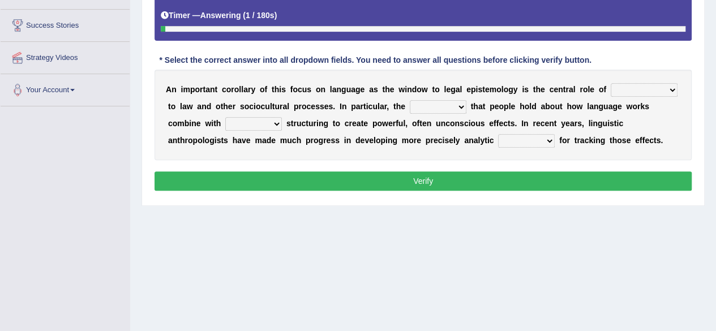
drag, startPoint x: 0, startPoint y: 0, endPoint x: 724, endPoint y: 194, distance: 749.2
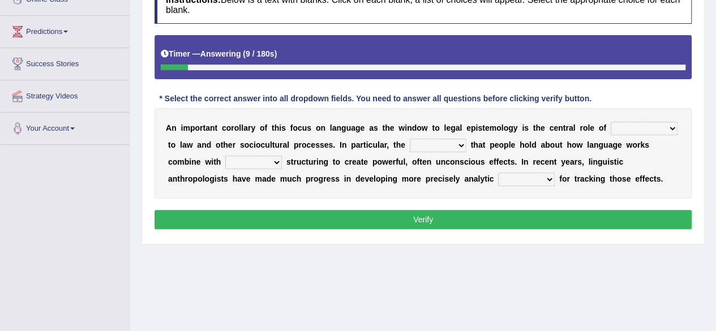
scroll to position [167, 0]
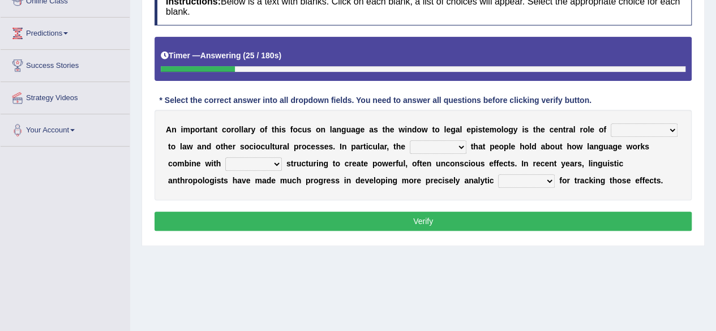
click at [304, 152] on div "A n i m p o r t a n t c o r o l l a r y o f t h i s f o c u s o n l a n g u a g…" at bounding box center [422, 155] width 537 height 91
click at [639, 127] on select "discourse epoch dialect acquaintance" at bounding box center [643, 130] width 67 height 14
click at [578, 96] on div "* Select the correct answer into all dropdown fields. You need to answer all qu…" at bounding box center [374, 101] width 441 height 12
click at [462, 149] on select "deviation besmirch consent ideas" at bounding box center [438, 147] width 57 height 14
drag, startPoint x: 462, startPoint y: 149, endPoint x: 482, endPoint y: 153, distance: 20.1
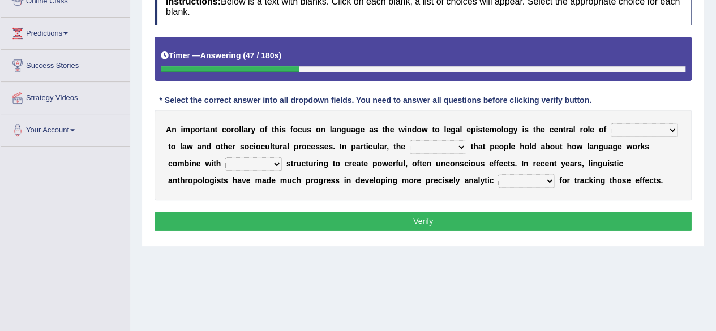
click at [482, 153] on div "A n i m p o r t a n t c o r o l l a r y o f t h i s f o c u s o n l a n g u a g…" at bounding box center [422, 155] width 537 height 91
click at [454, 150] on select "deviation besmirch consent ideas" at bounding box center [438, 147] width 57 height 14
select select "consent"
click at [410, 140] on select "deviation besmirch consent ideas" at bounding box center [438, 147] width 57 height 14
click at [451, 148] on select "deviation besmirch consent ideas" at bounding box center [438, 147] width 57 height 14
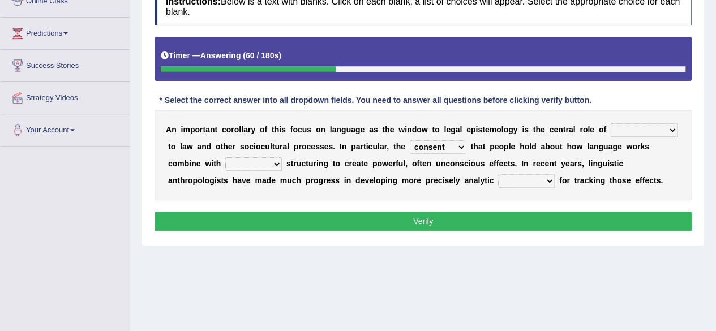
click at [451, 148] on select "deviation besmirch consent ideas" at bounding box center [438, 147] width 57 height 14
click at [272, 166] on select "mandatory linguistic legitimate customary" at bounding box center [253, 164] width 57 height 14
select select "linguistic"
click at [225, 157] on select "mandatory linguistic legitimate customary" at bounding box center [253, 164] width 57 height 14
click at [532, 178] on select "tools appetite albums stroke" at bounding box center [526, 181] width 57 height 14
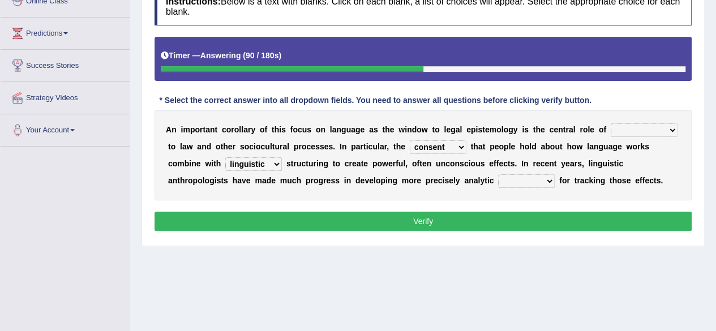
select select "tools"
click at [498, 174] on select "tools appetite albums stroke" at bounding box center [526, 181] width 57 height 14
click at [636, 123] on select "discourse epoch dialect acquaintance" at bounding box center [643, 130] width 67 height 14
select select "acquaintance"
click at [610, 123] on select "discourse epoch dialect acquaintance" at bounding box center [643, 130] width 67 height 14
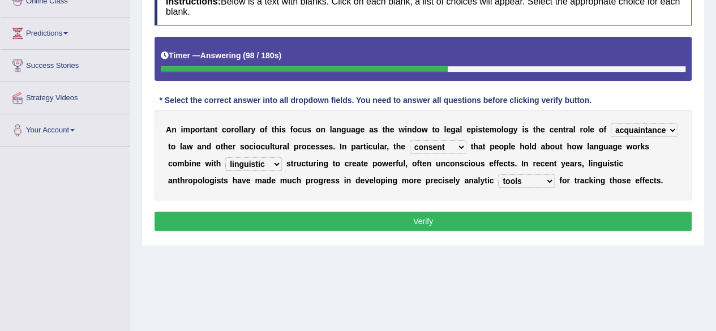
click at [603, 219] on button "Verify" at bounding box center [422, 221] width 537 height 19
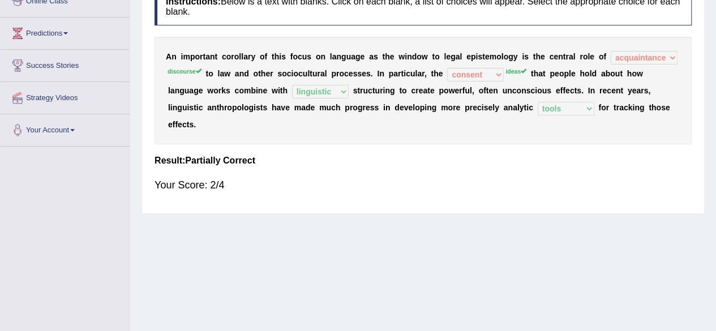
click at [565, 142] on div "A n i m p o r t a n t c o r o l l a r y o f t h i s f o c u s o n l a n g u a g…" at bounding box center [422, 90] width 537 height 107
click at [436, 74] on b "h" at bounding box center [435, 73] width 5 height 9
click at [507, 72] on div "A n i m p o r t a n t c o r o l l a r y o f t h i s f o c u s o n l a n g u a g…" at bounding box center [422, 90] width 537 height 107
click at [507, 72] on sup "ideas" at bounding box center [515, 71] width 21 height 7
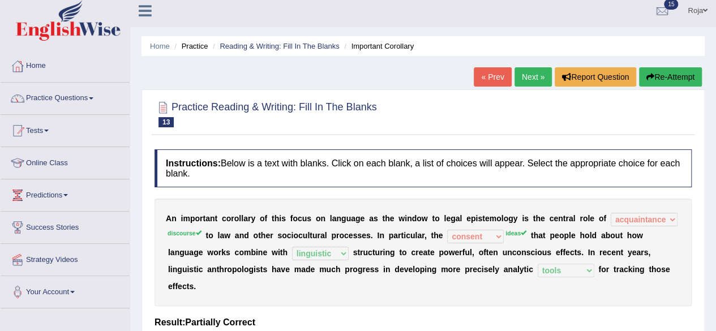
scroll to position [7, 0]
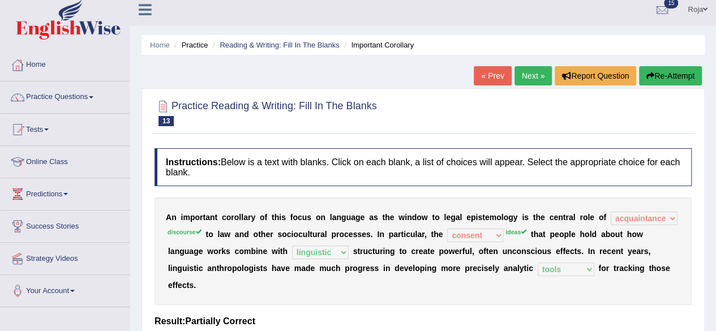
click at [515, 80] on link "Next »" at bounding box center [532, 75] width 37 height 19
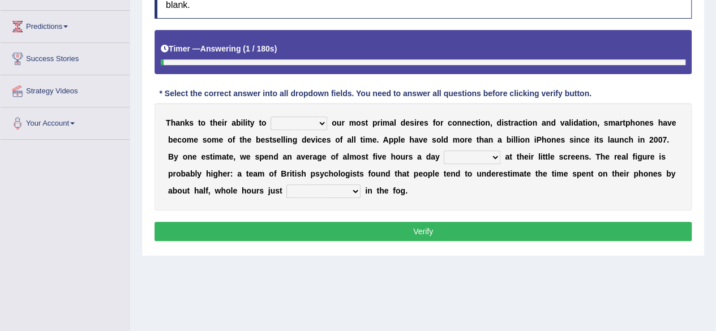
scroll to position [171, 0]
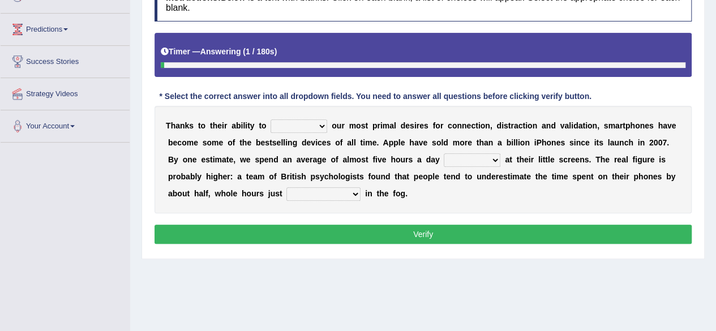
drag, startPoint x: 722, startPoint y: 144, endPoint x: 723, endPoint y: 234, distance: 90.0
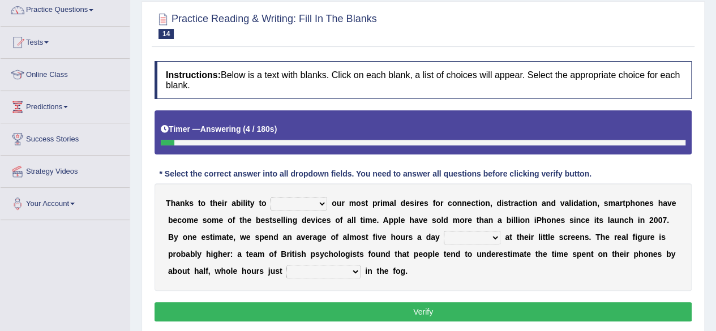
scroll to position [209, 0]
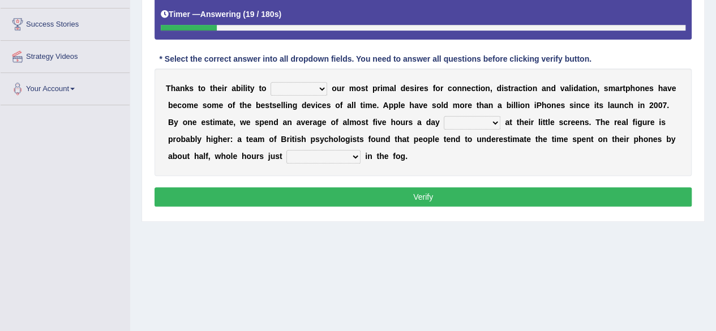
click at [325, 89] on select "hijack describe sharpen conserve" at bounding box center [298, 89] width 57 height 14
click at [387, 121] on b at bounding box center [388, 122] width 5 height 9
click at [475, 121] on select "watching waggling snoring staring" at bounding box center [472, 123] width 57 height 14
select select "staring"
click at [444, 116] on select "watching waggling snoring staring" at bounding box center [472, 123] width 57 height 14
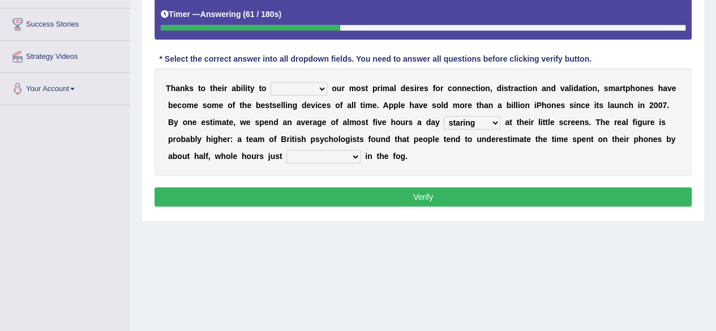
click at [459, 116] on select "watching waggling snoring staring" at bounding box center [472, 123] width 57 height 14
click at [336, 152] on select "has evaporated evaporating evaporate evaporates" at bounding box center [323, 157] width 74 height 14
select select "has evaporated"
click at [286, 150] on select "has evaporated evaporating evaporate evaporates" at bounding box center [323, 157] width 74 height 14
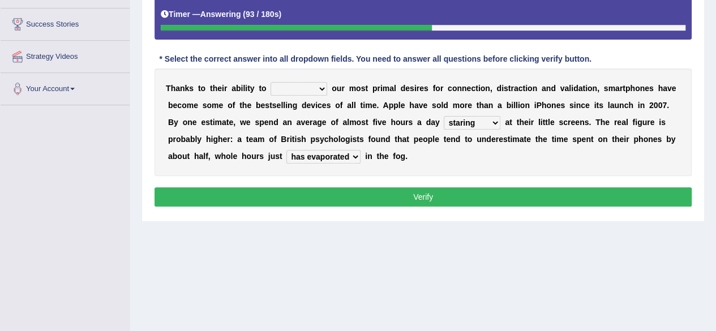
click at [307, 89] on select "hijack describe sharpen conserve" at bounding box center [298, 89] width 57 height 14
select select "sharpen"
click at [270, 82] on select "hijack describe sharpen conserve" at bounding box center [298, 89] width 57 height 14
click at [346, 190] on button "Verify" at bounding box center [422, 196] width 537 height 19
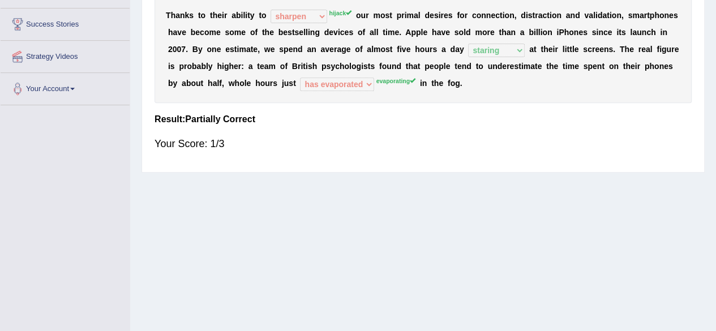
click at [399, 76] on div "T [PERSON_NAME] t o t h e i r a b i l i t y t o hijack describe [PERSON_NAME] c…" at bounding box center [422, 48] width 537 height 107
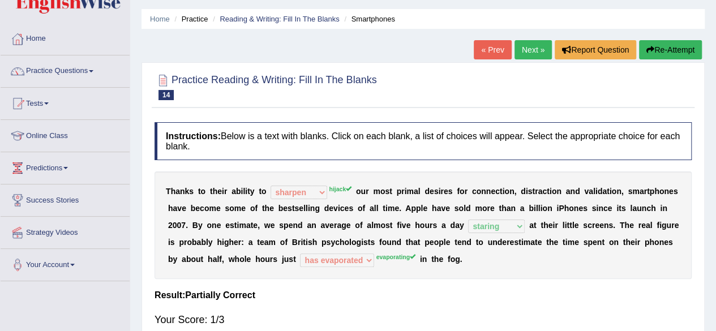
scroll to position [0, 0]
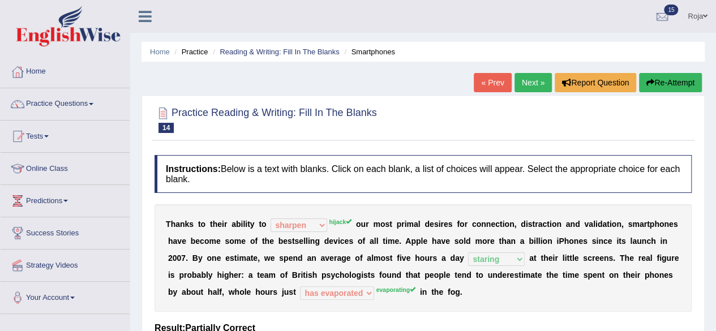
click at [659, 88] on button "Re-Attempt" at bounding box center [670, 82] width 63 height 19
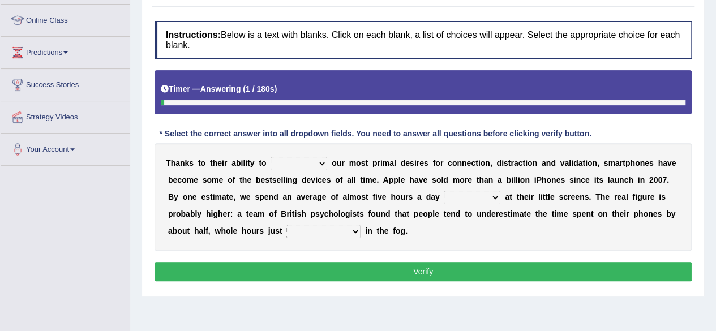
scroll to position [149, 0]
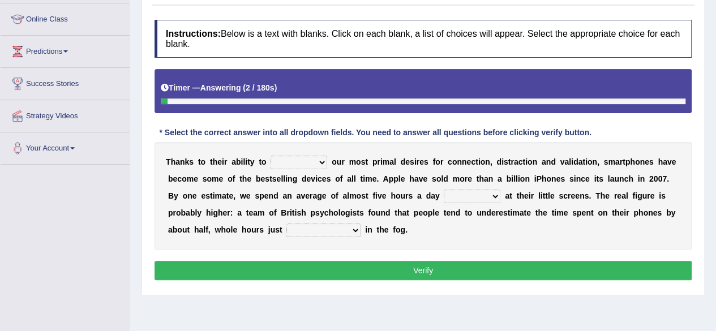
click at [307, 157] on select "hijack describe sharpen conserve" at bounding box center [298, 163] width 57 height 14
select select "hijack"
click at [270, 156] on select "hijack describe sharpen conserve" at bounding box center [298, 163] width 57 height 14
click at [458, 194] on select "watching waggling snoring staring" at bounding box center [472, 197] width 57 height 14
select select "staring"
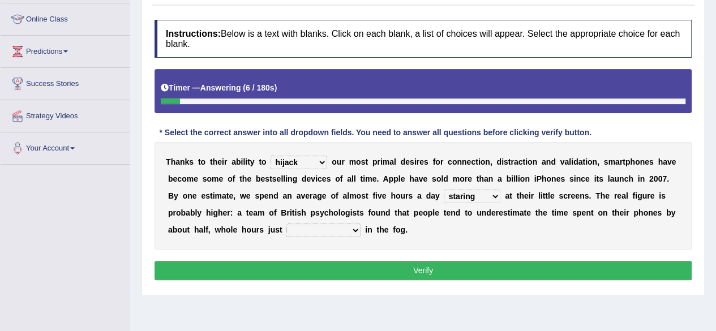
click at [444, 190] on select "watching waggling snoring staring" at bounding box center [472, 197] width 57 height 14
click at [311, 220] on div "T h a n k s t o t h e i r a b i l i t y t o hijack describe sharpen conserve o …" at bounding box center [422, 195] width 537 height 107
click at [303, 227] on select "has evaporated evaporating evaporate evaporates" at bounding box center [323, 230] width 74 height 14
select select "evaporating"
click at [286, 223] on select "has evaporated evaporating evaporate evaporates" at bounding box center [323, 230] width 74 height 14
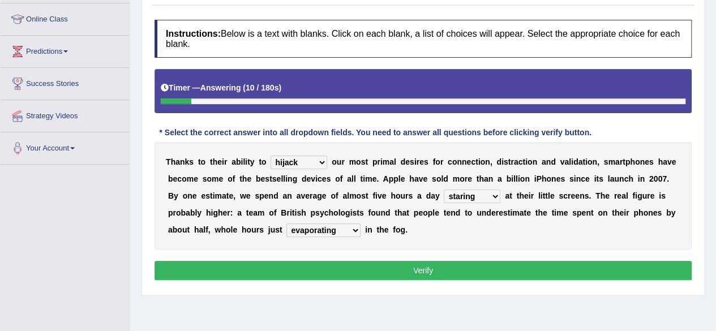
click at [325, 263] on button "Verify" at bounding box center [422, 270] width 537 height 19
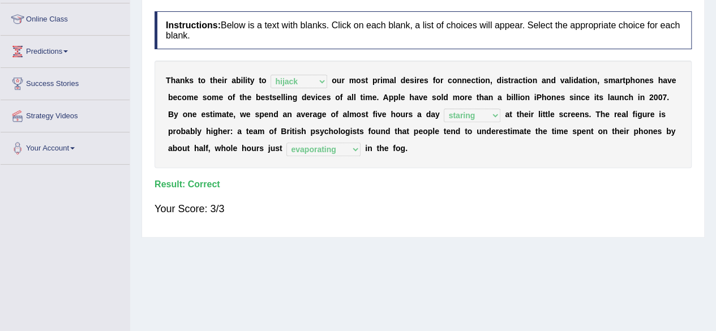
scroll to position [0, 0]
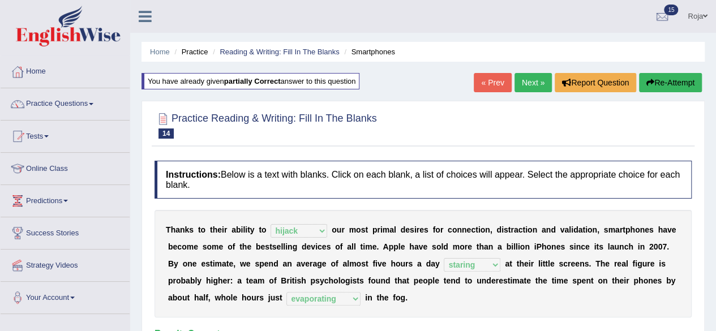
drag, startPoint x: 544, startPoint y: 73, endPoint x: 539, endPoint y: 74, distance: 5.8
click at [544, 73] on link "Next »" at bounding box center [532, 82] width 37 height 19
click at [539, 74] on link "Next »" at bounding box center [532, 82] width 37 height 19
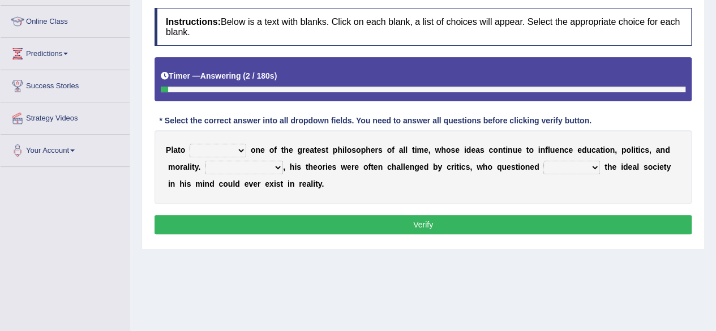
scroll to position [147, 0]
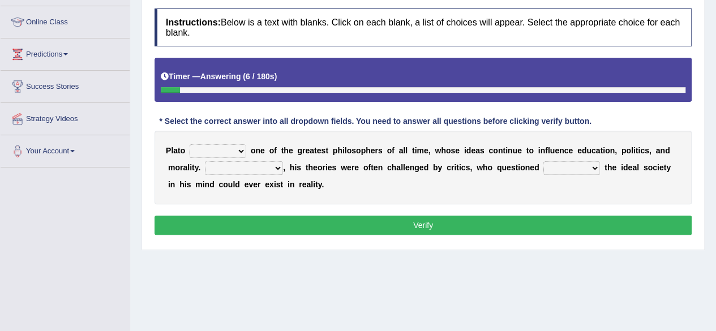
click at [220, 147] on select "keeps comes claims remains" at bounding box center [218, 151] width 57 height 14
click at [264, 152] on b "e" at bounding box center [262, 150] width 5 height 9
click at [242, 148] on select "keeps comes claims remains" at bounding box center [218, 151] width 57 height 14
drag, startPoint x: 308, startPoint y: 161, endPoint x: 273, endPoint y: 164, distance: 35.7
click at [273, 164] on div "P l a t o keeps comes claims remains o n e o f t h e g r e a t e s t p h i l o …" at bounding box center [422, 168] width 537 height 74
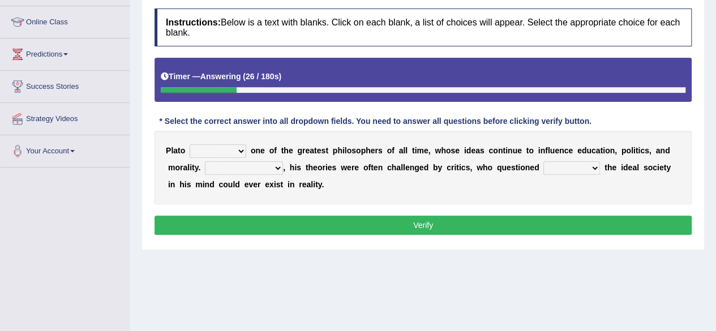
click at [273, 164] on select "Notwithstanding So However Whatever" at bounding box center [244, 168] width 78 height 14
select select "However"
click at [205, 161] on select "Notwithstanding So However Whatever" at bounding box center [244, 168] width 78 height 14
click at [582, 166] on select "which what that whether" at bounding box center [571, 168] width 57 height 14
click at [543, 161] on select "which what that whether" at bounding box center [571, 168] width 57 height 14
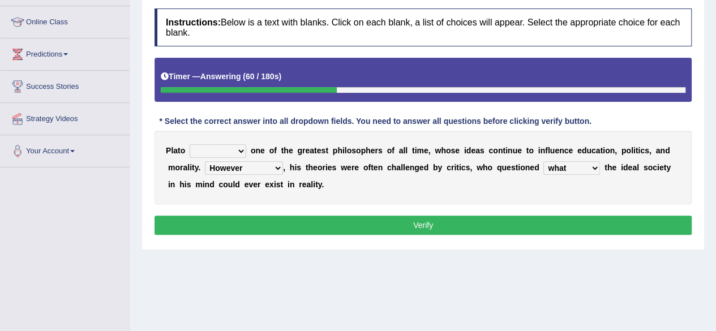
drag, startPoint x: 562, startPoint y: 164, endPoint x: 554, endPoint y: 210, distance: 46.5
click at [554, 210] on div "Instructions: Below is a text with blanks. Click on each blank, a list of choic…" at bounding box center [423, 123] width 543 height 241
select select "that"
click at [543, 161] on select "which what that whether" at bounding box center [571, 168] width 57 height 14
click at [242, 150] on select "keeps comes claims remains" at bounding box center [218, 151] width 57 height 14
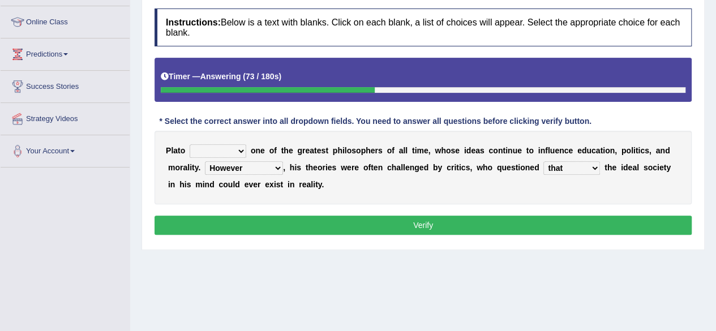
select select "remains"
click at [190, 144] on select "keeps comes claims remains" at bounding box center [218, 151] width 57 height 14
click at [272, 221] on button "Verify" at bounding box center [422, 225] width 537 height 19
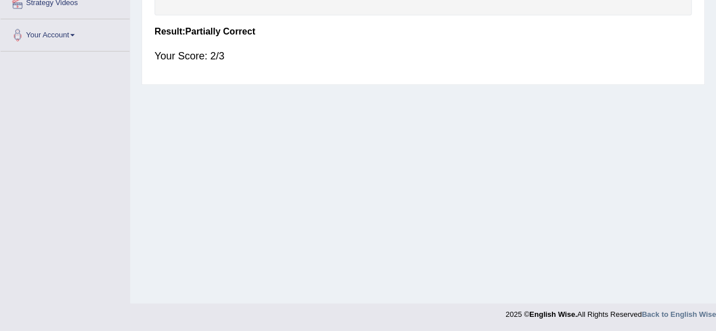
scroll to position [0, 0]
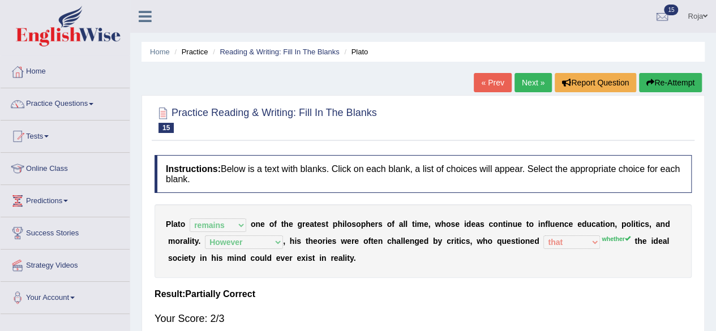
click at [535, 81] on link "Next »" at bounding box center [532, 82] width 37 height 19
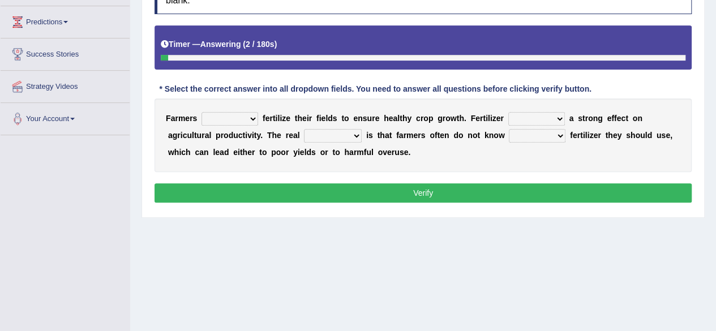
scroll to position [180, 0]
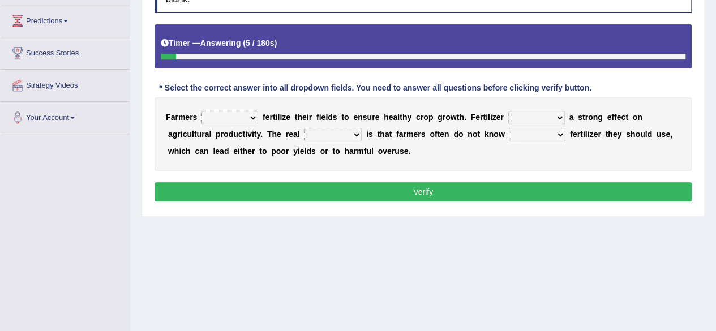
click at [250, 116] on select "must should need can" at bounding box center [229, 118] width 57 height 14
select select "must"
click at [201, 111] on select "must should need can" at bounding box center [229, 118] width 57 height 14
click at [239, 143] on div "F a r m e r s must should need can f e r t i l i z e t h e i r f i e l d s t o …" at bounding box center [422, 134] width 537 height 74
click at [243, 114] on select "must should need can" at bounding box center [229, 118] width 57 height 14
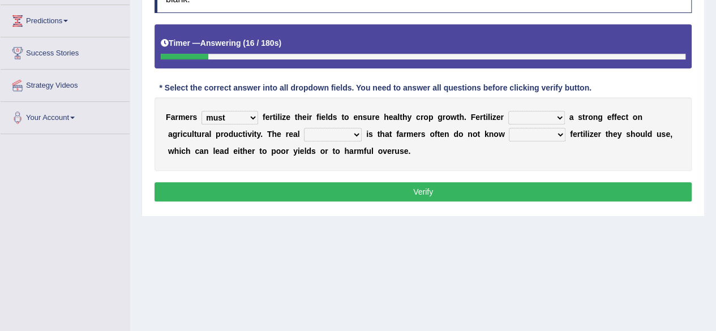
click at [243, 114] on select "must should need can" at bounding box center [229, 118] width 57 height 14
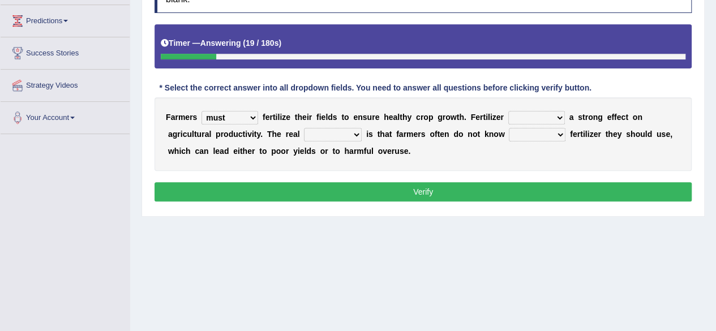
click at [243, 114] on select "must should need can" at bounding box center [229, 118] width 57 height 14
click at [561, 121] on select "has had have having" at bounding box center [536, 118] width 57 height 14
select select "has"
click at [508, 111] on select "has had have having" at bounding box center [536, 118] width 57 height 14
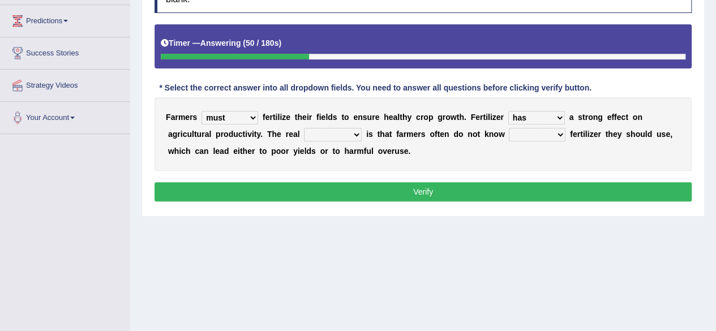
click at [346, 139] on select "problem question conclusion answer" at bounding box center [333, 135] width 58 height 14
click at [382, 143] on div "F a r m e r s must should need can f e r t i l i z e t h e i r f i e l d s t o …" at bounding box center [422, 134] width 537 height 74
click at [530, 134] on select "how much how many however so much" at bounding box center [537, 135] width 57 height 14
select select "how much"
click at [509, 128] on select "how much how many however so much" at bounding box center [537, 135] width 57 height 14
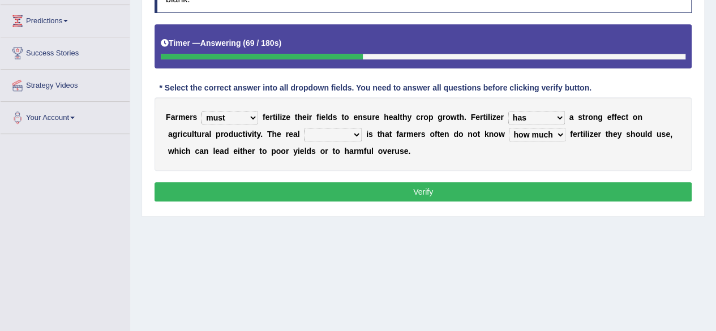
click at [355, 135] on select "problem question conclusion answer" at bounding box center [333, 135] width 58 height 14
select select "problem"
click at [304, 128] on select "problem question conclusion answer" at bounding box center [333, 135] width 58 height 14
click at [354, 135] on select "problem question conclusion answer" at bounding box center [333, 135] width 58 height 14
click at [399, 135] on b "a" at bounding box center [401, 134] width 5 height 9
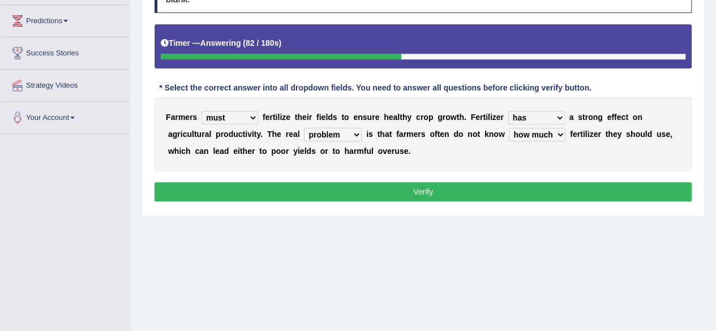
click at [526, 115] on select "has had have having" at bounding box center [536, 118] width 57 height 14
click at [520, 121] on select "has had have having" at bounding box center [536, 118] width 57 height 14
click at [582, 108] on div "F a r m e r s must should need can f e r t i l i z e t h e i r f i e l d s t o …" at bounding box center [422, 134] width 537 height 74
drag, startPoint x: 516, startPoint y: 201, endPoint x: 526, endPoint y: 194, distance: 12.1
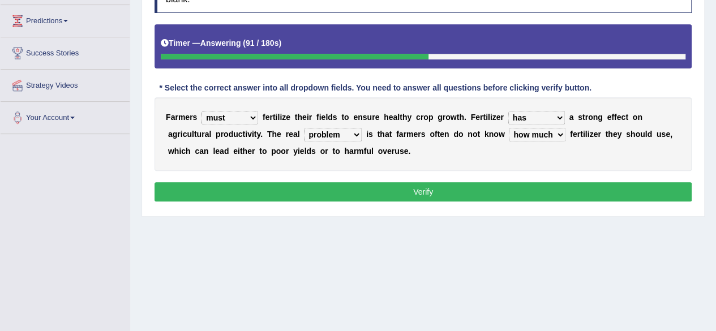
click at [526, 194] on div "Instructions: Below is a text with blanks. Click on each blank, a list of choic…" at bounding box center [423, 89] width 543 height 241
click at [526, 194] on button "Verify" at bounding box center [422, 191] width 537 height 19
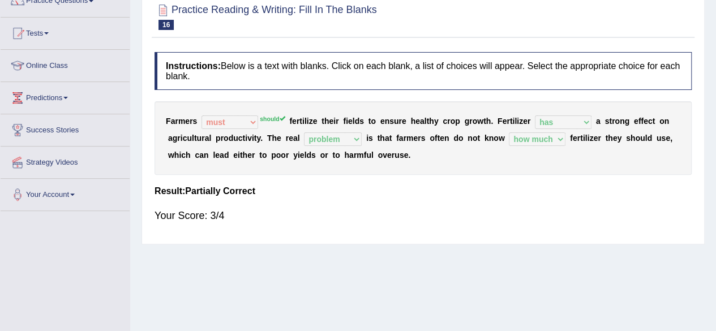
scroll to position [0, 0]
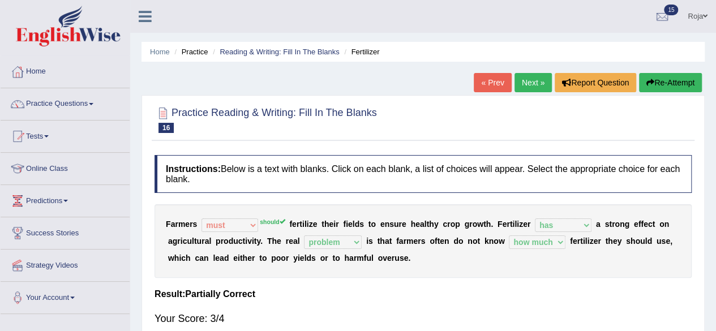
click at [528, 81] on link "Next »" at bounding box center [532, 82] width 37 height 19
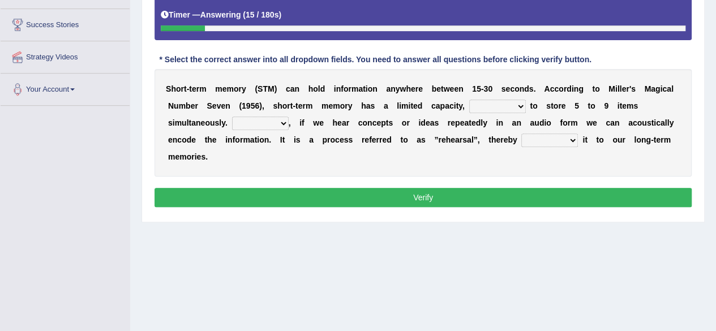
click at [508, 102] on select "being able is able be able unable" at bounding box center [497, 107] width 57 height 14
click at [418, 129] on div "S h o r t - t e r m m e m o r y ( S T M ) c a n h o l d i n f o r m a t i o n a…" at bounding box center [422, 122] width 537 height 107
click at [275, 122] on select "However So Moreover Therefore" at bounding box center [260, 124] width 57 height 14
select select "Moreover"
click at [232, 117] on select "However So Moreover Therefore" at bounding box center [260, 124] width 57 height 14
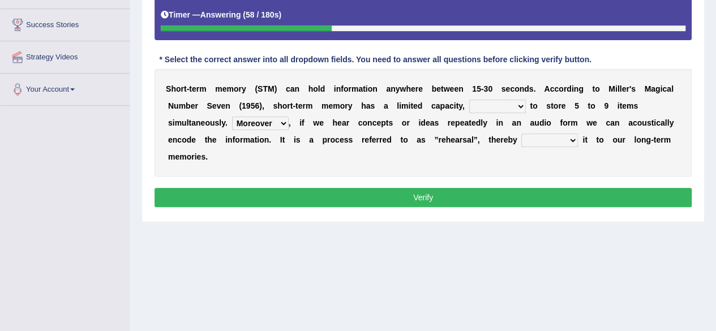
click at [566, 139] on select "commit commits commiting commited" at bounding box center [549, 141] width 57 height 14
select select "commit"
click at [521, 134] on select "commit commits commiting commited" at bounding box center [549, 141] width 57 height 14
click at [491, 104] on select "being able is able be able unable" at bounding box center [497, 107] width 57 height 14
select select "being able"
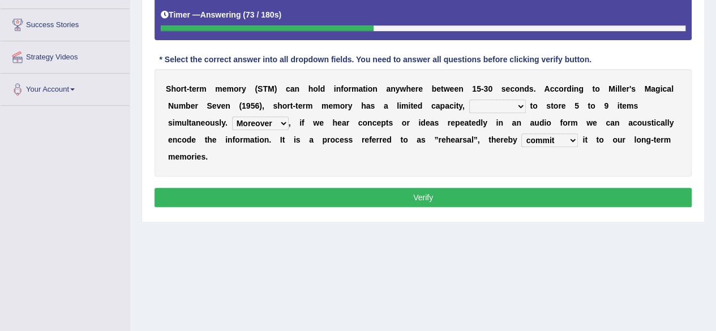
click at [469, 100] on select "being able is able be able unable" at bounding box center [497, 107] width 57 height 14
click at [499, 110] on select "being able is able be able unable" at bounding box center [497, 107] width 57 height 14
click at [442, 184] on div "Instructions: Below is a text with blanks. Click on each blank, a list of choic…" at bounding box center [423, 78] width 543 height 275
click at [437, 197] on button "Verify" at bounding box center [422, 197] width 537 height 19
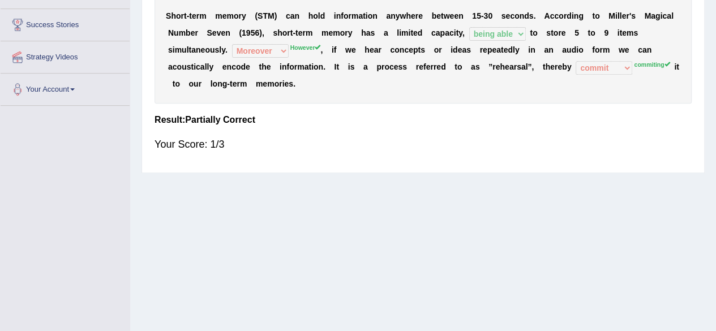
drag, startPoint x: 709, startPoint y: 119, endPoint x: 722, endPoint y: 196, distance: 78.0
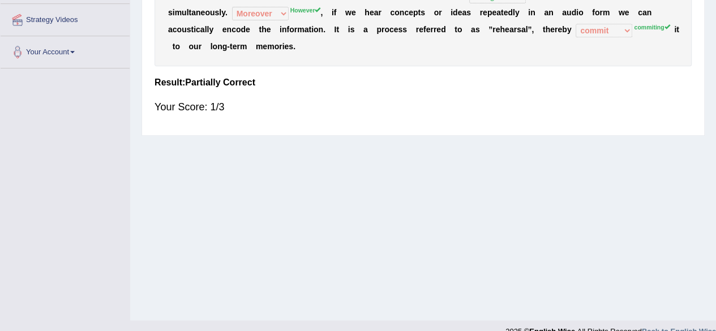
scroll to position [0, 0]
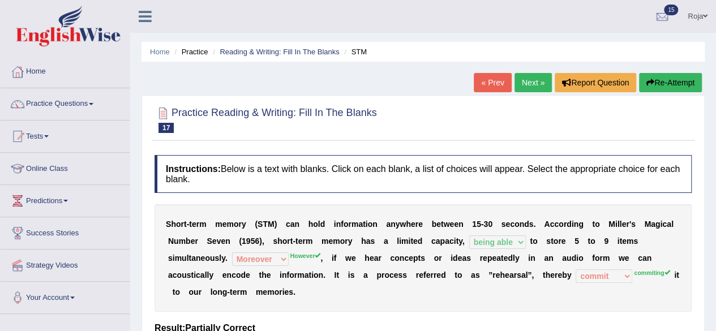
click at [525, 84] on link "Next »" at bounding box center [532, 82] width 37 height 19
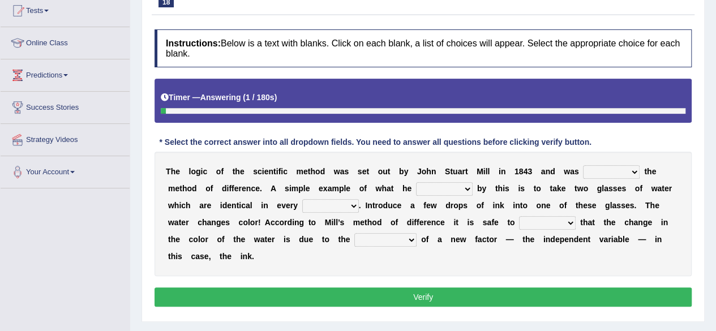
scroll to position [203, 0]
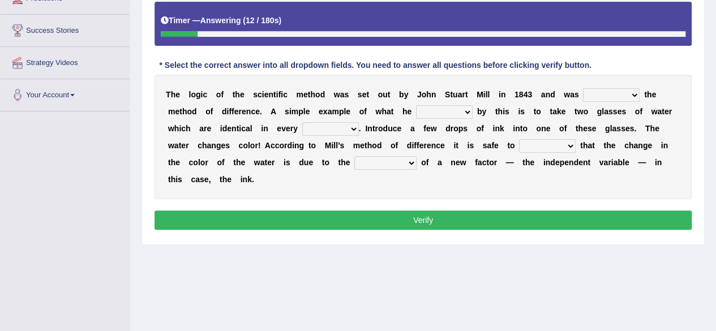
drag, startPoint x: 168, startPoint y: 93, endPoint x: 322, endPoint y: 97, distance: 153.9
click at [322, 97] on div "T h e l o g i c o f t h e s c i e n t i f i c m e t h o d w a s s e t o u t b y…" at bounding box center [422, 137] width 537 height 124
click at [616, 96] on select "pointed claimed demanded named" at bounding box center [611, 95] width 57 height 14
select select "pointed"
click at [583, 88] on select "pointed claimed demanded named" at bounding box center [611, 95] width 57 height 14
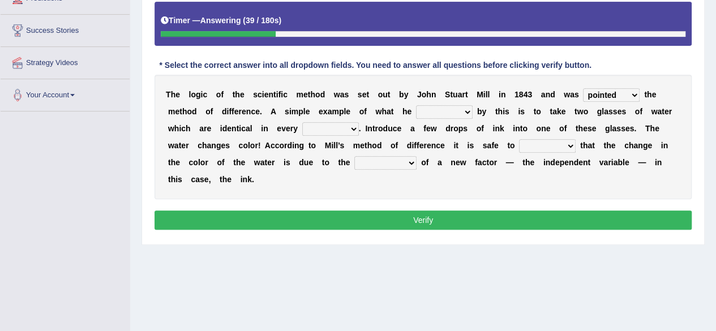
click at [456, 107] on select "capped charged found meant" at bounding box center [444, 112] width 57 height 14
select select "meant"
click at [416, 105] on select "capped charged found meant" at bounding box center [444, 112] width 57 height 14
click at [330, 125] on select "thought identity measure respect" at bounding box center [330, 129] width 57 height 14
select select "measure"
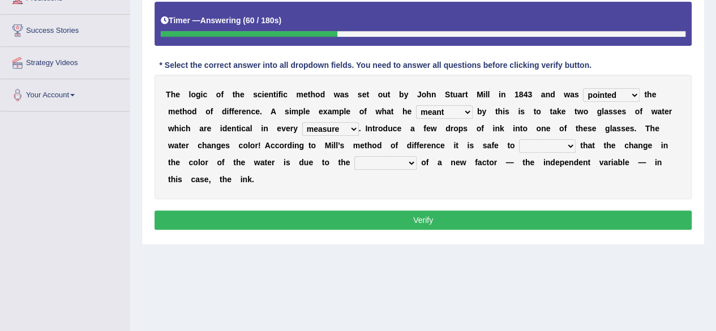
click at [302, 122] on select "thought identity measure respect" at bounding box center [330, 129] width 57 height 14
click at [531, 144] on select "assume discuss prefer acclaim" at bounding box center [547, 146] width 57 height 14
click at [423, 148] on b "r" at bounding box center [424, 145] width 3 height 9
click at [403, 161] on select "introduction magnitude preparation purification" at bounding box center [385, 163] width 62 height 14
select select "introduction"
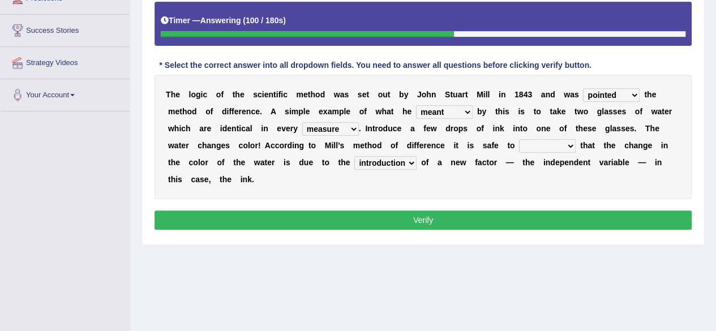
click at [354, 156] on select "introduction magnitude preparation purification" at bounding box center [385, 163] width 62 height 14
click at [523, 140] on select "assume discuss prefer acclaim" at bounding box center [547, 146] width 57 height 14
select select "prefer"
click at [519, 139] on select "assume discuss prefer acclaim" at bounding box center [547, 146] width 57 height 14
click at [522, 217] on button "Verify" at bounding box center [422, 219] width 537 height 19
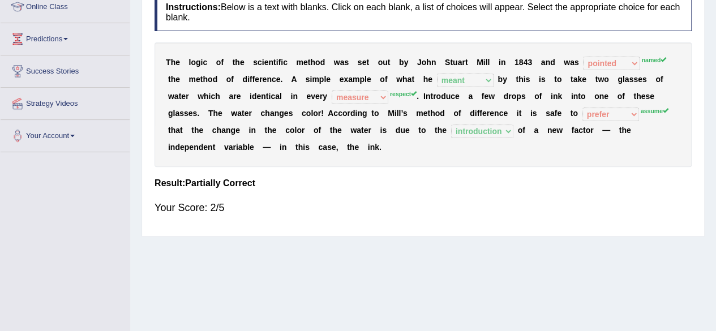
scroll to position [161, 0]
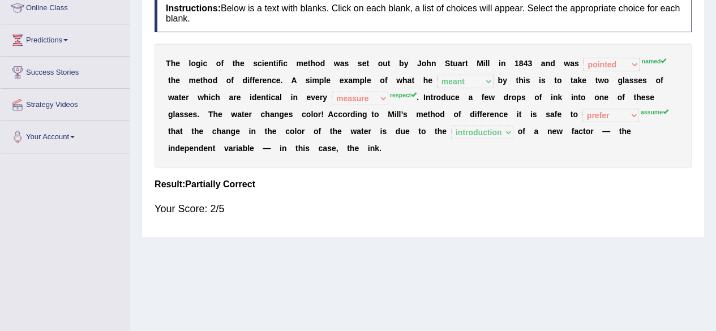
drag, startPoint x: 300, startPoint y: 96, endPoint x: 398, endPoint y: 94, distance: 98.5
click at [398, 94] on div "T h e l o g i c o f t h e s c i e n t i f i c m e t h o d w a s s e t o u t b y…" at bounding box center [422, 106] width 537 height 124
click at [398, 94] on sup "respect" at bounding box center [403, 95] width 27 height 7
drag, startPoint x: 278, startPoint y: 82, endPoint x: 347, endPoint y: 82, distance: 69.0
click at [347, 82] on div "T h e l o g i c o f t h e s c i e n t i f i c m e t h o d w a s s e t o u t b y…" at bounding box center [422, 106] width 537 height 124
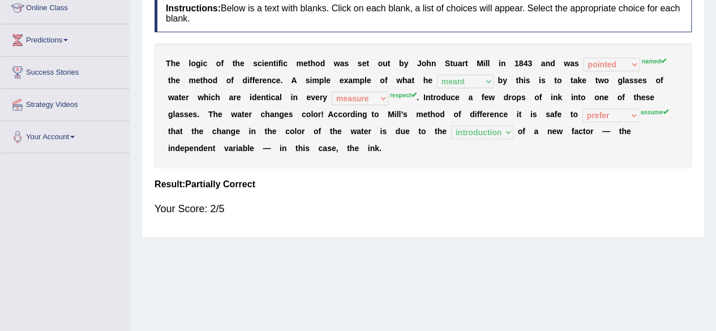
click at [348, 82] on b "a" at bounding box center [350, 80] width 5 height 9
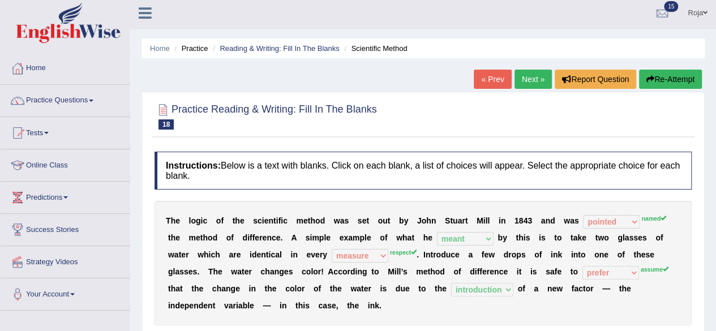
scroll to position [0, 0]
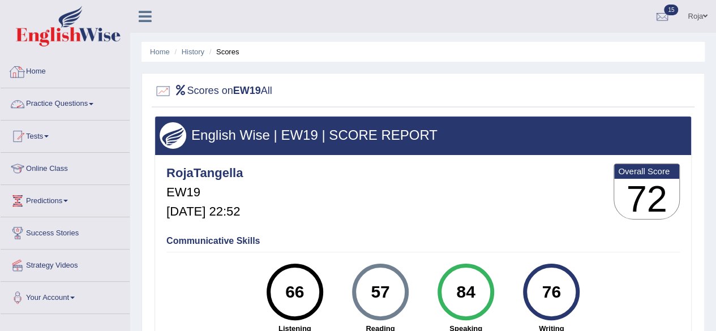
click at [40, 70] on link "Home" at bounding box center [65, 70] width 129 height 28
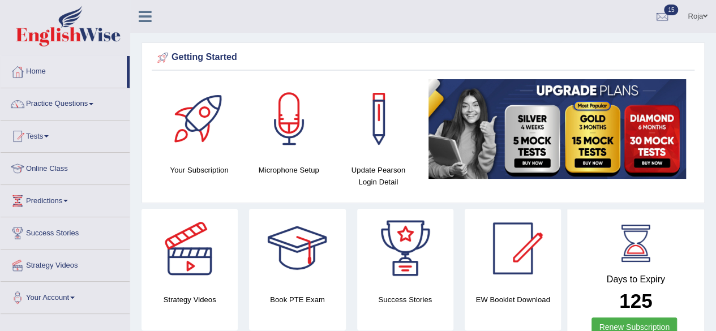
click at [664, 14] on div at bounding box center [661, 16] width 17 height 17
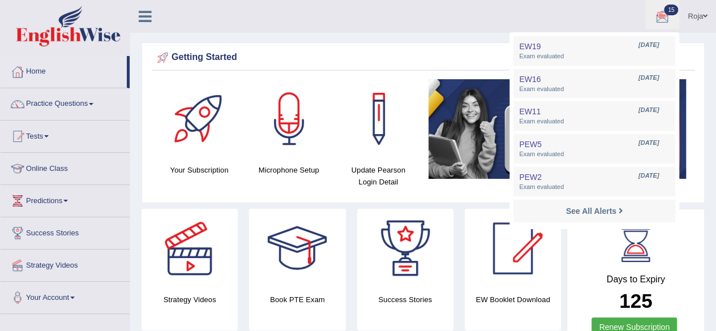
click at [613, 11] on ul "Roja Toggle navigation Username: RojaTangella Access Type: Online Subscription:…" at bounding box center [511, 16] width 410 height 32
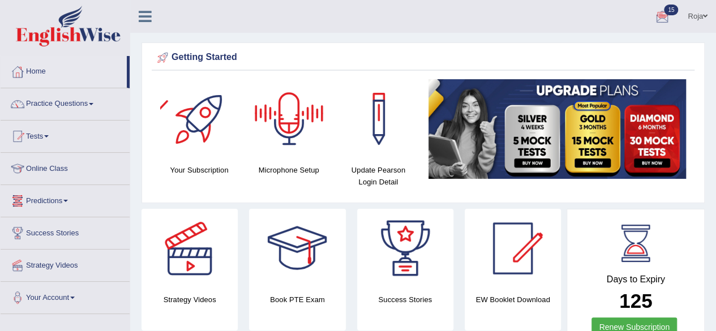
click at [55, 206] on link "Predictions" at bounding box center [65, 199] width 129 height 28
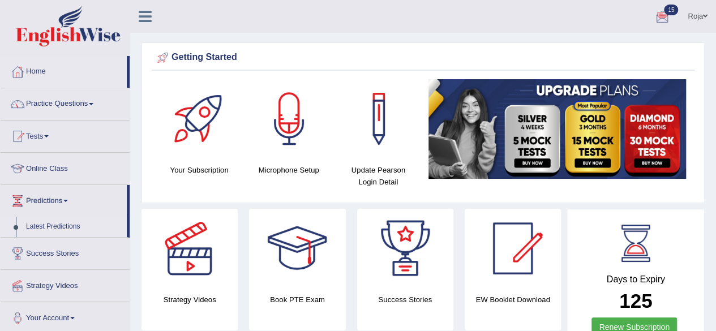
click at [54, 221] on link "Latest Predictions" at bounding box center [74, 227] width 106 height 20
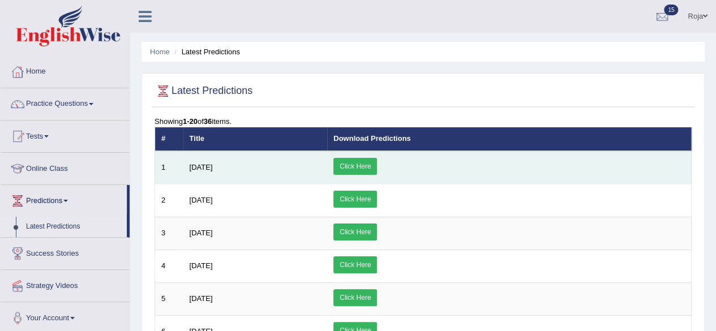
click at [377, 164] on link "Click Here" at bounding box center [355, 166] width 44 height 17
